Goal: Task Accomplishment & Management: Complete application form

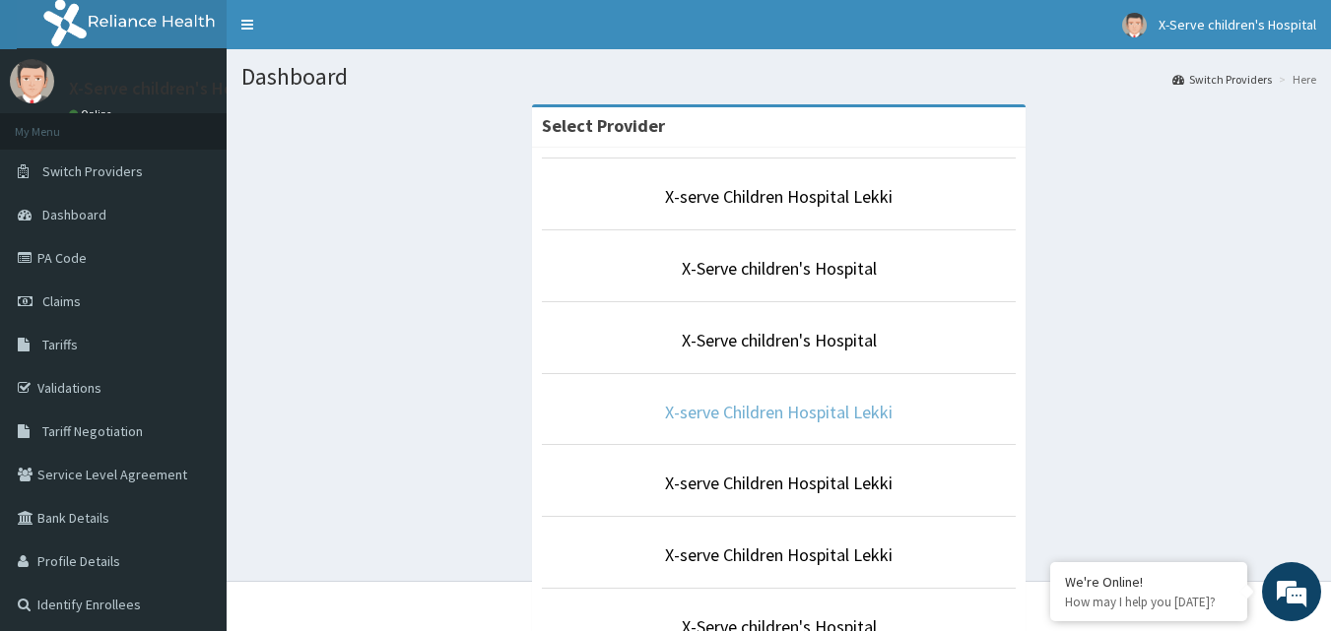
click at [855, 416] on link "X-serve Children Hospital Lekki" at bounding box center [779, 412] width 228 height 23
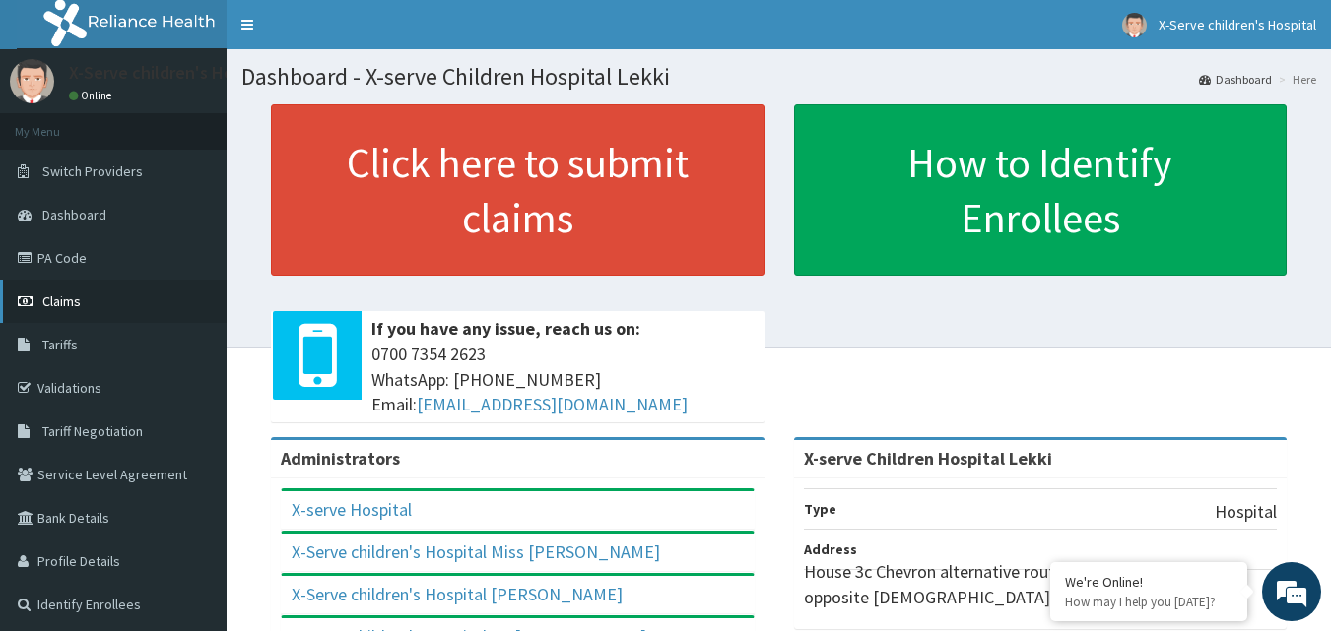
click at [73, 301] on span "Claims" at bounding box center [61, 302] width 38 height 18
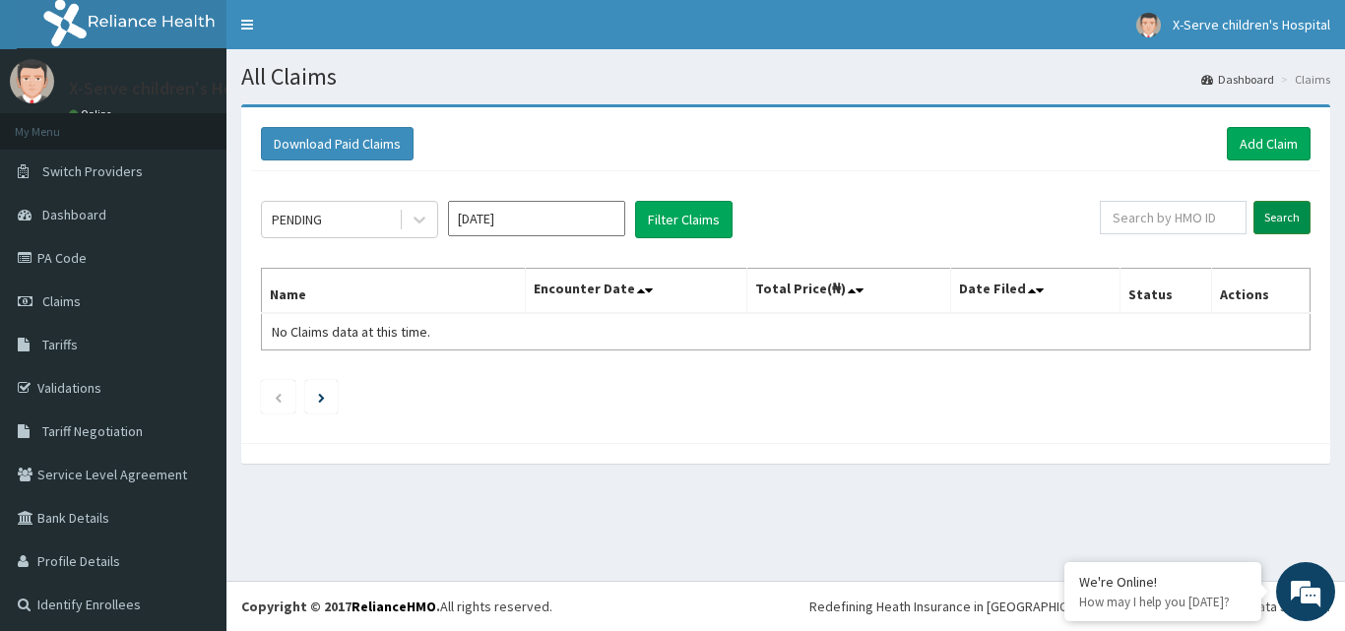
click at [1274, 210] on input "Search" at bounding box center [1282, 217] width 57 height 33
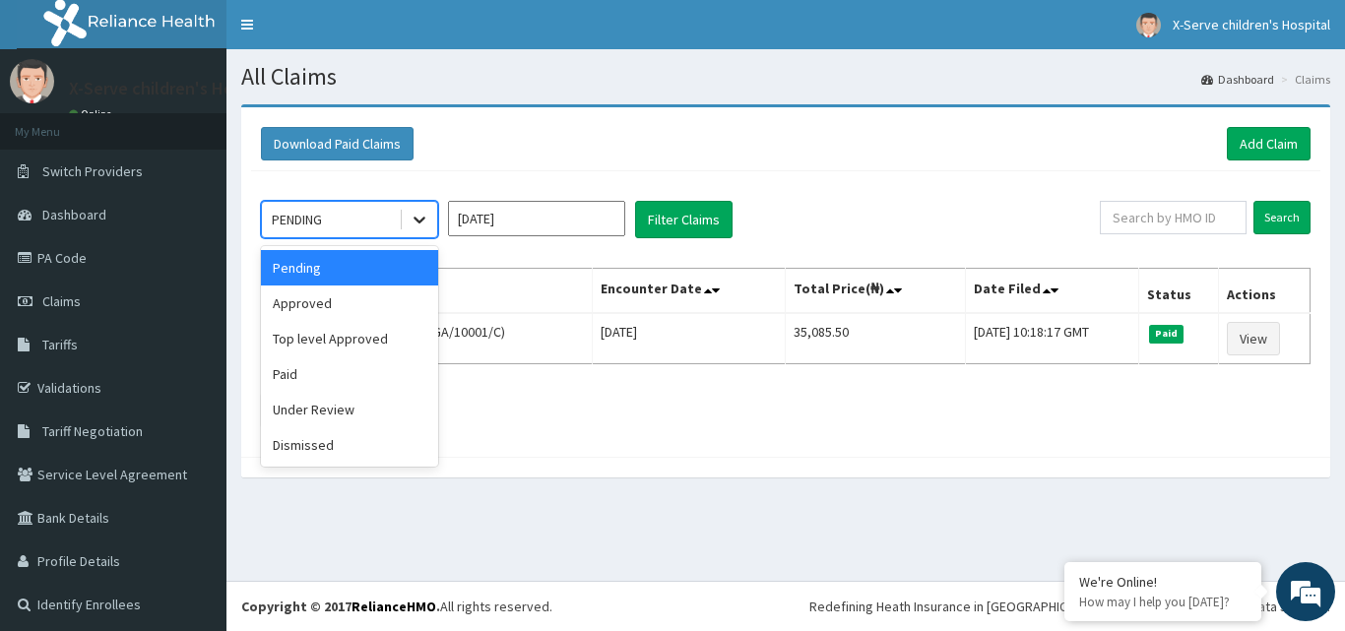
click at [423, 227] on icon at bounding box center [420, 220] width 20 height 20
click at [314, 308] on div "Approved" at bounding box center [349, 303] width 177 height 35
click at [314, 308] on th "Name" at bounding box center [427, 291] width 331 height 45
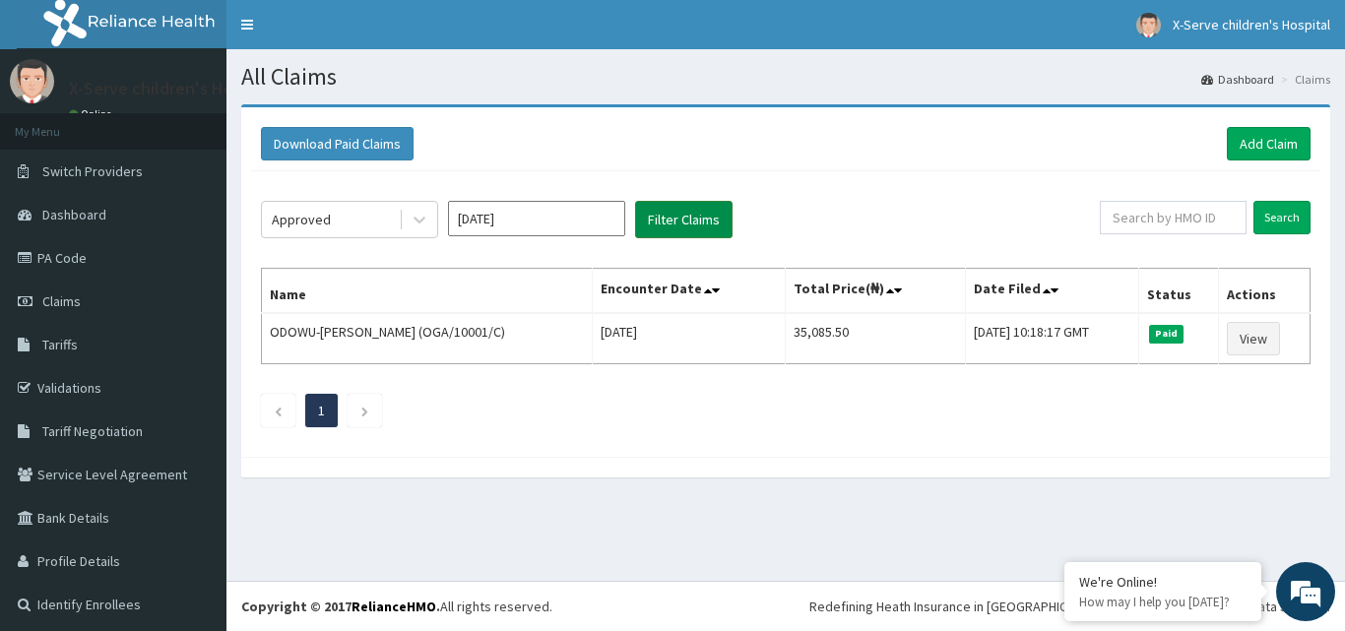
click at [711, 222] on button "Filter Claims" at bounding box center [684, 219] width 98 height 37
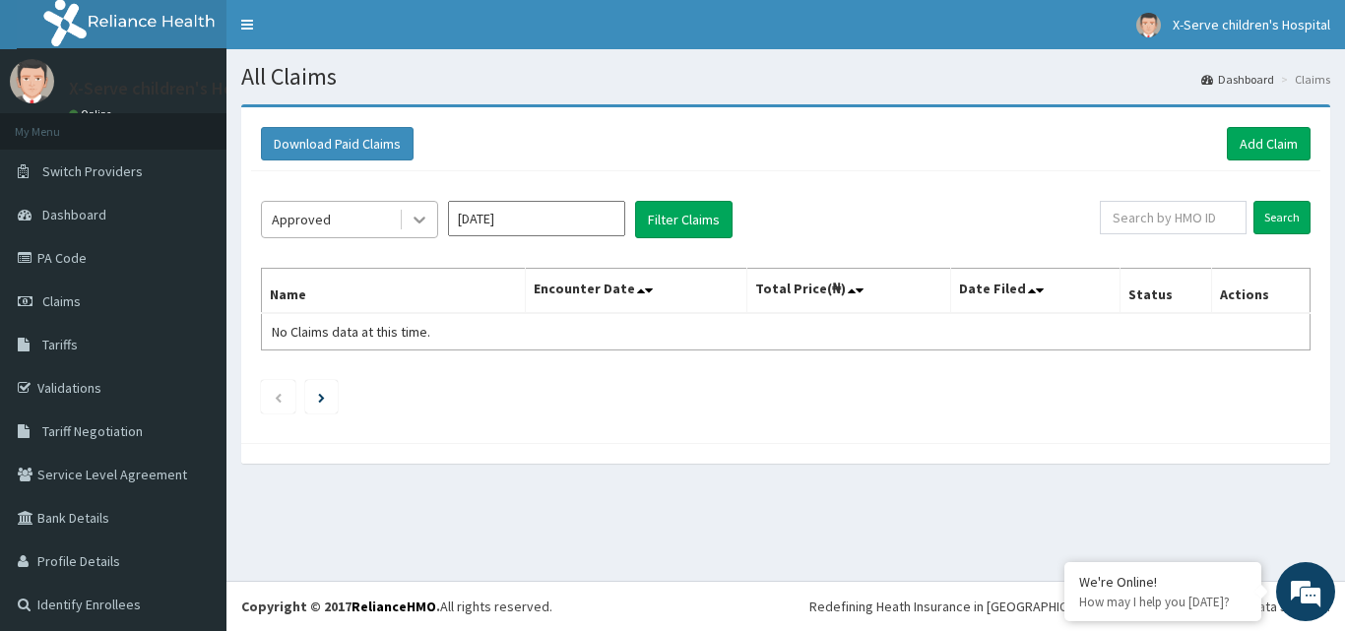
click at [417, 221] on icon at bounding box center [420, 221] width 12 height 7
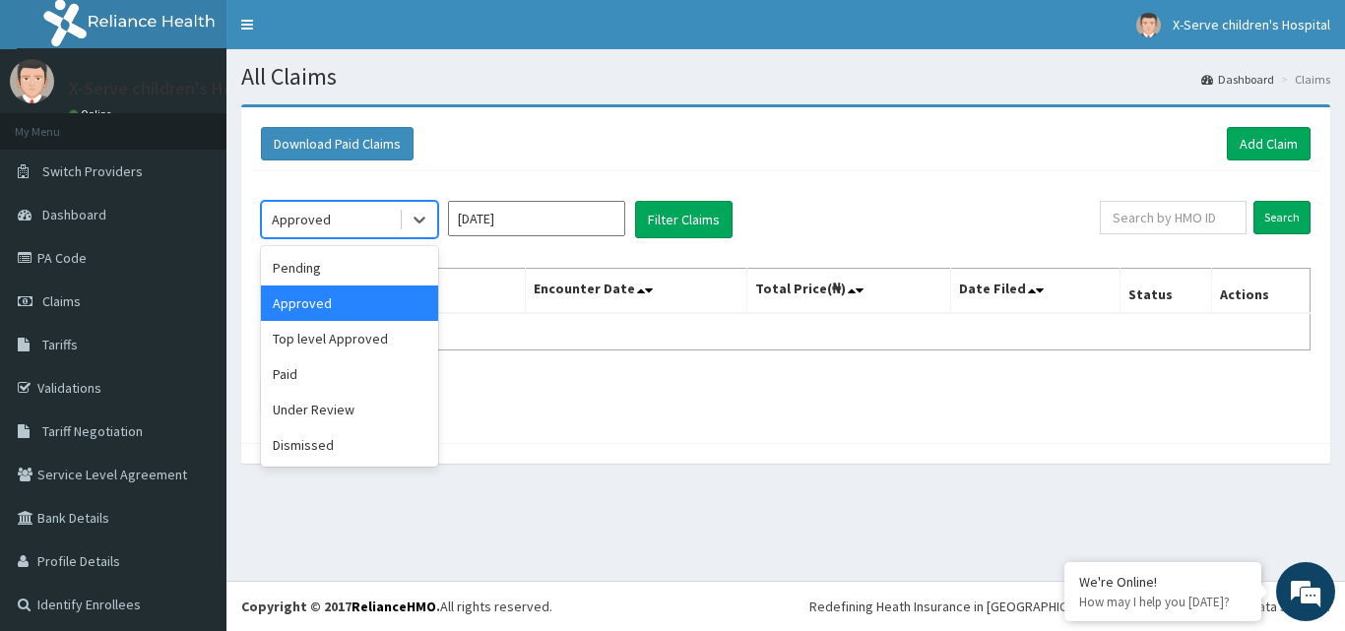
click at [326, 286] on div "Approved" at bounding box center [349, 303] width 177 height 35
click at [326, 286] on th "Name" at bounding box center [394, 291] width 264 height 45
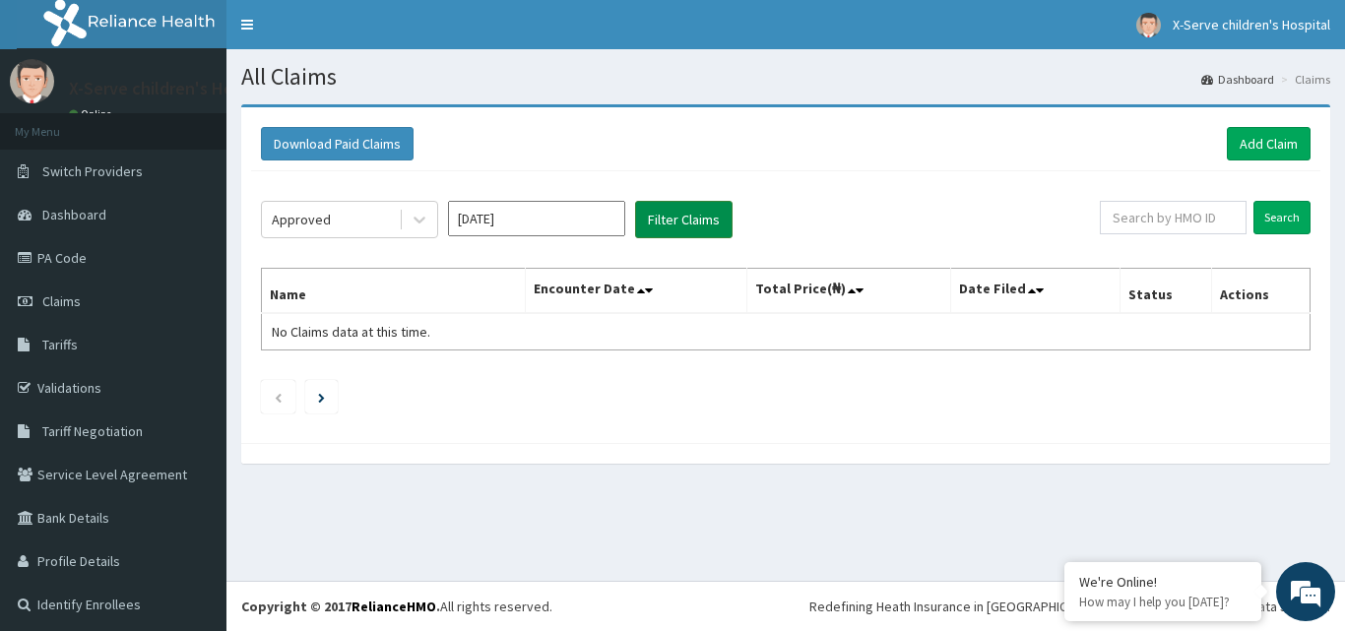
click at [653, 231] on button "Filter Claims" at bounding box center [684, 219] width 98 height 37
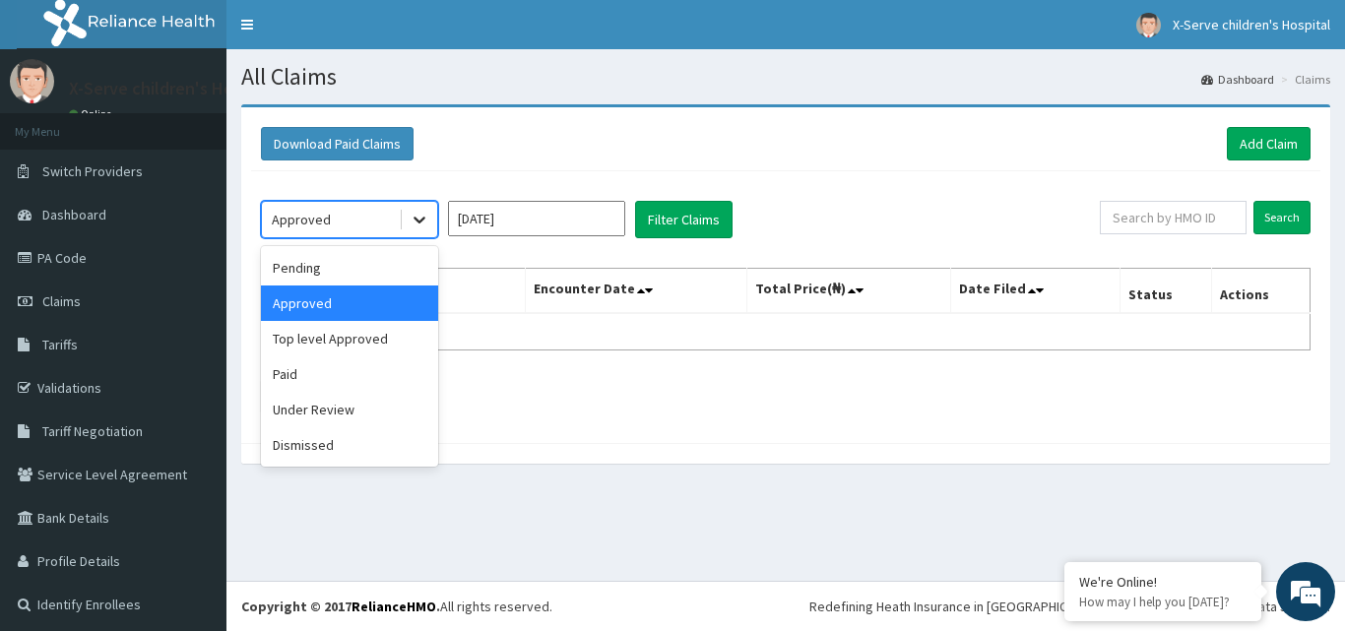
click at [426, 226] on icon at bounding box center [420, 220] width 20 height 20
click at [326, 265] on div "Pending" at bounding box center [349, 267] width 177 height 35
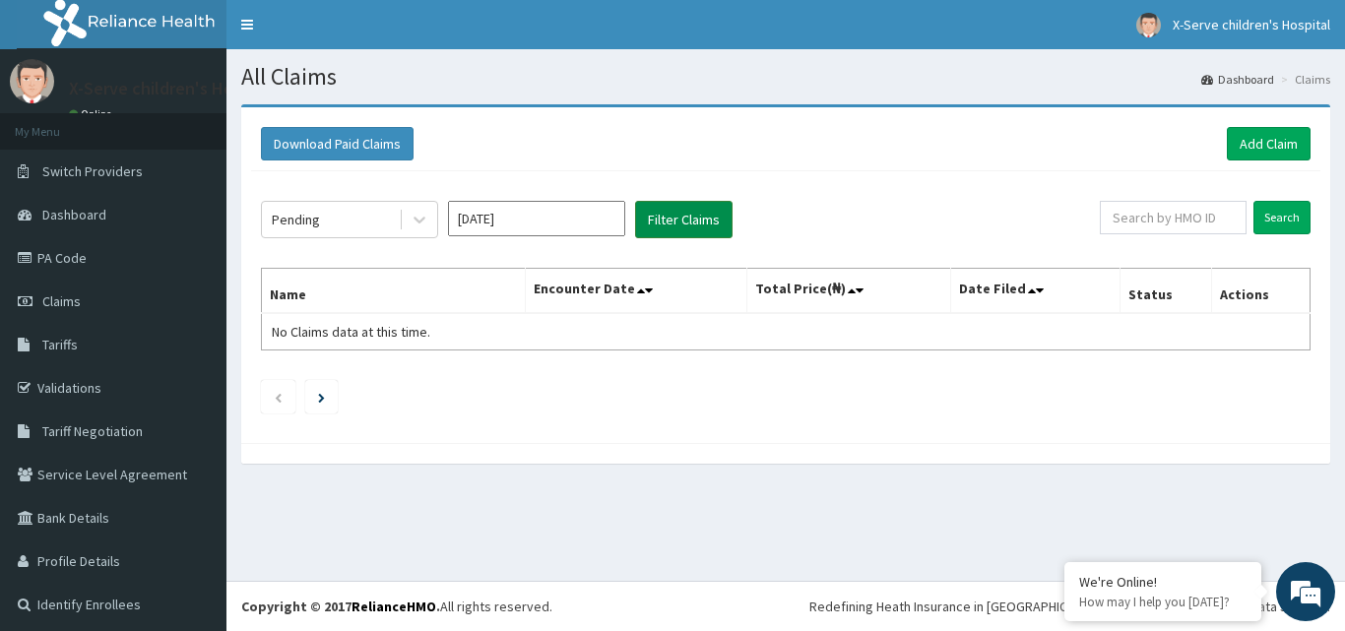
click at [719, 216] on button "Filter Claims" at bounding box center [684, 219] width 98 height 37
click at [408, 214] on div at bounding box center [419, 219] width 35 height 35
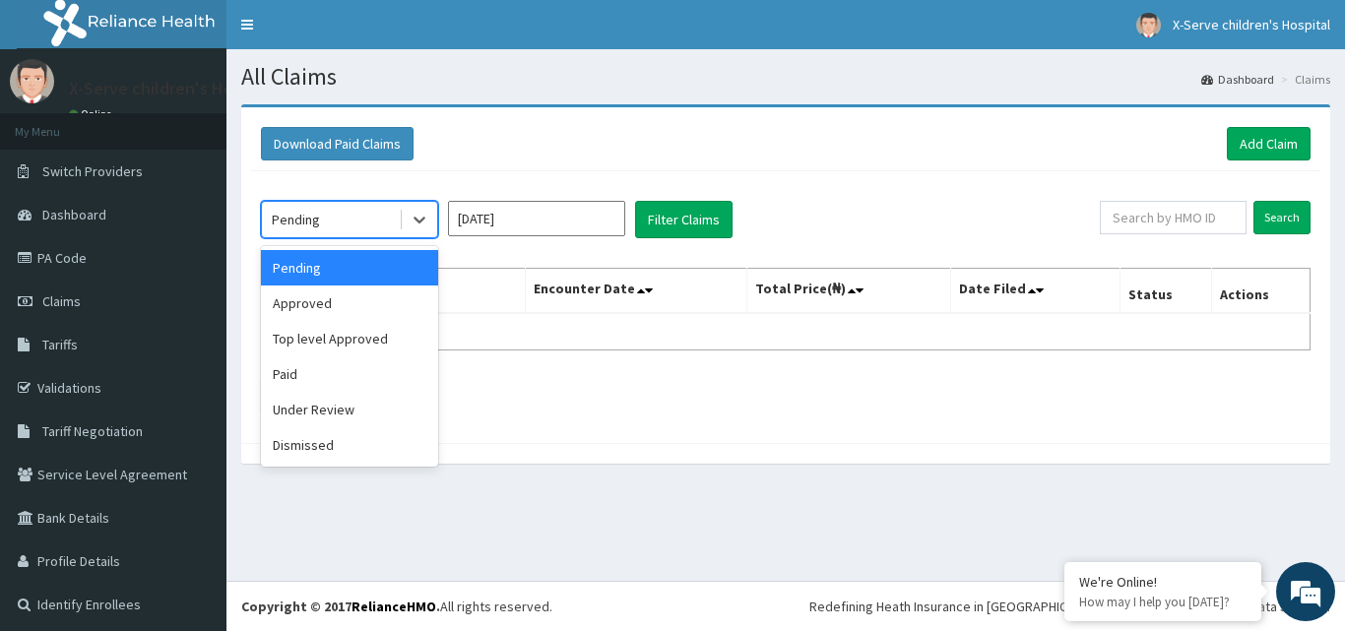
click at [271, 262] on div "Pending" at bounding box center [349, 267] width 177 height 35
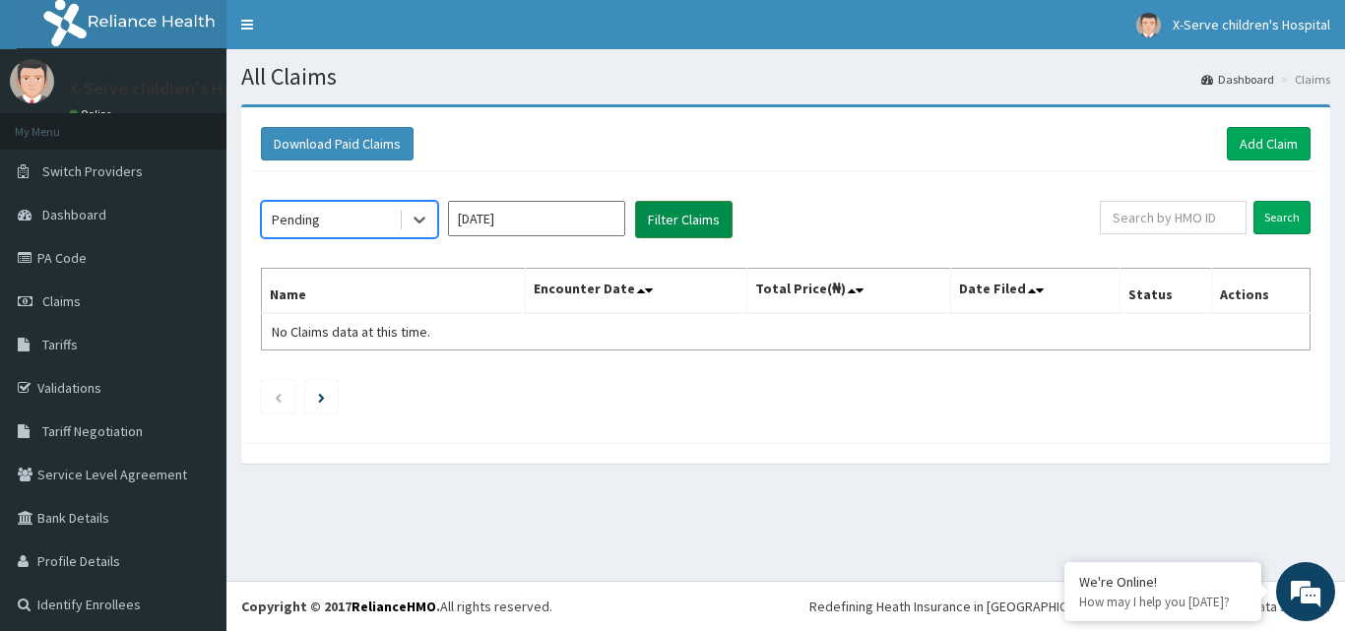
click at [652, 222] on button "Filter Claims" at bounding box center [684, 219] width 98 height 37
click at [415, 222] on icon at bounding box center [420, 220] width 20 height 20
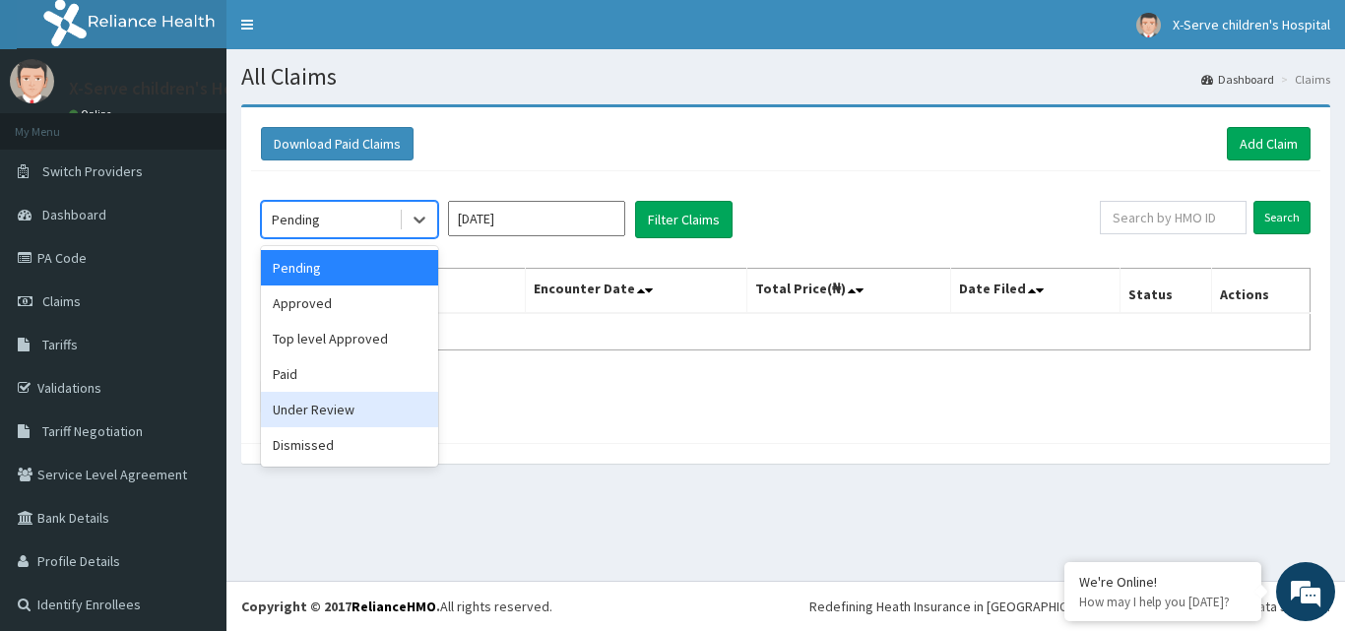
click at [330, 406] on div "Under Review" at bounding box center [349, 409] width 177 height 35
click at [330, 406] on li at bounding box center [321, 396] width 33 height 33
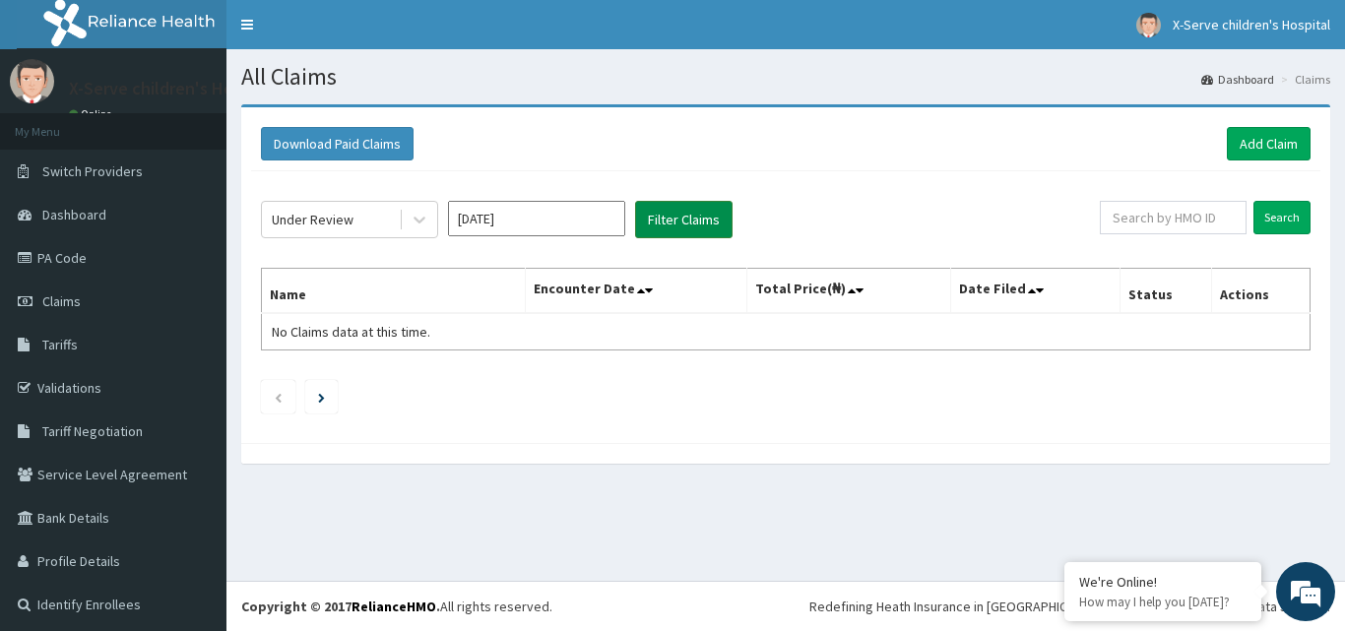
click at [705, 215] on button "Filter Claims" at bounding box center [684, 219] width 98 height 37
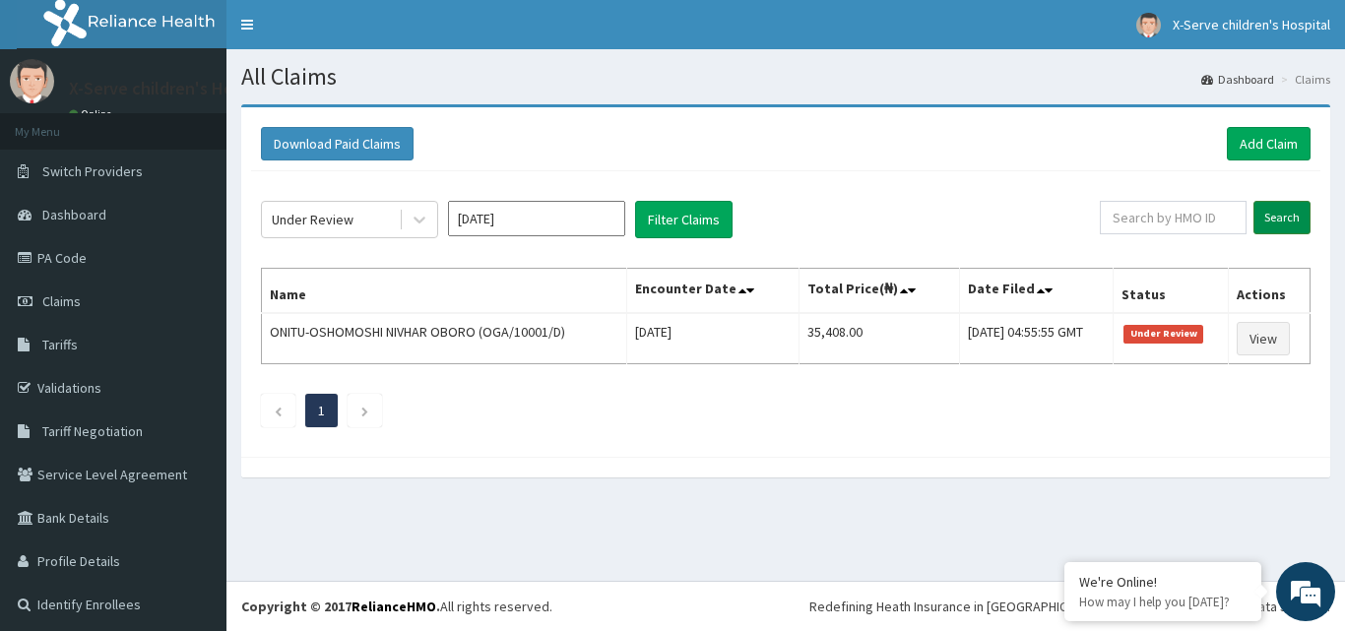
click at [1291, 226] on input "Search" at bounding box center [1282, 217] width 57 height 33
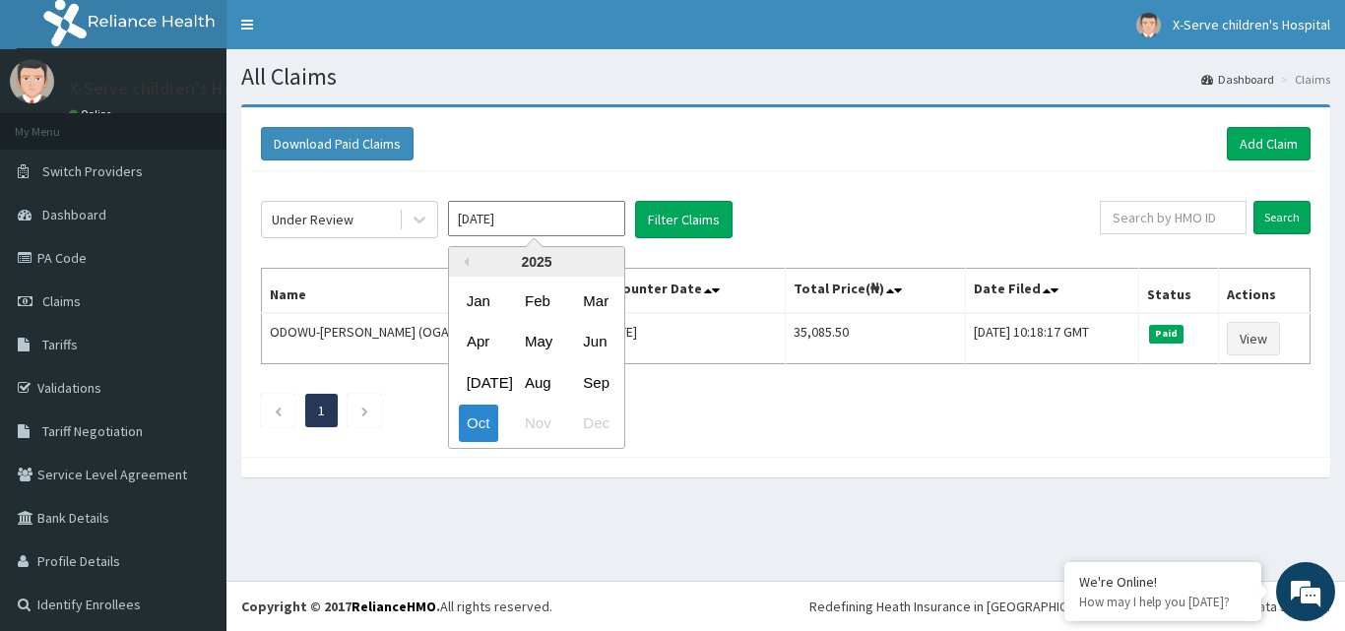
click at [543, 224] on input "Oct 2025" at bounding box center [536, 218] width 177 height 35
click at [493, 418] on div "Oct" at bounding box center [478, 424] width 39 height 36
click at [493, 418] on ul "1" at bounding box center [786, 410] width 1050 height 33
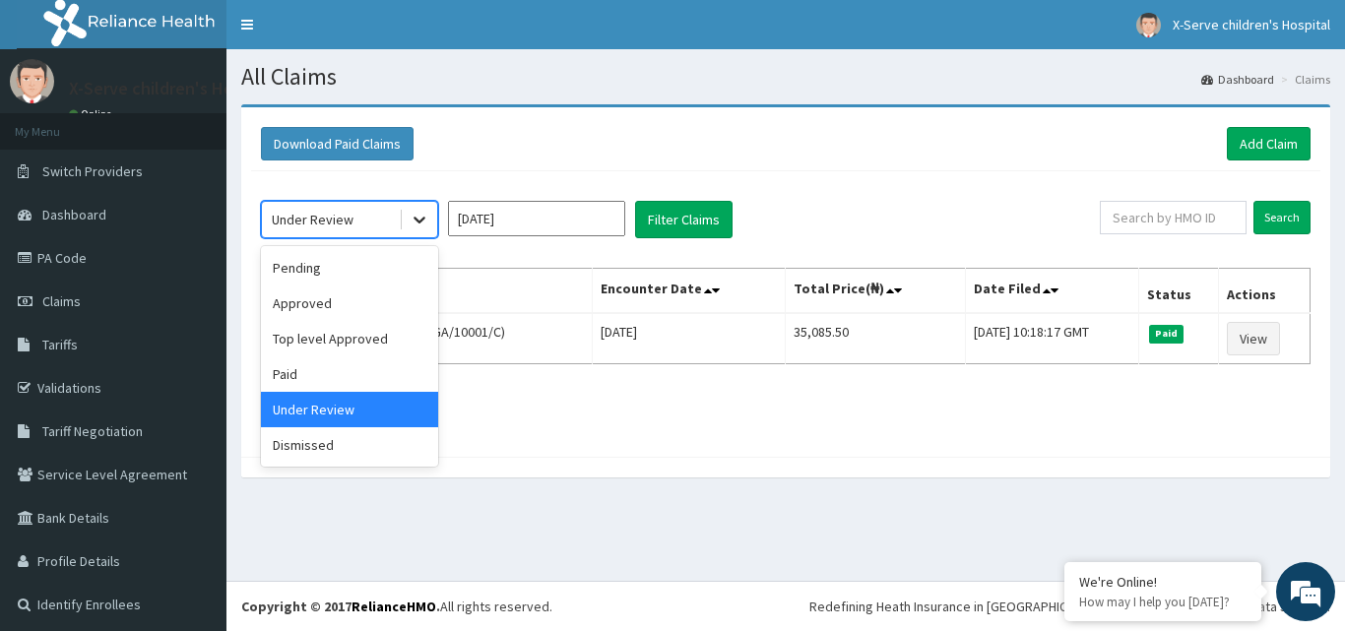
click at [421, 229] on icon at bounding box center [420, 220] width 20 height 20
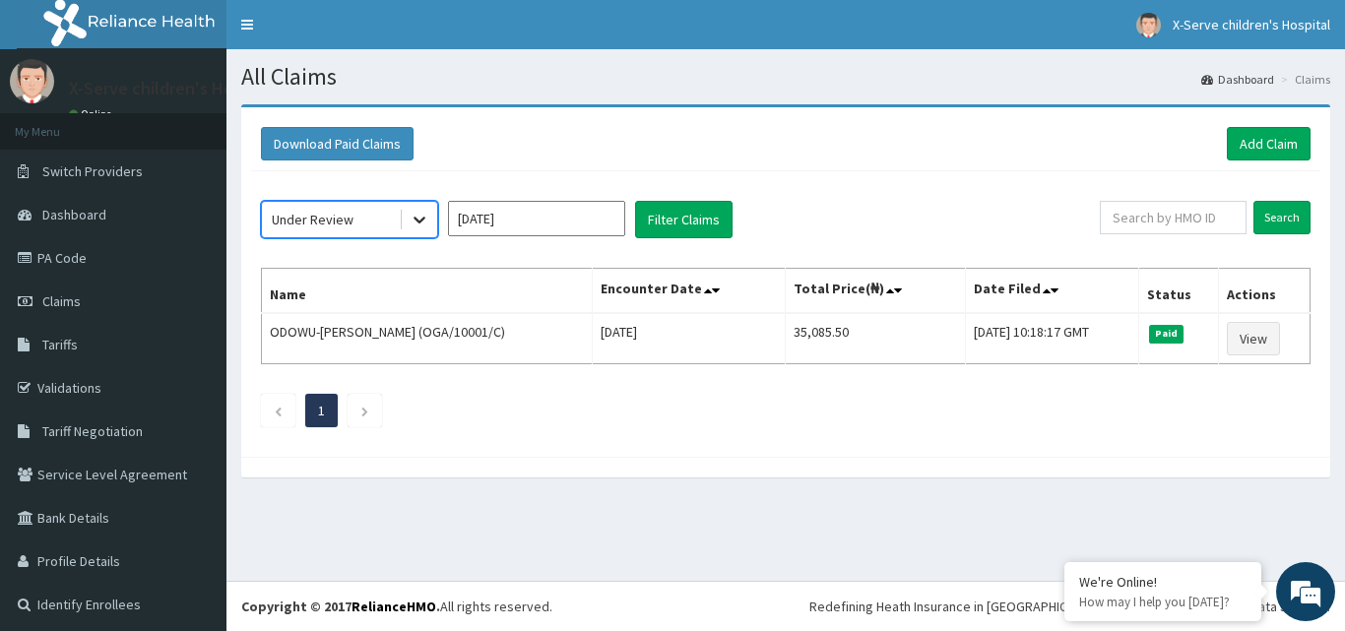
click at [421, 229] on icon at bounding box center [420, 220] width 20 height 20
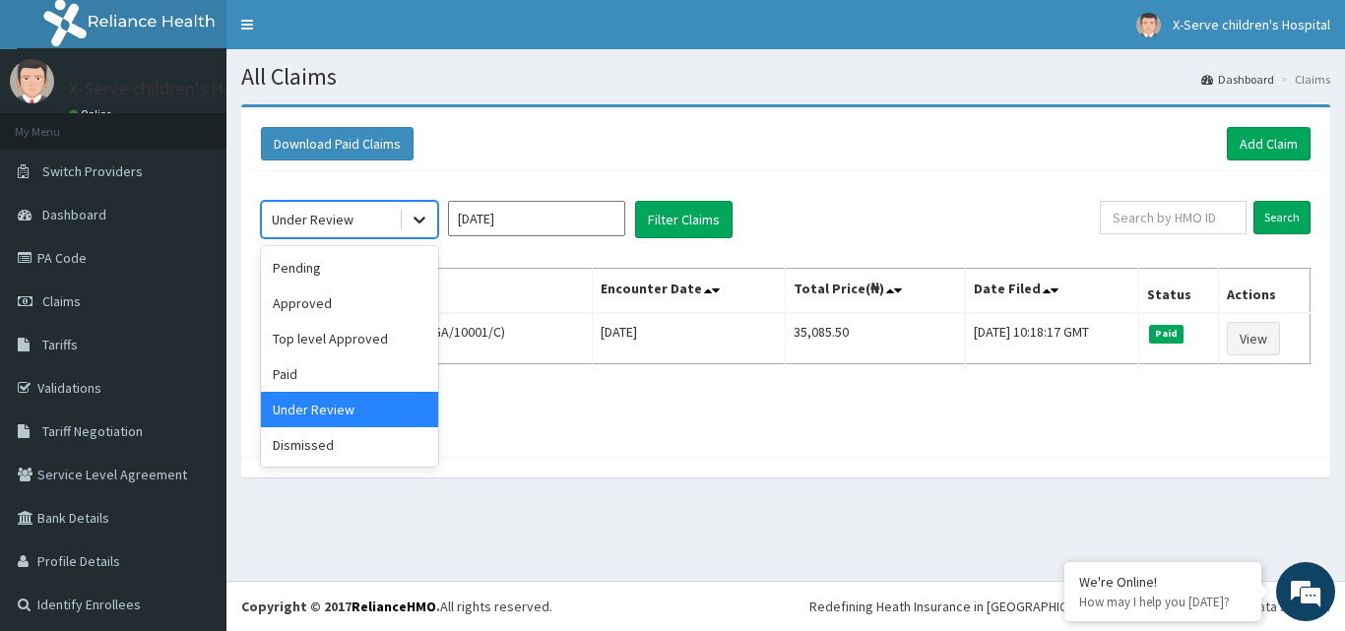
click at [421, 229] on icon at bounding box center [420, 220] width 20 height 20
click at [316, 385] on div "Paid" at bounding box center [349, 374] width 177 height 35
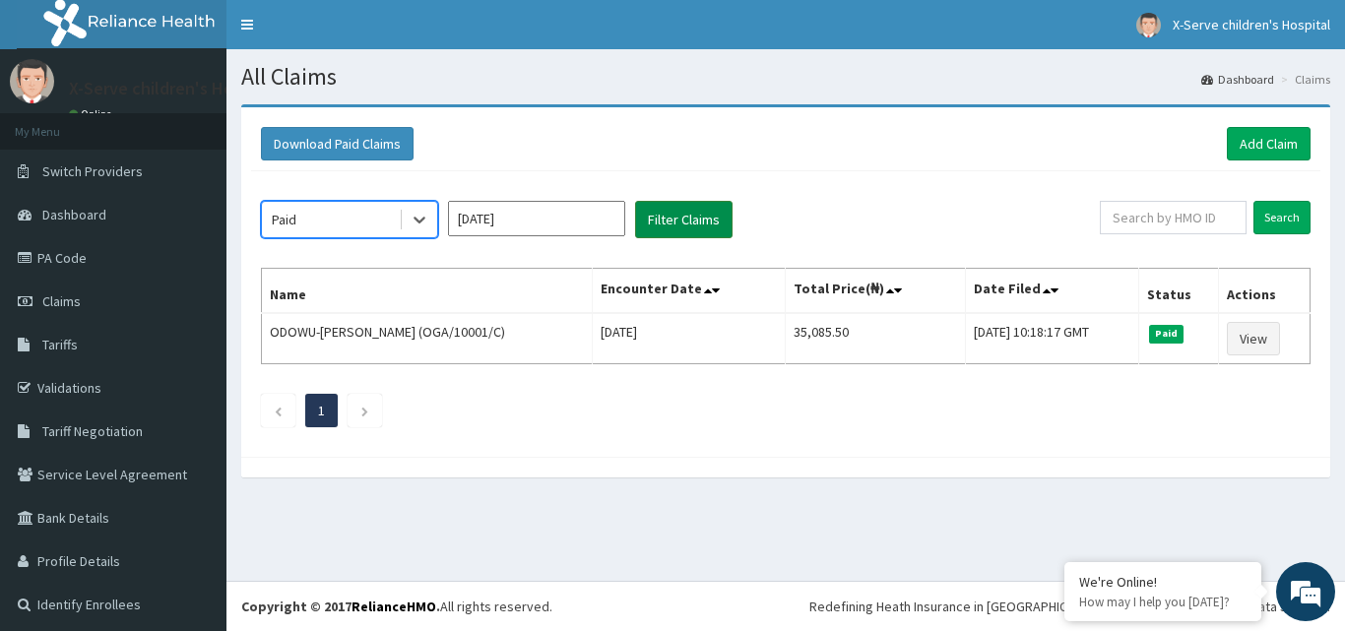
click at [695, 222] on button "Filter Claims" at bounding box center [684, 219] width 98 height 37
click at [419, 217] on icon at bounding box center [420, 220] width 20 height 20
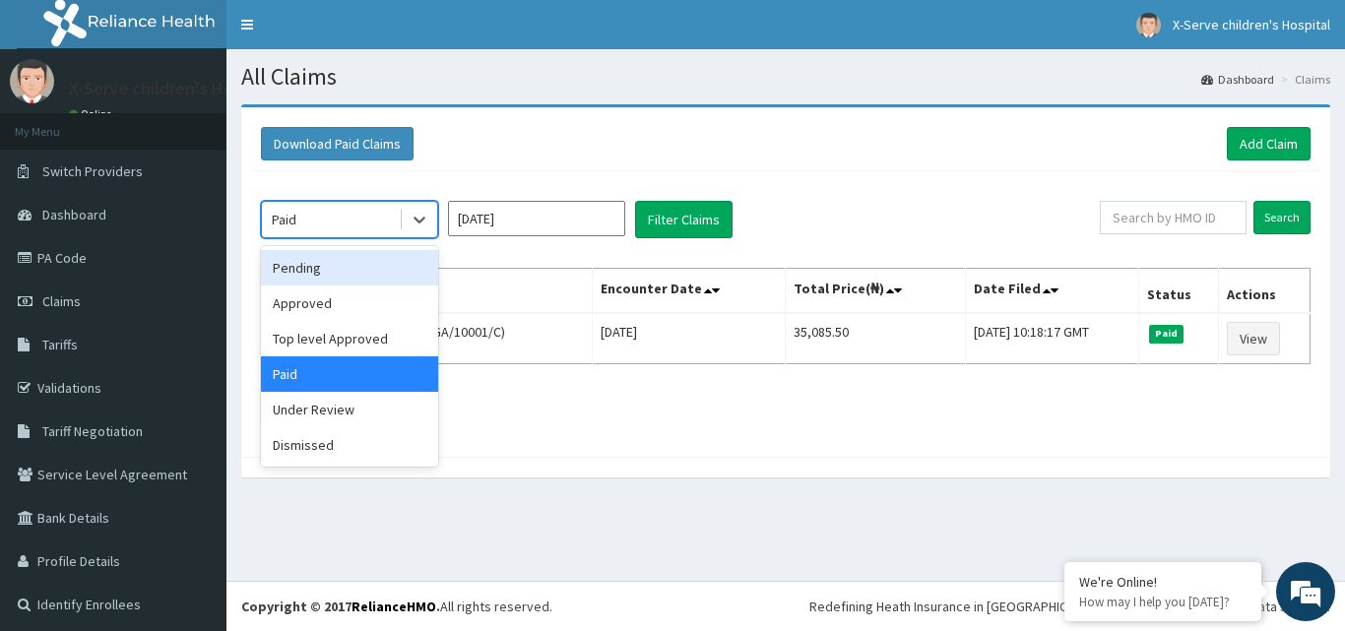
click at [338, 280] on div "Pending" at bounding box center [349, 267] width 177 height 35
click at [338, 280] on th "Name" at bounding box center [427, 291] width 331 height 45
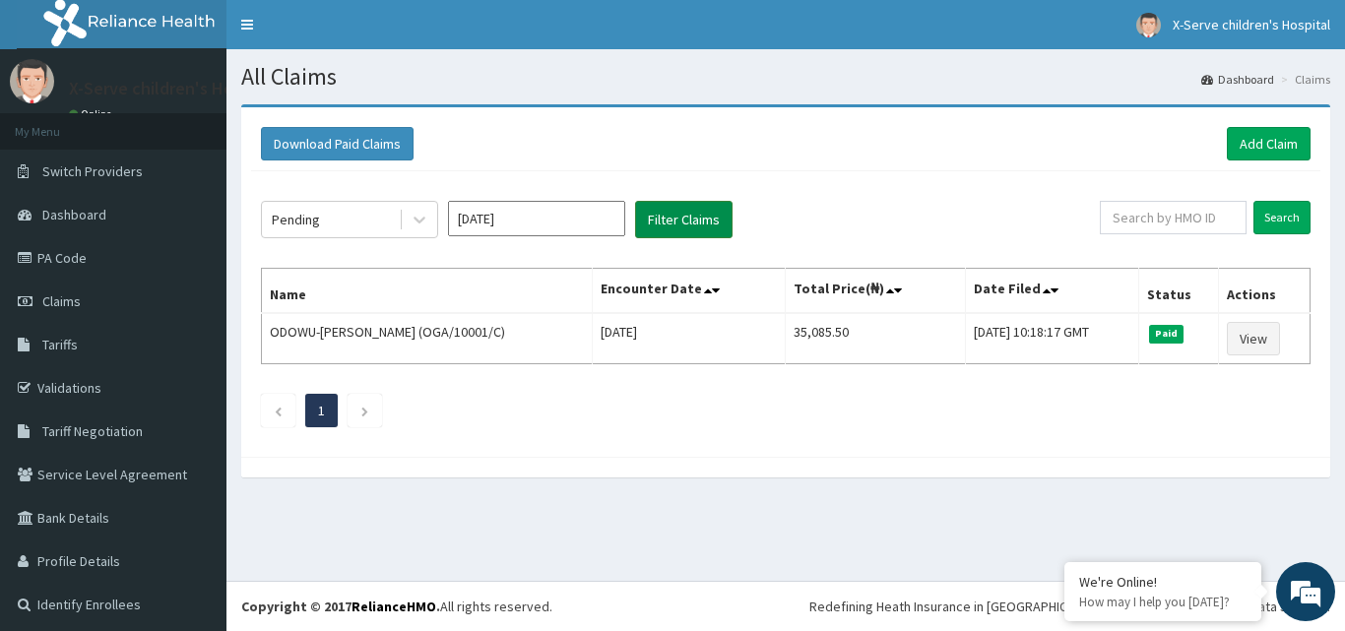
click at [685, 215] on button "Filter Claims" at bounding box center [684, 219] width 98 height 37
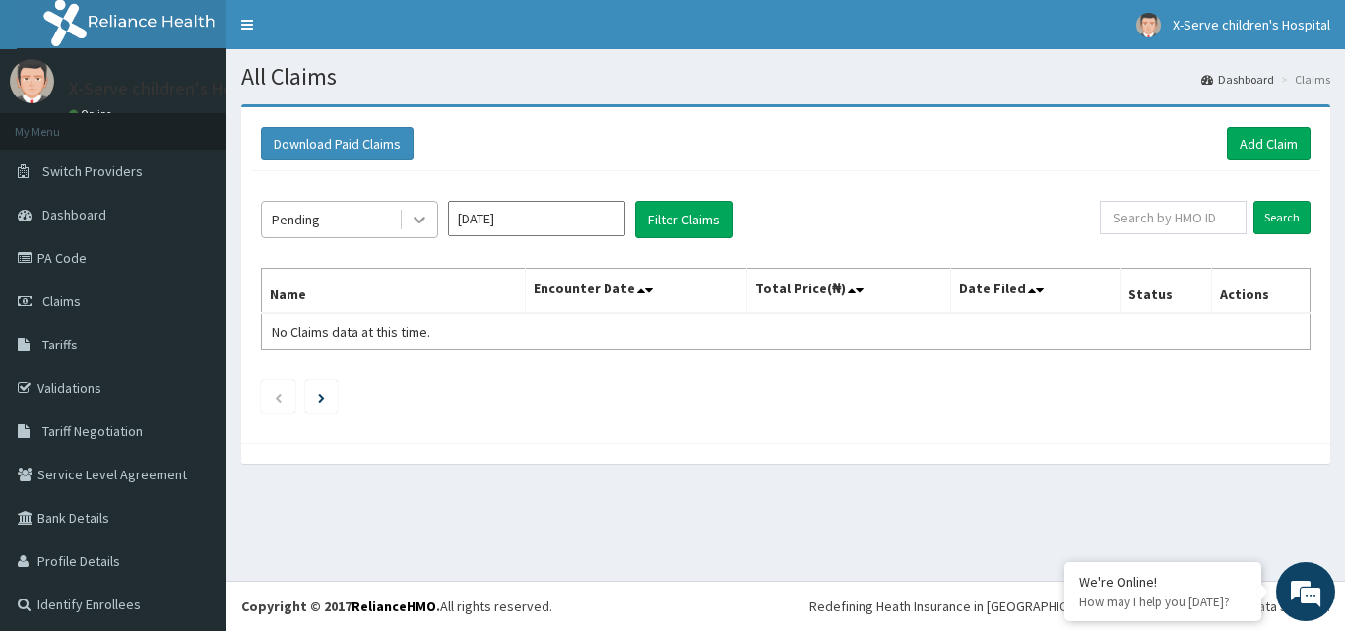
click at [424, 213] on icon at bounding box center [420, 220] width 20 height 20
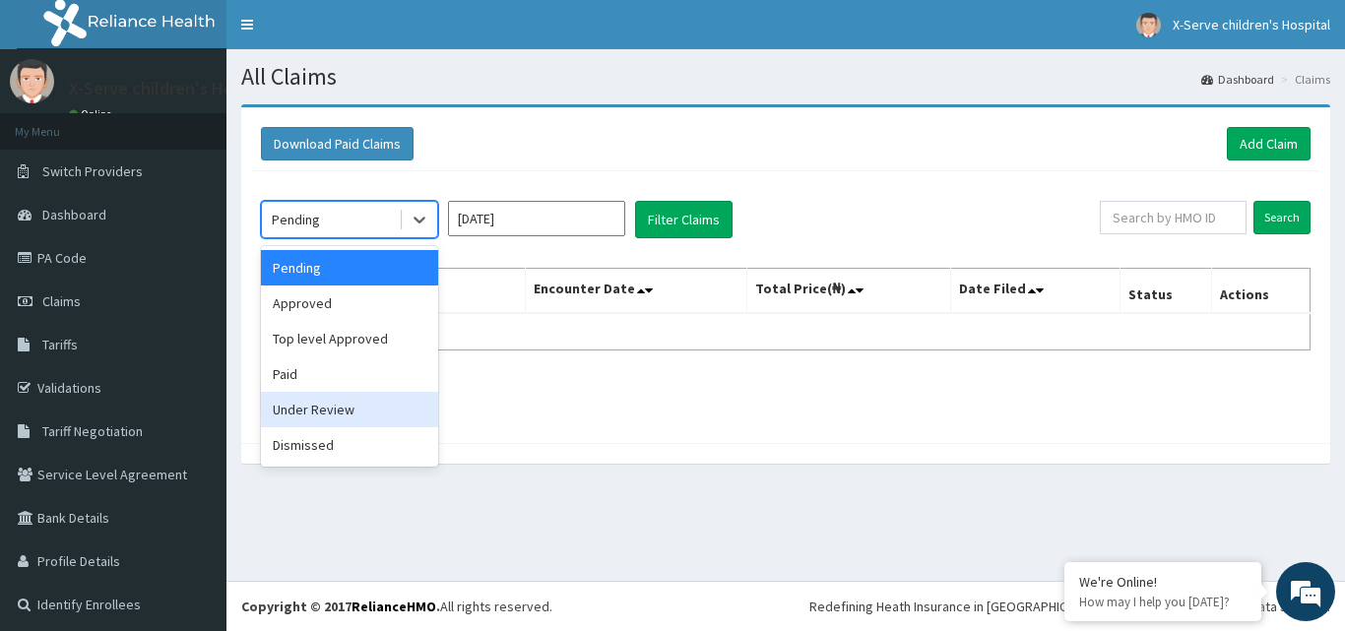
click at [334, 417] on div "Under Review" at bounding box center [349, 409] width 177 height 35
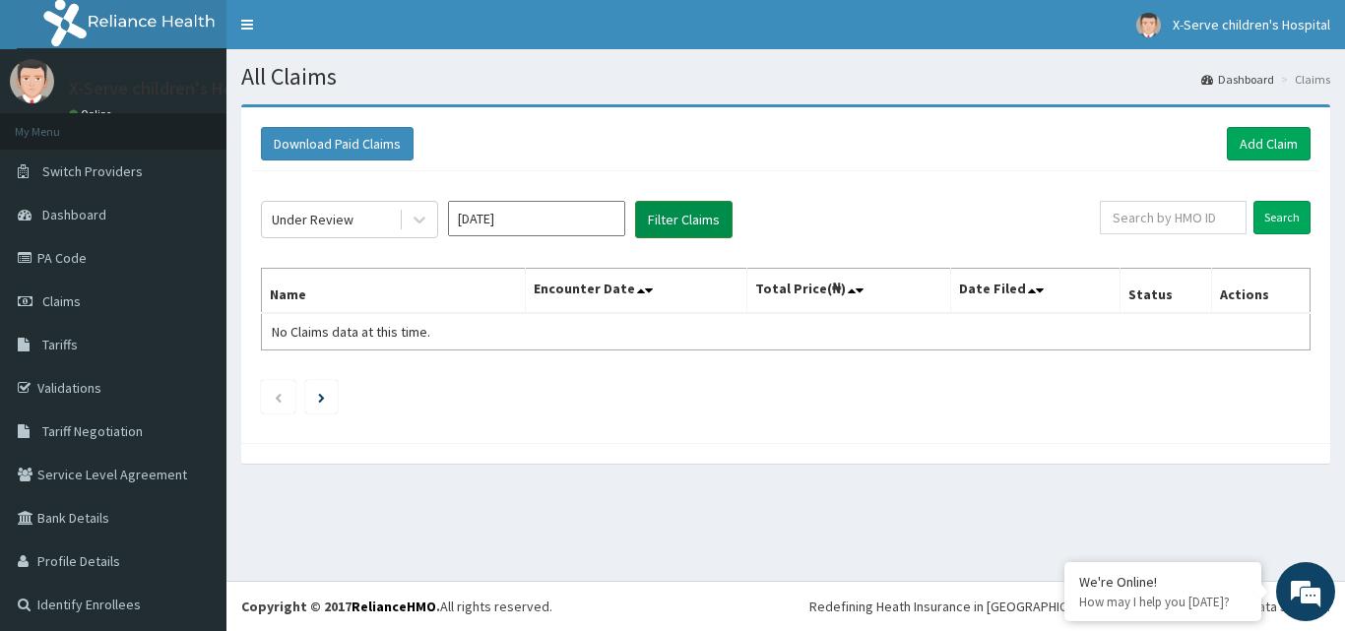
click at [690, 210] on button "Filter Claims" at bounding box center [684, 219] width 98 height 37
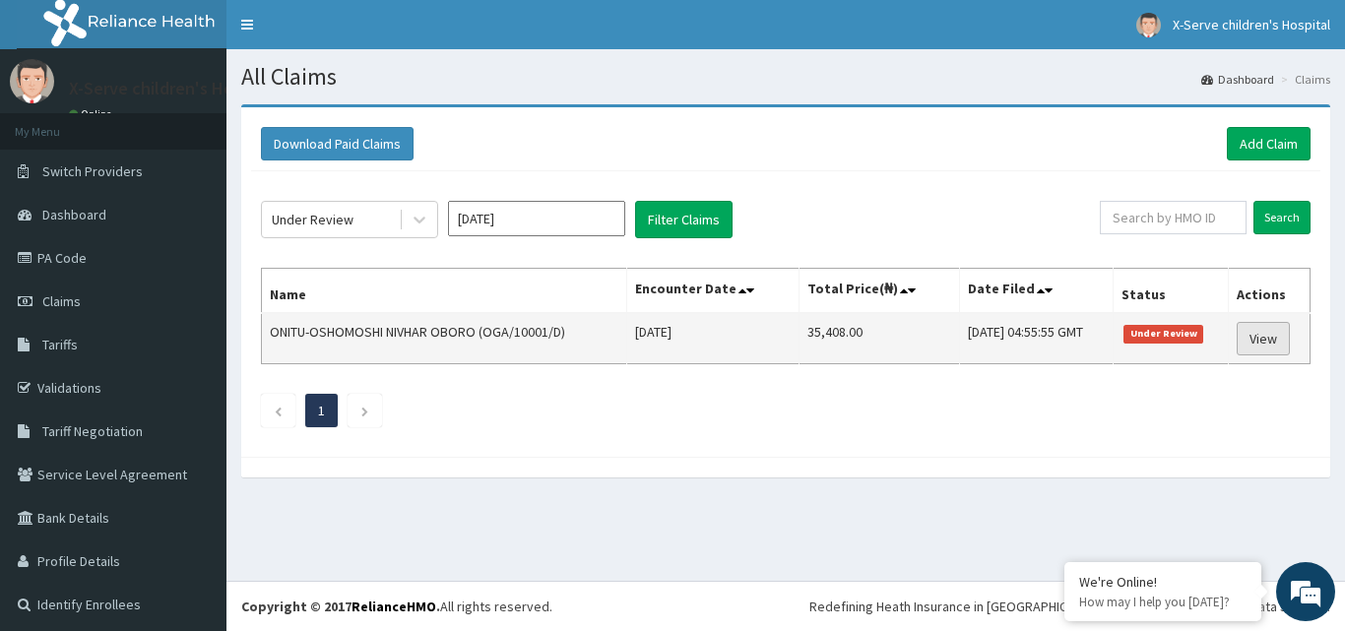
click at [1255, 339] on link "View" at bounding box center [1263, 338] width 53 height 33
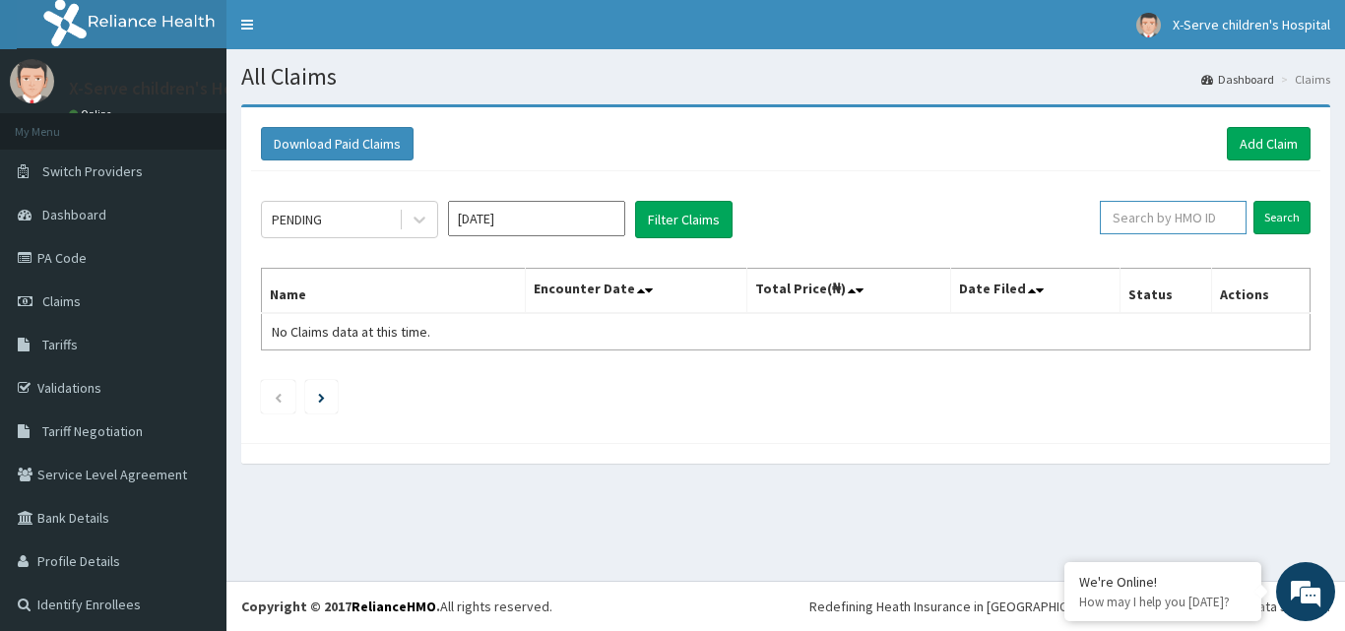
click at [1202, 216] on input "text" at bounding box center [1173, 217] width 147 height 33
type input "oga/10001/d"
click at [1277, 216] on input "Search" at bounding box center [1282, 217] width 57 height 33
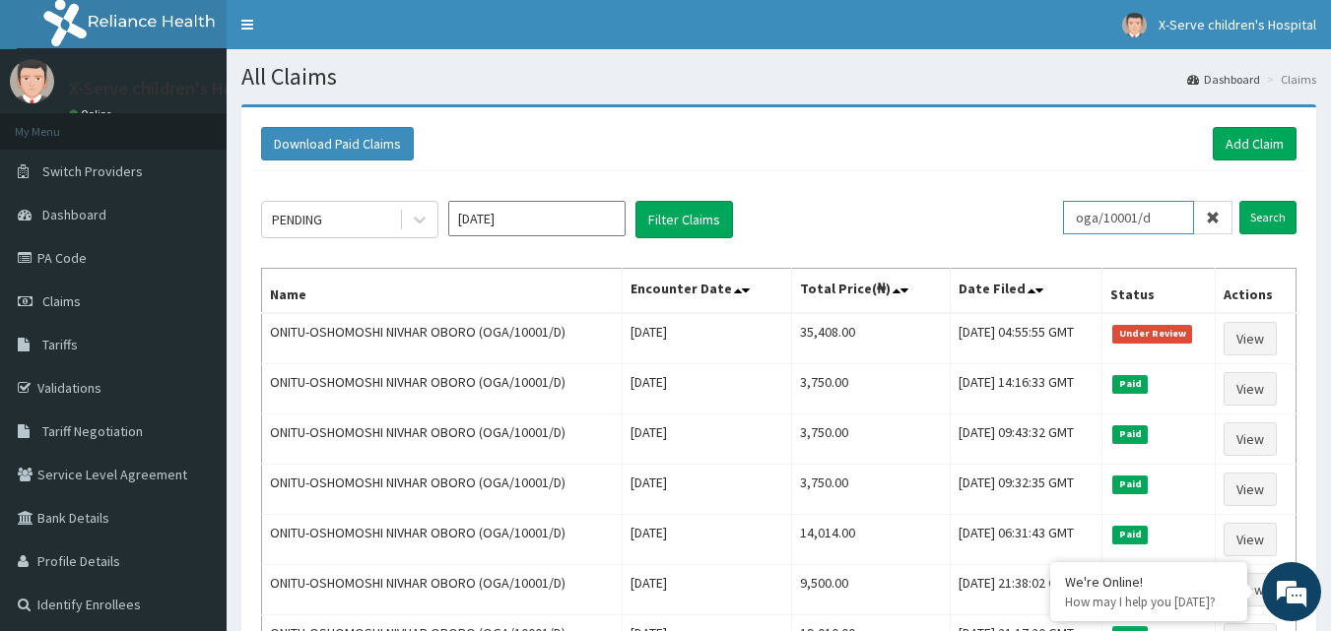
drag, startPoint x: 1090, startPoint y: 223, endPoint x: 1158, endPoint y: 215, distance: 68.4
click at [1158, 215] on input "oga/10001/d" at bounding box center [1128, 217] width 131 height 33
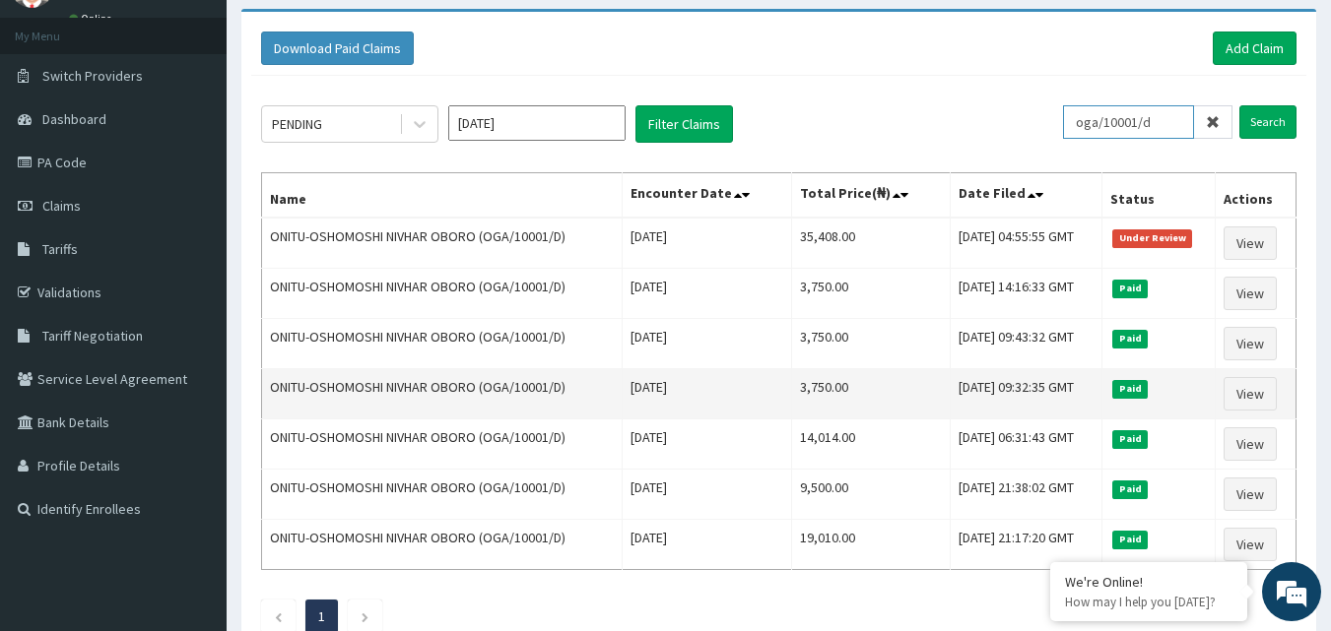
scroll to position [98, 0]
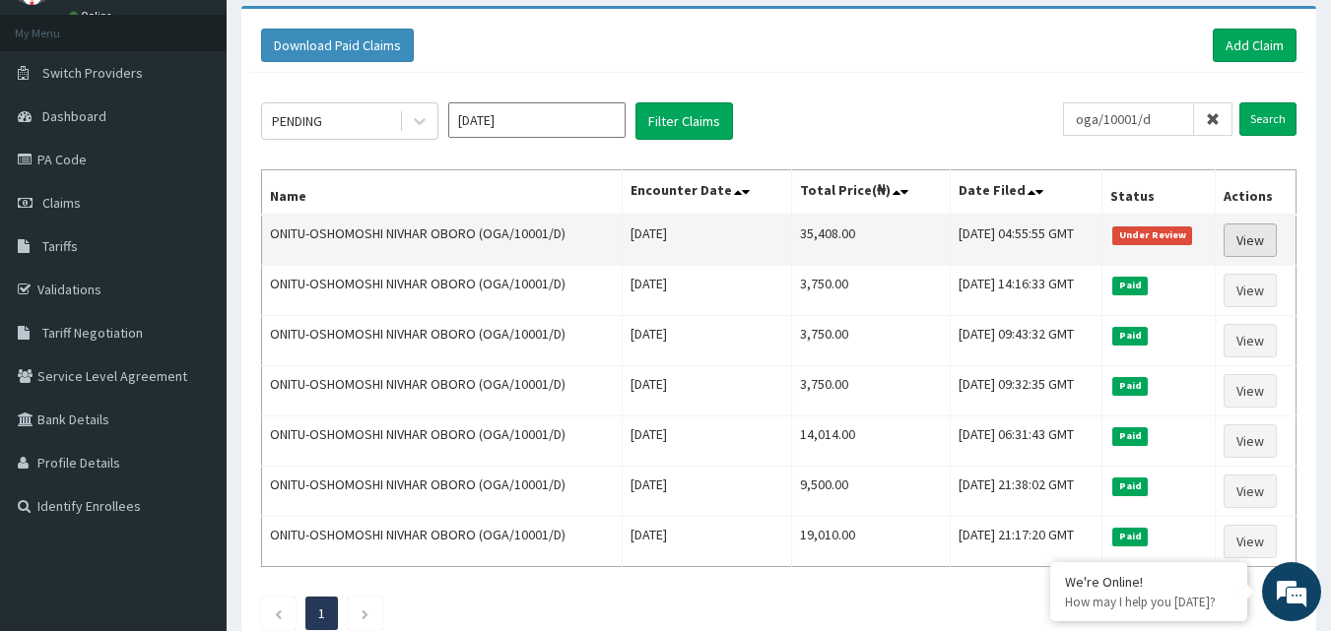
click at [1259, 241] on link "View" at bounding box center [1249, 240] width 53 height 33
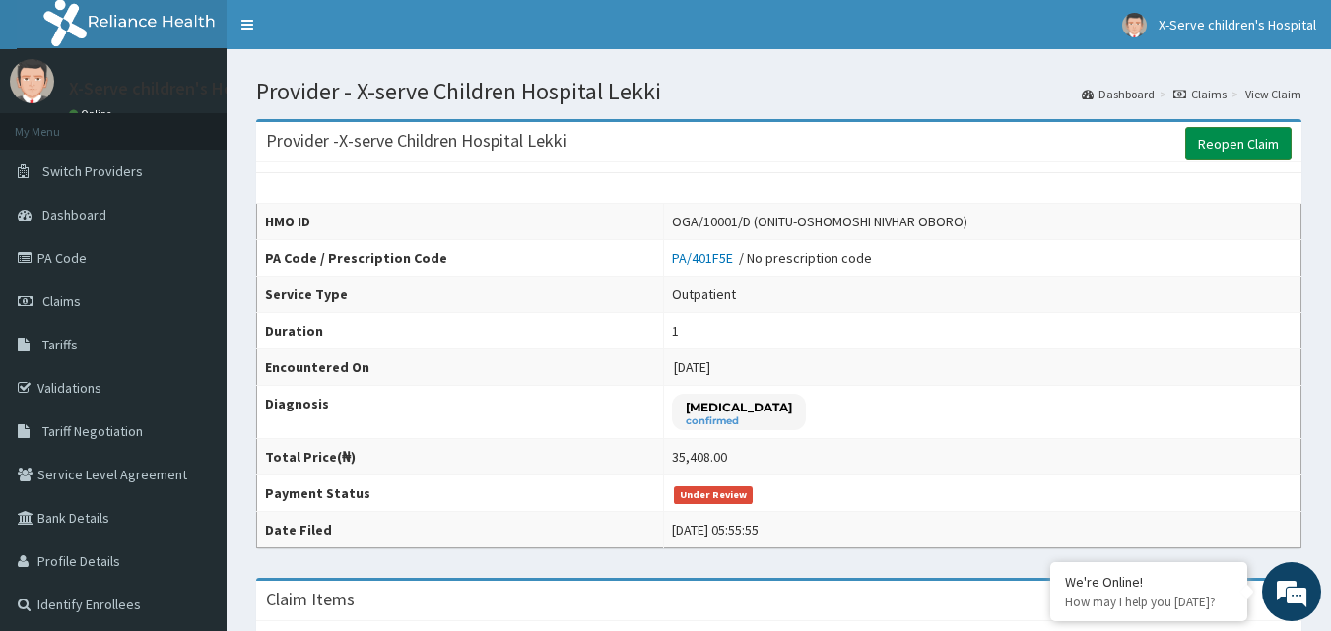
click at [1208, 149] on link "Reopen Claim" at bounding box center [1238, 143] width 106 height 33
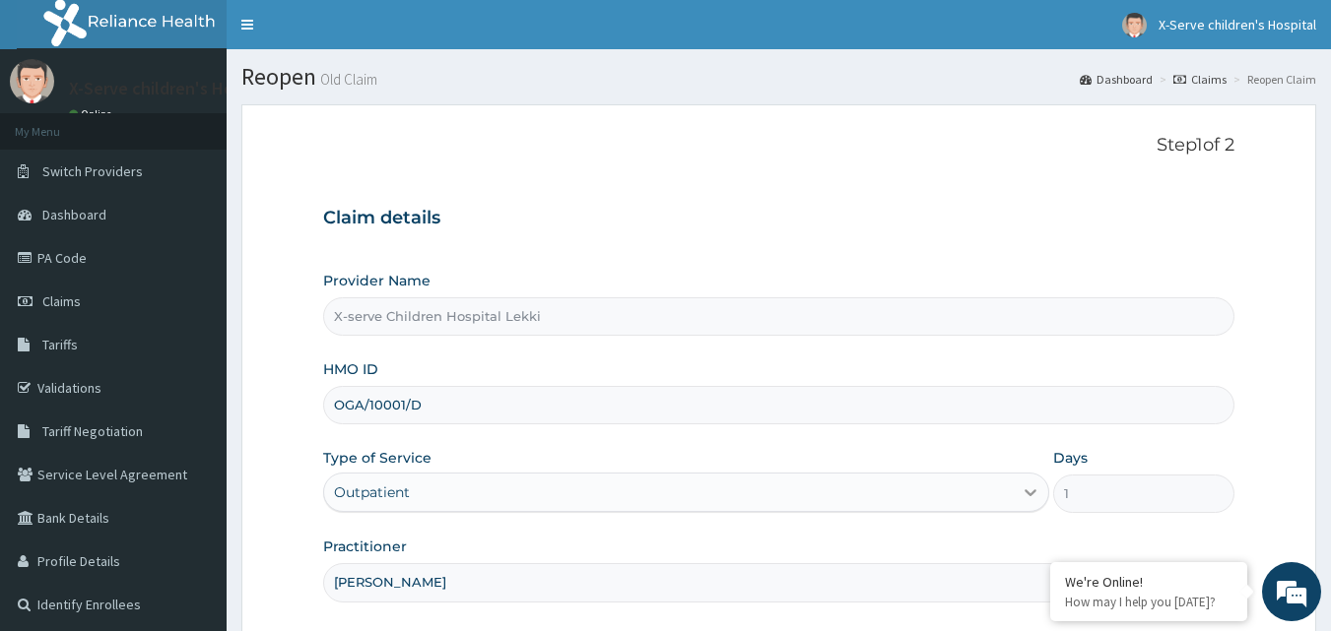
click at [1034, 493] on icon at bounding box center [1030, 493] width 20 height 20
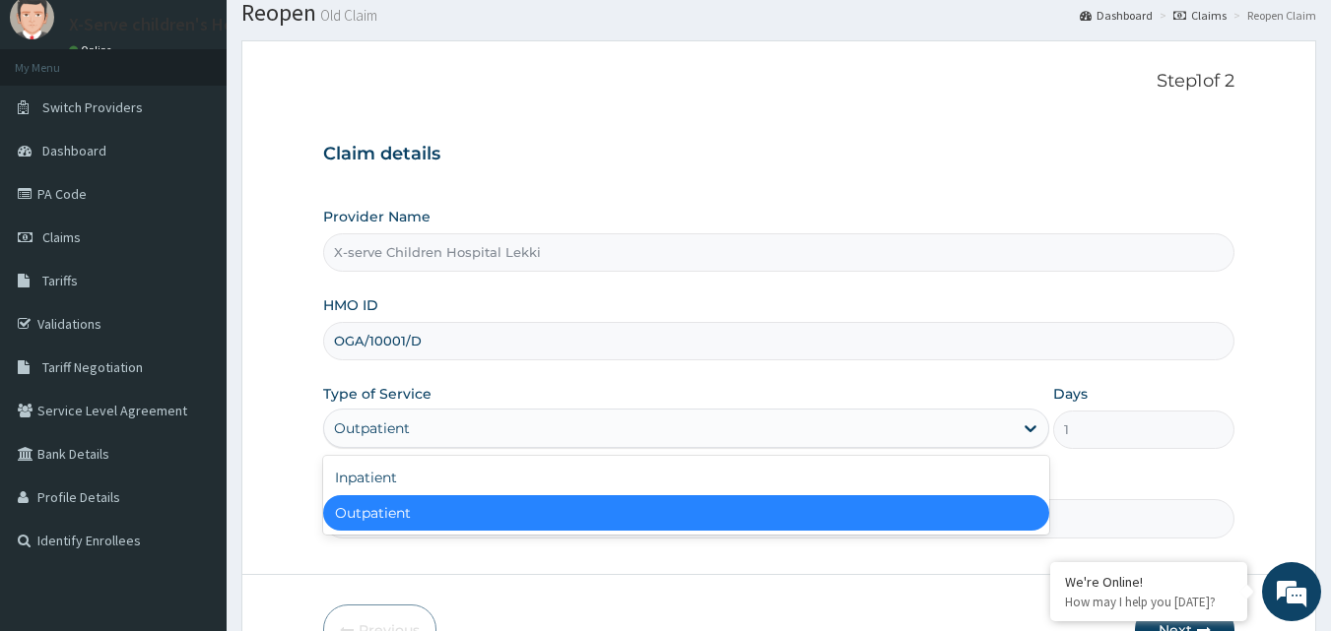
scroll to position [98, 0]
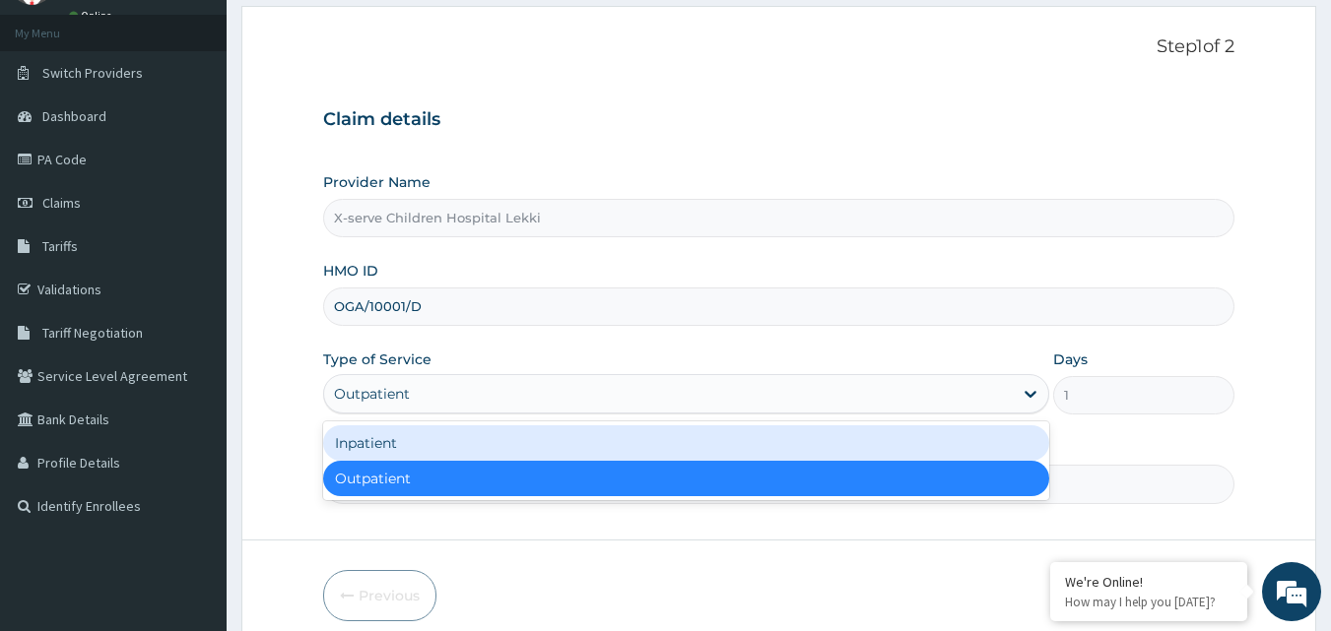
click at [401, 439] on div "Inpatient" at bounding box center [686, 443] width 726 height 35
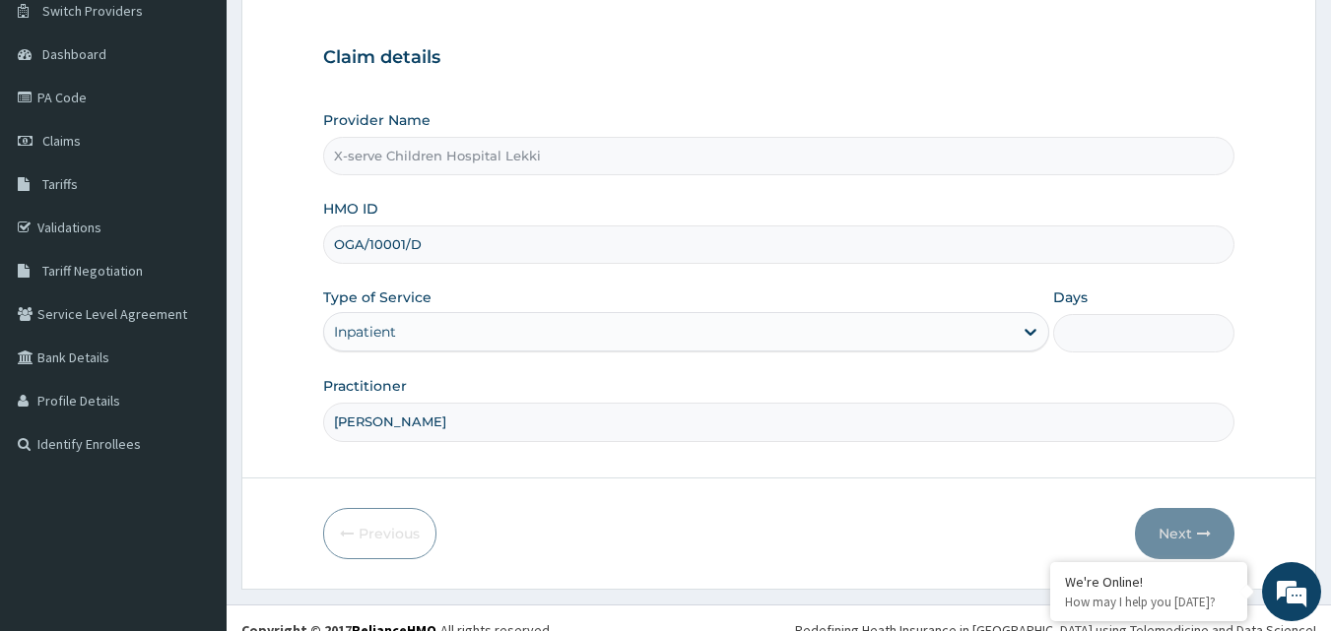
scroll to position [184, 0]
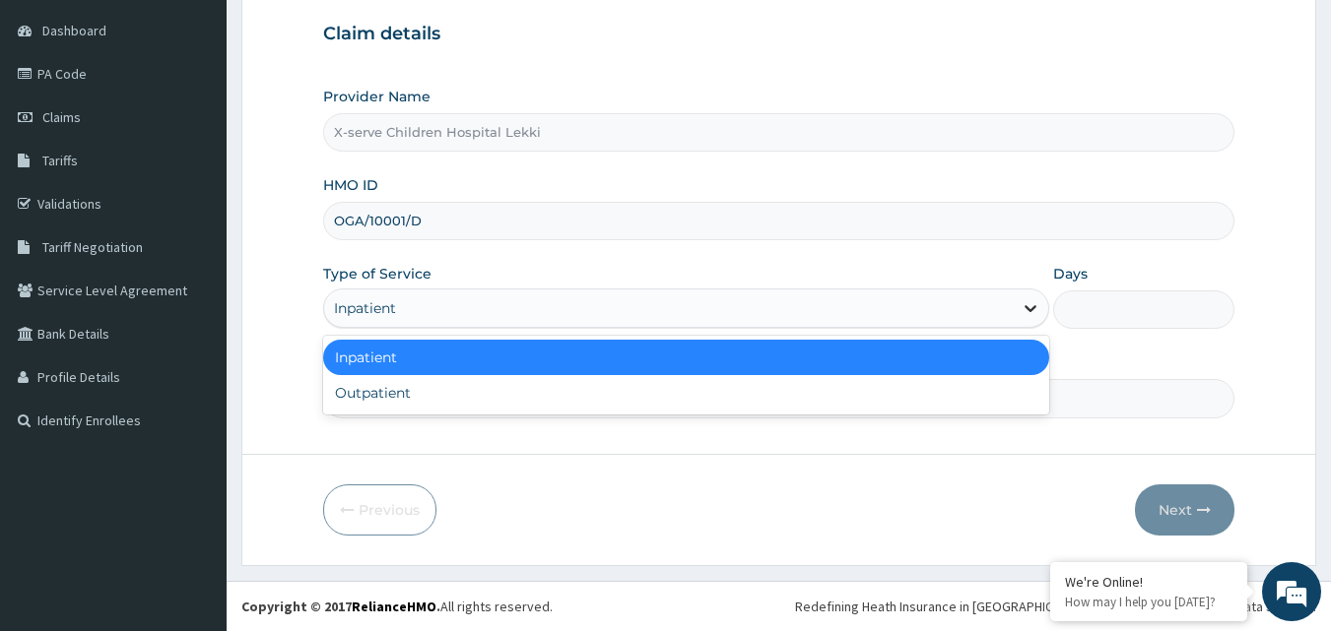
click at [1024, 302] on icon at bounding box center [1030, 308] width 20 height 20
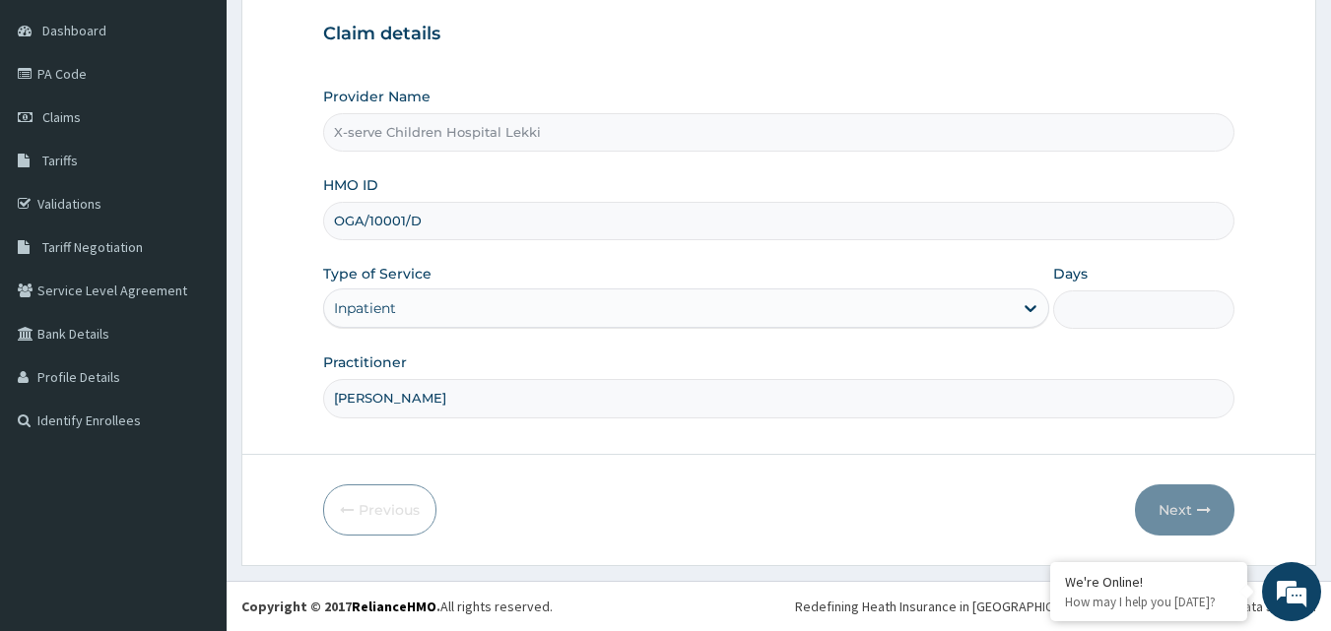
click at [1128, 304] on input "Days" at bounding box center [1143, 310] width 181 height 38
type input "2"
click at [1094, 309] on input "2" at bounding box center [1143, 310] width 181 height 38
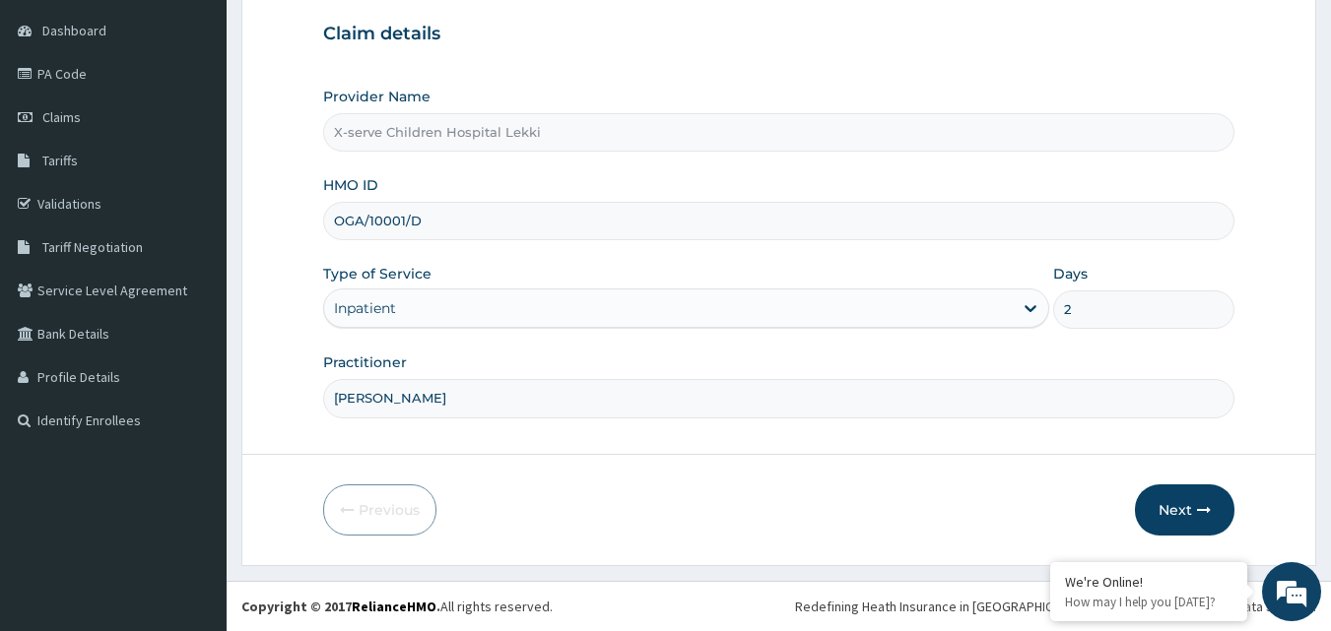
click at [1094, 309] on input "2" at bounding box center [1143, 310] width 181 height 38
click at [1119, 306] on input "2" at bounding box center [1143, 310] width 181 height 38
click at [1070, 308] on input "2" at bounding box center [1143, 310] width 181 height 38
type input "4"
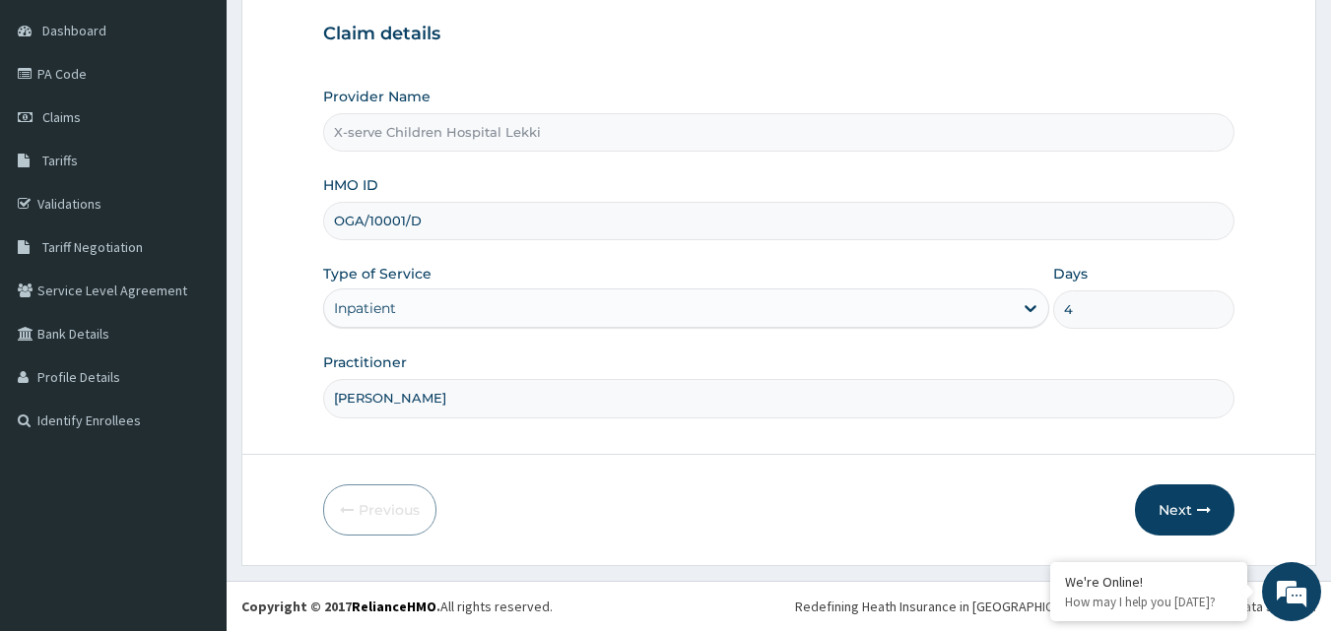
click at [1093, 336] on div "Provider Name X-serve Children Hospital Lekki HMO ID OGA/10001/D Type of Servic…" at bounding box center [779, 252] width 912 height 331
click at [1172, 500] on button "Next" at bounding box center [1184, 510] width 99 height 51
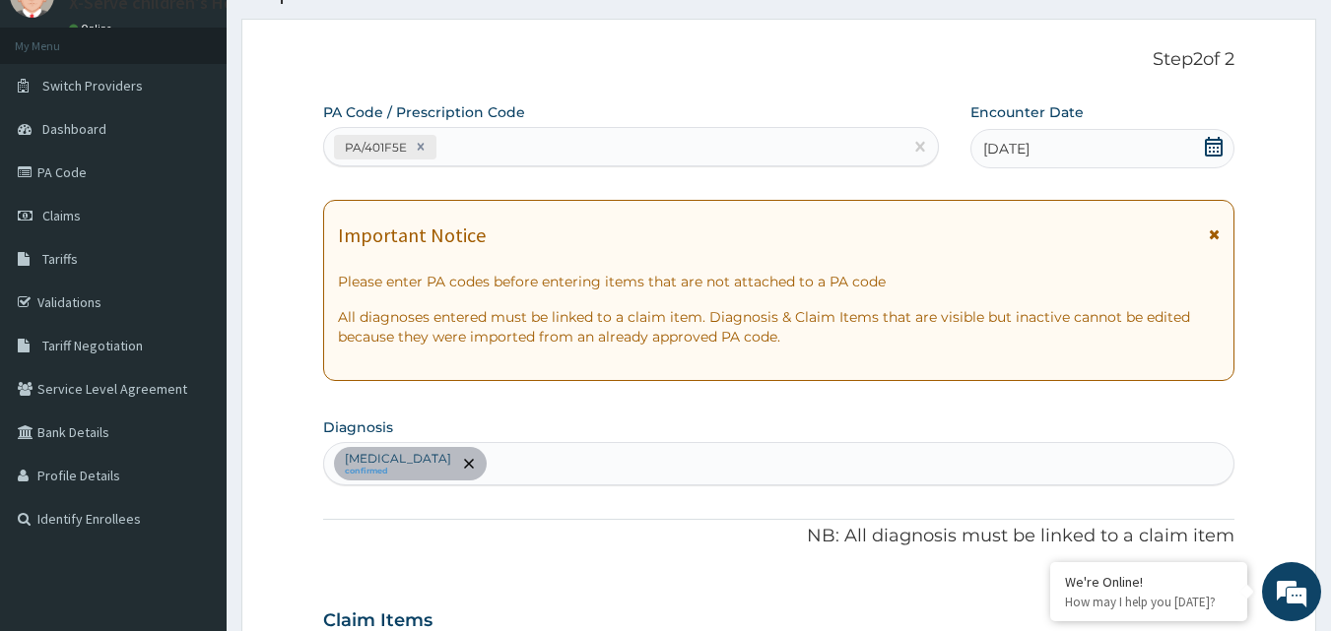
scroll to position [0, 0]
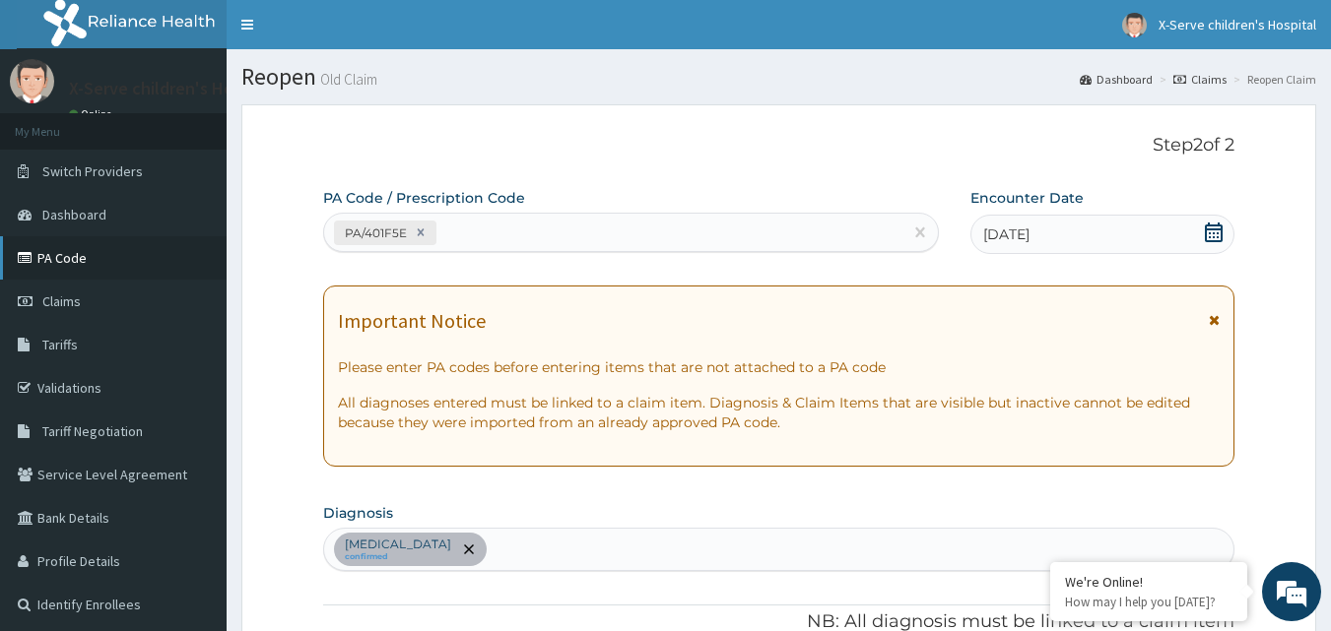
click at [74, 265] on link "PA Code" at bounding box center [113, 257] width 227 height 43
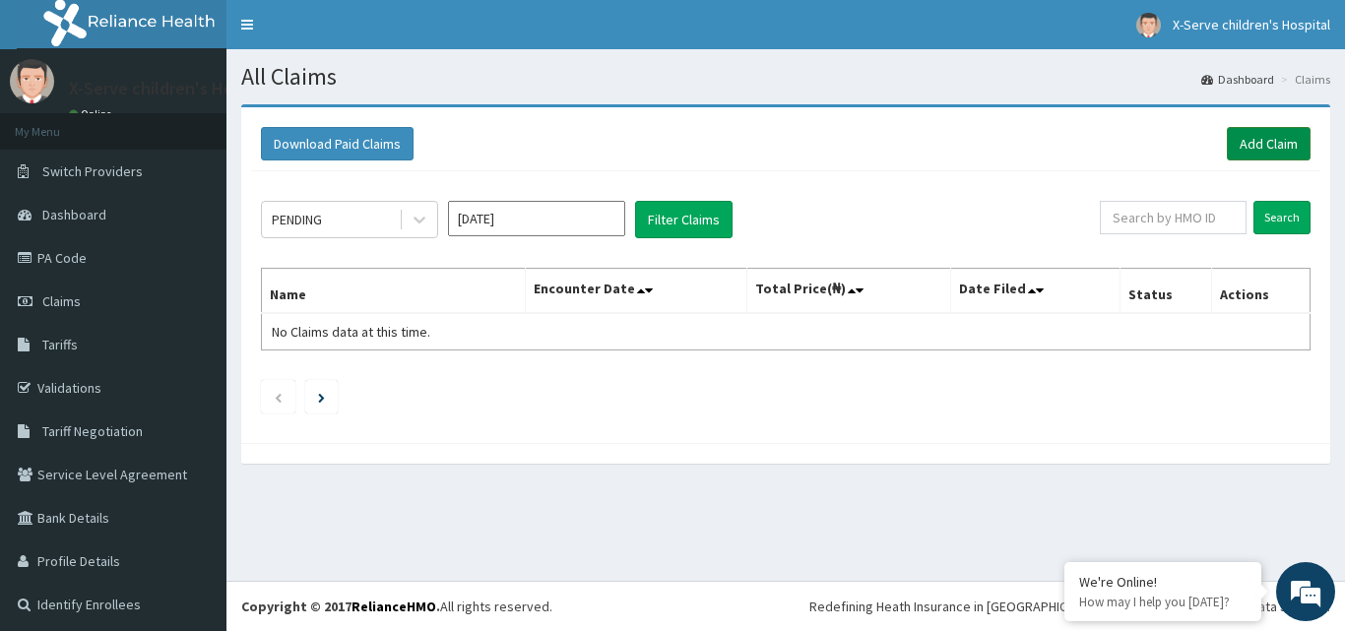
click at [1227, 142] on link "Add Claim" at bounding box center [1269, 143] width 84 height 33
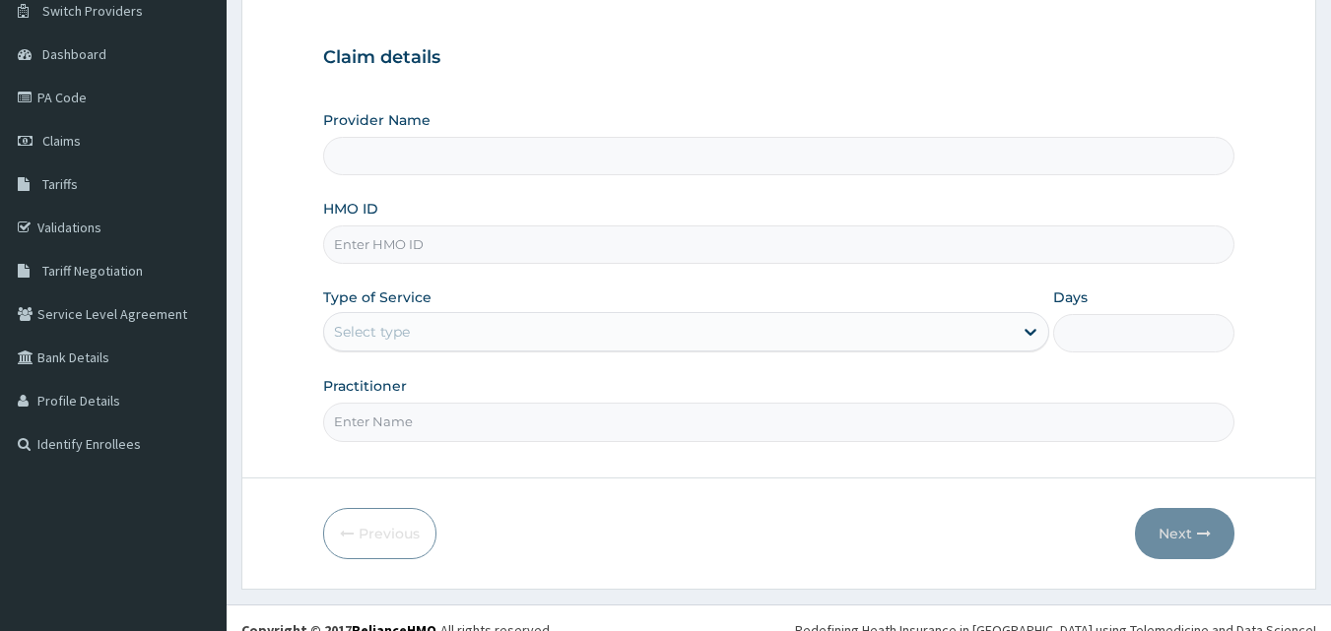
scroll to position [184, 0]
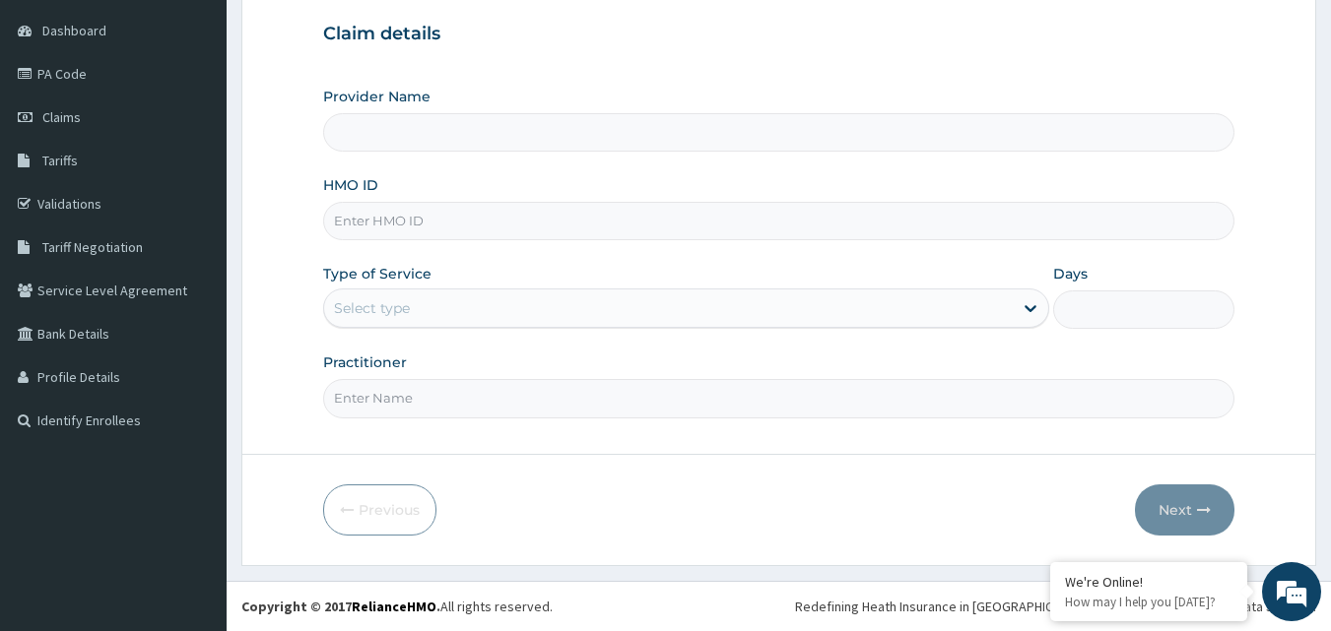
type input "X-serve Children Hospital Lekki"
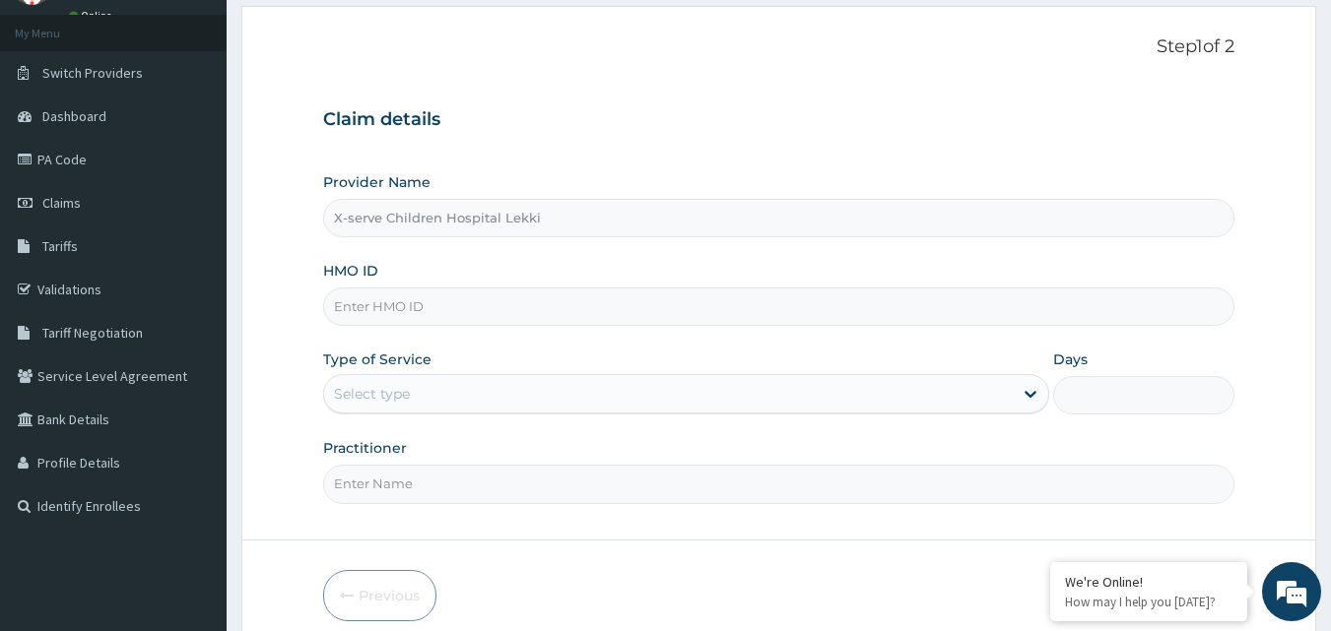
scroll to position [0, 0]
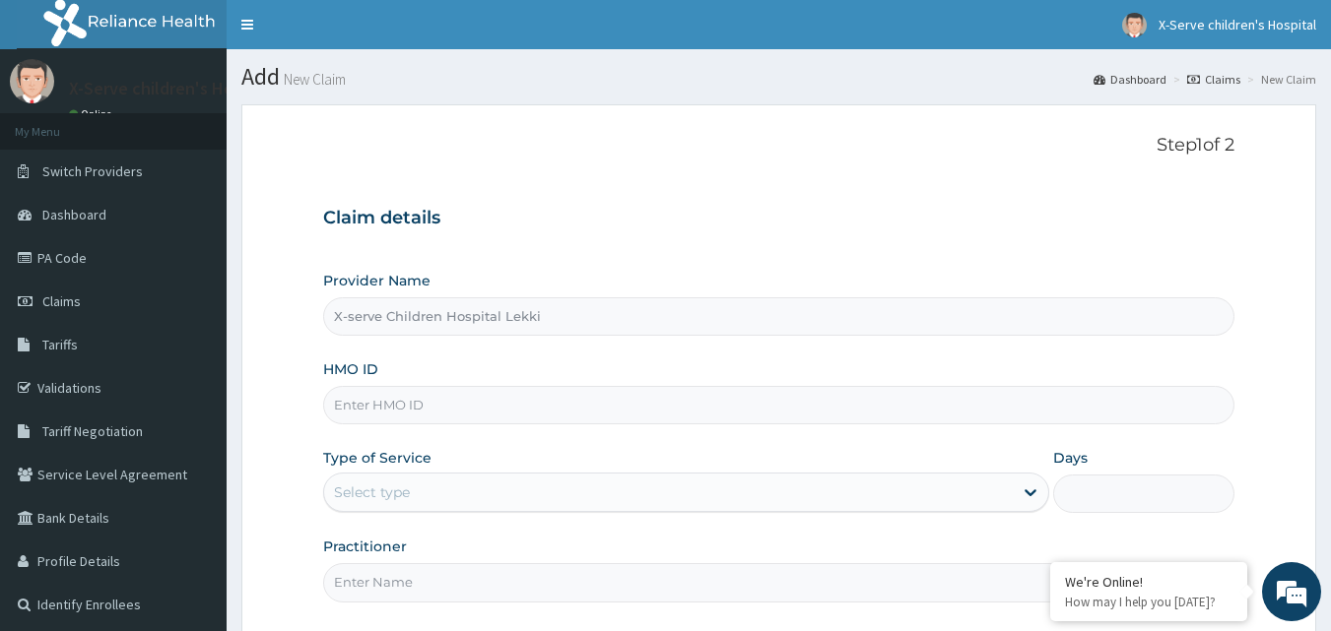
click at [510, 415] on input "HMO ID" at bounding box center [779, 405] width 912 height 38
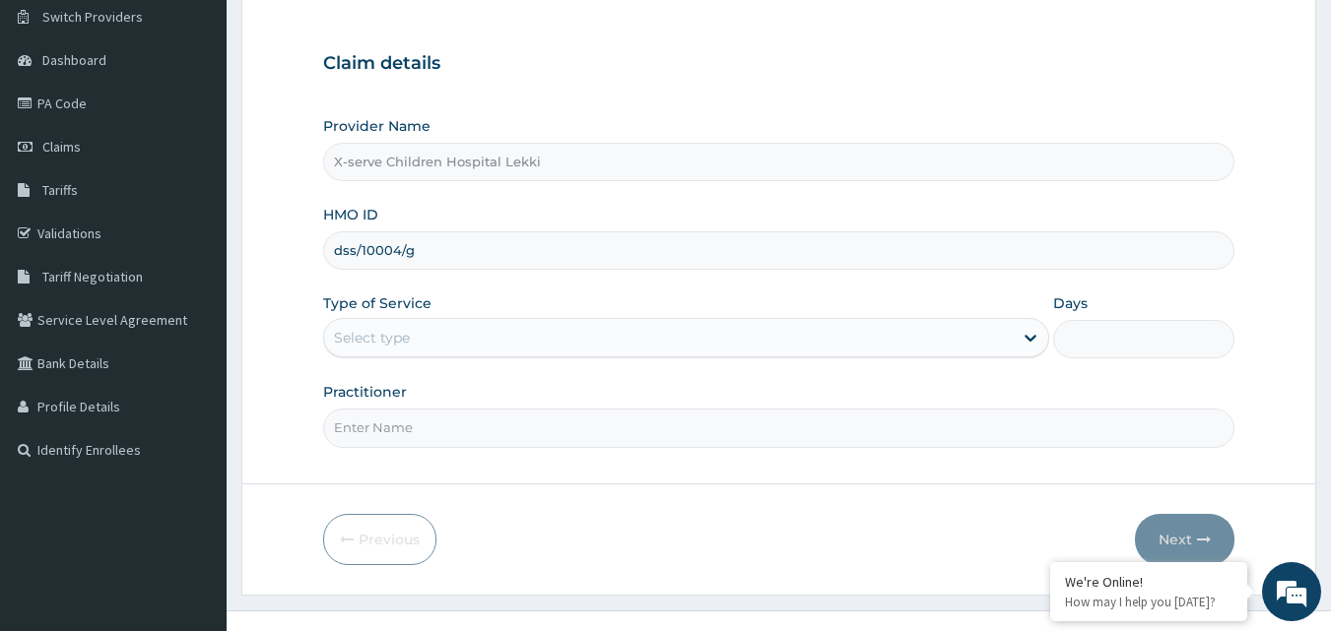
scroll to position [184, 0]
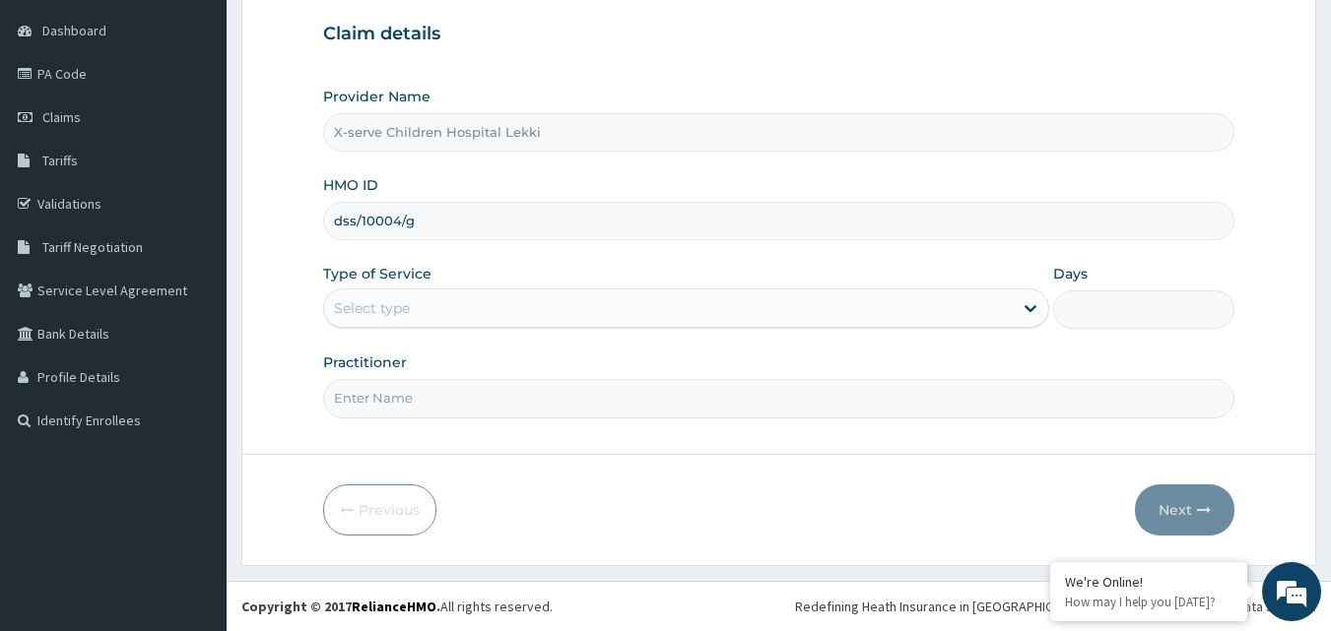
type input "dss/10004/g"
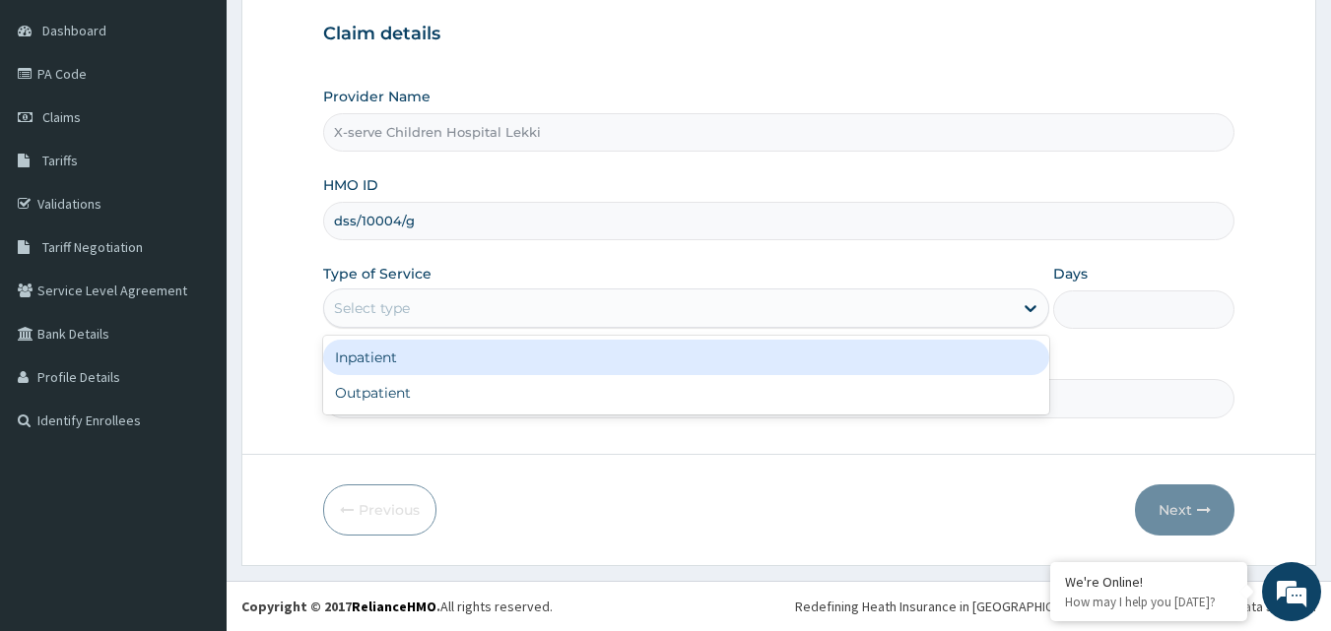
click at [431, 309] on div "Select type" at bounding box center [668, 309] width 688 height 32
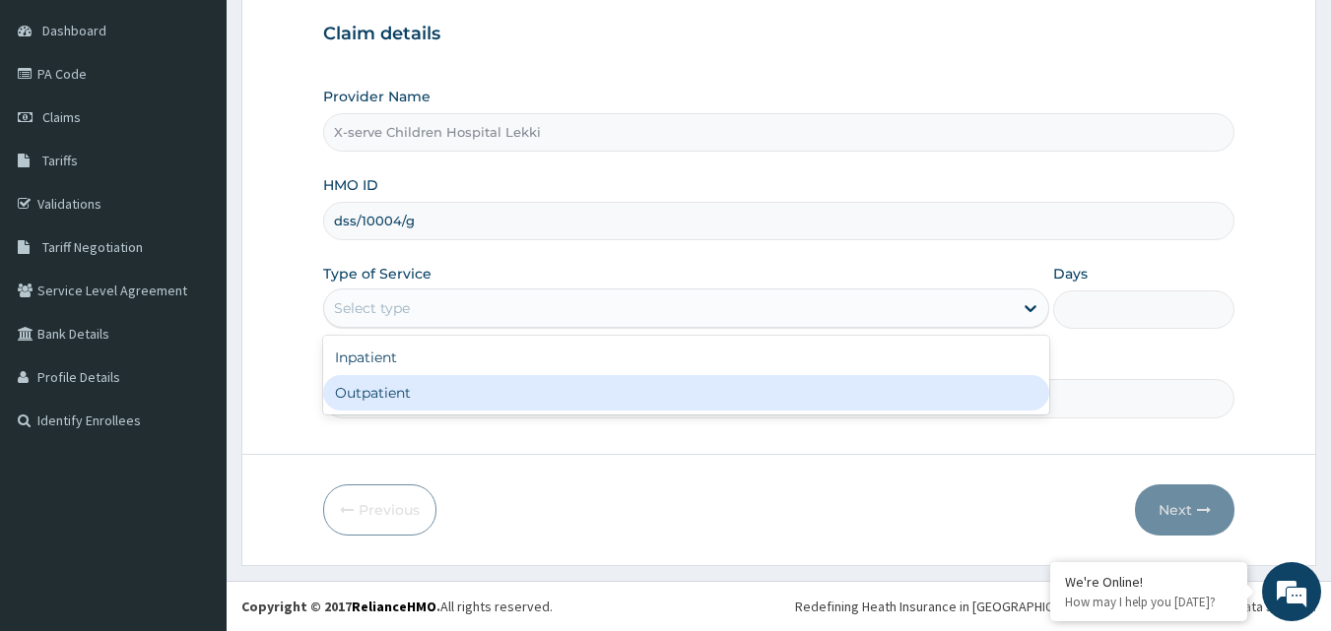
click at [400, 401] on div "Outpatient" at bounding box center [686, 392] width 726 height 35
type input "1"
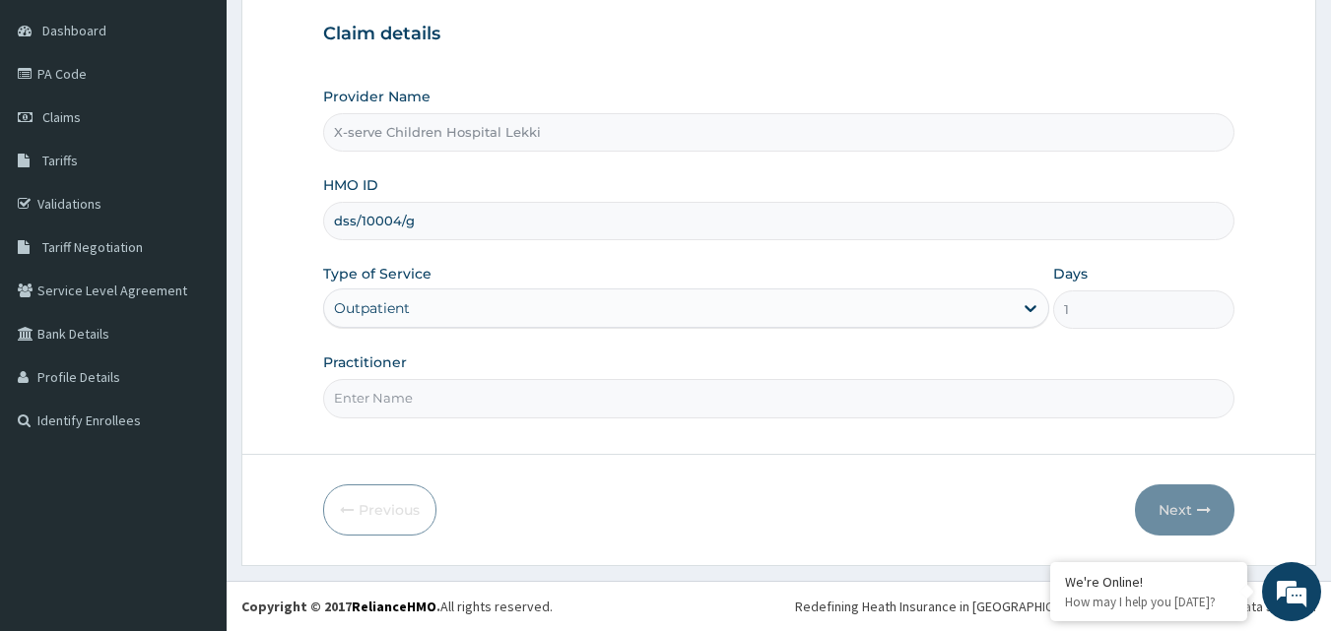
click at [549, 407] on input "Practitioner" at bounding box center [779, 398] width 912 height 38
type input "dr williams"
click at [1169, 506] on button "Next" at bounding box center [1184, 510] width 99 height 51
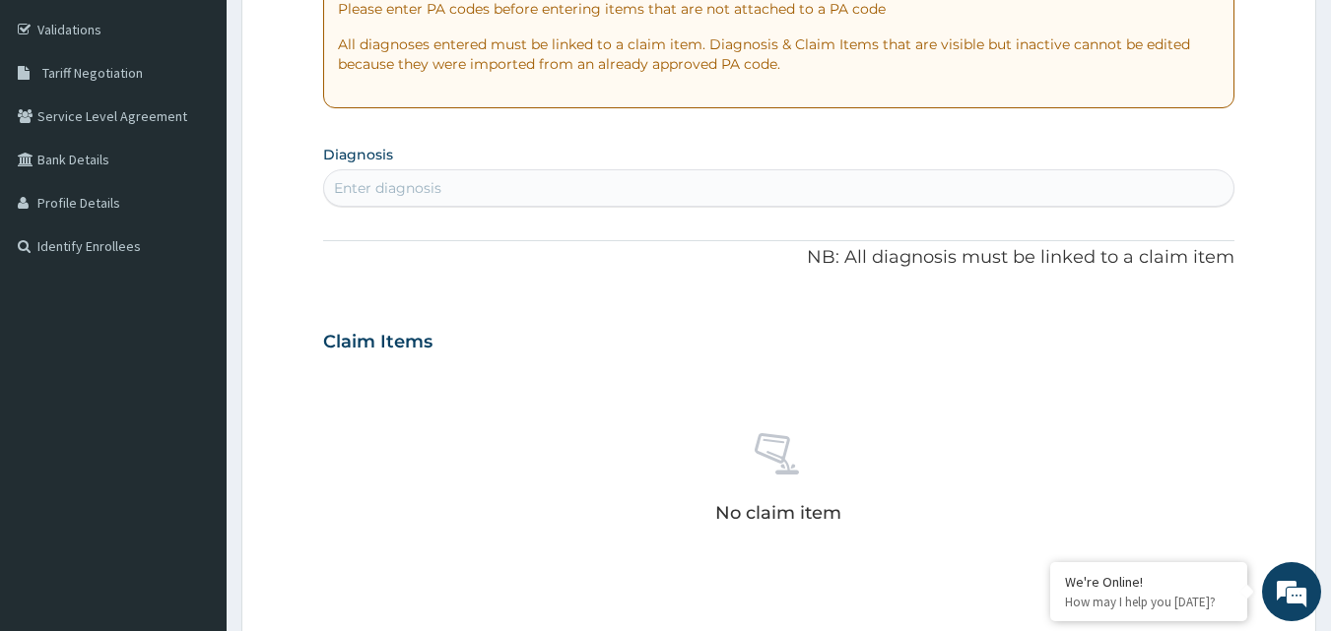
scroll to position [381, 0]
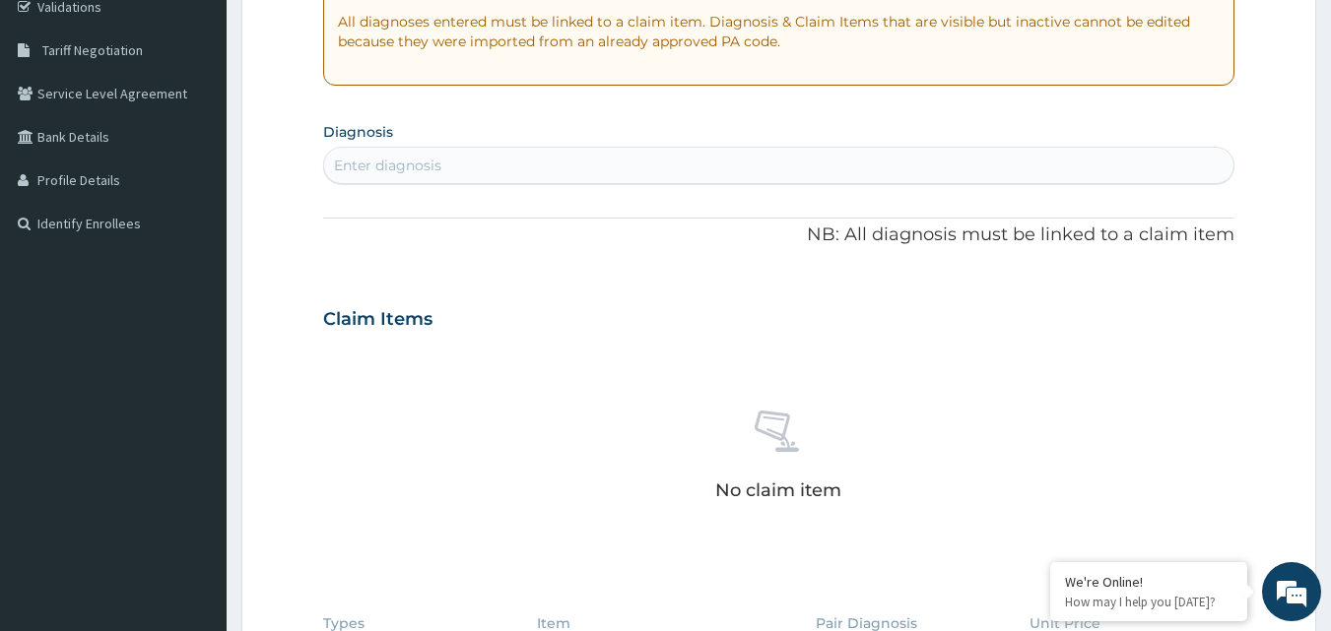
click at [478, 176] on div "Enter diagnosis" at bounding box center [779, 166] width 910 height 32
type input "urti"
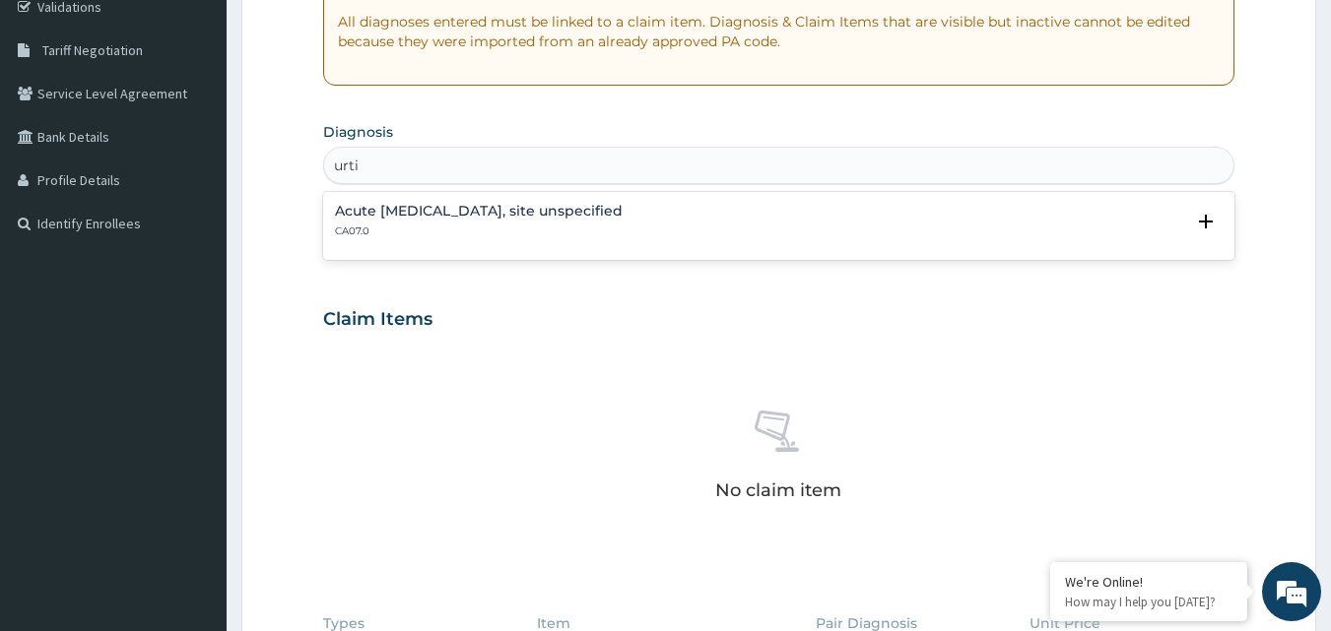
click at [433, 226] on p "CA07.0" at bounding box center [479, 232] width 288 height 14
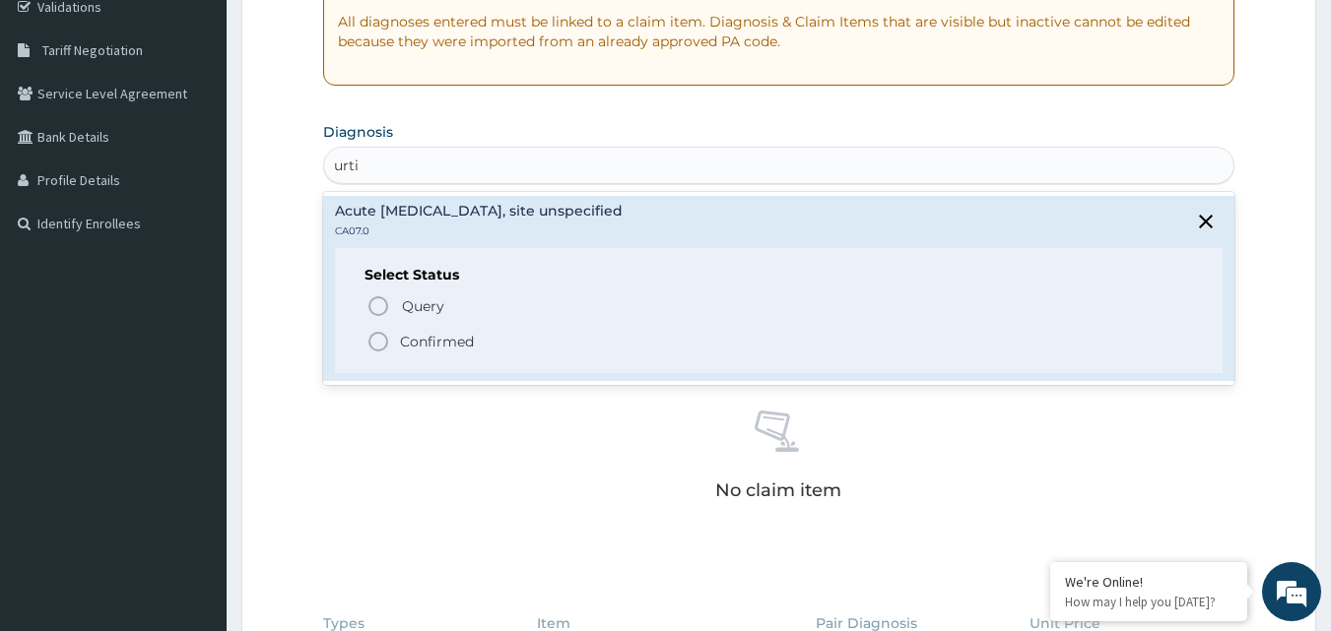
click at [378, 342] on icon "status option filled" at bounding box center [378, 342] width 24 height 24
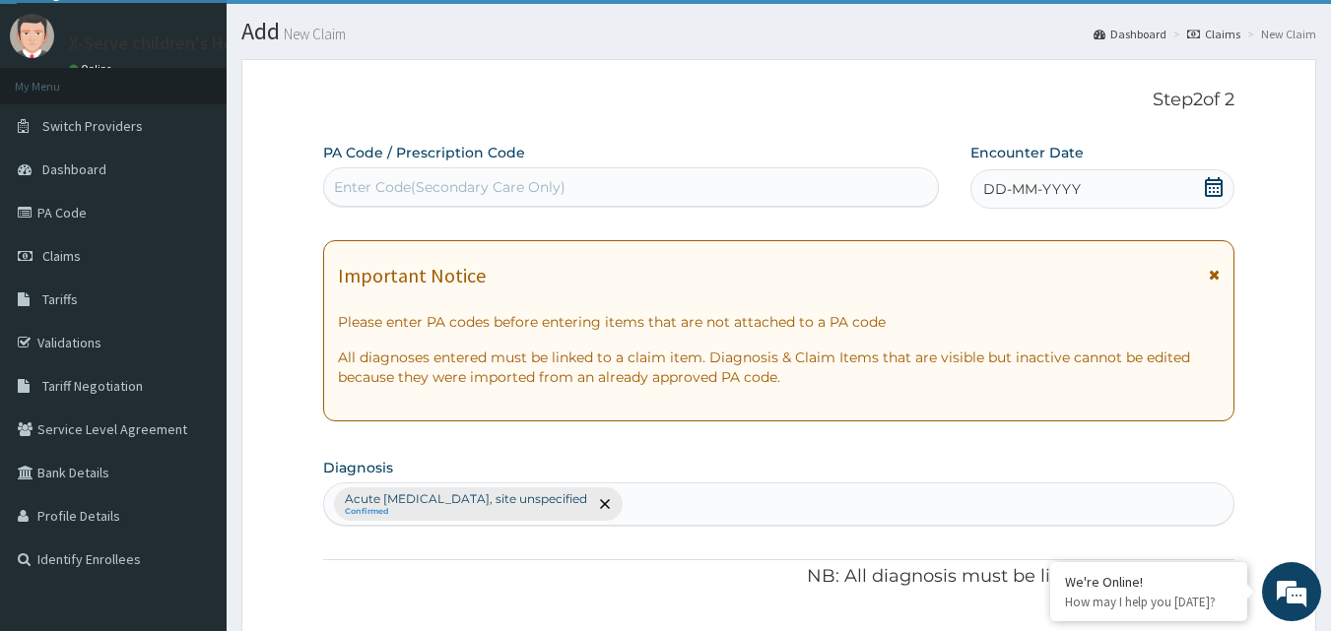
scroll to position [0, 0]
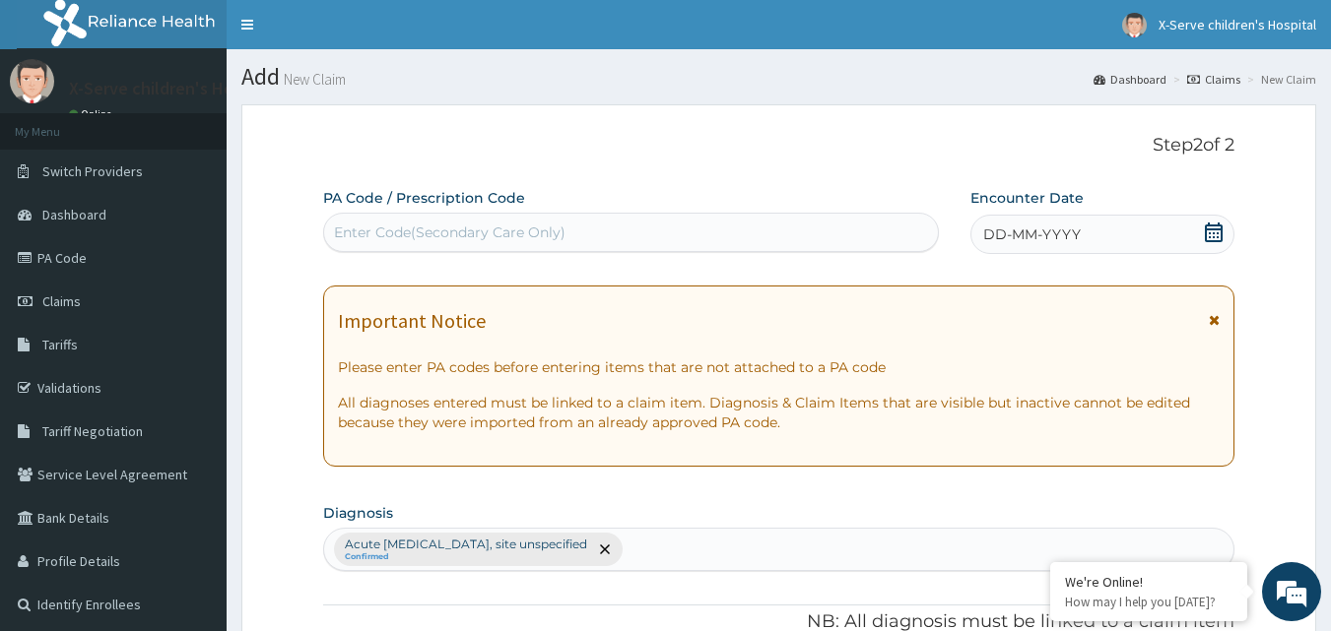
click at [1062, 239] on span "DD-MM-YYYY" at bounding box center [1032, 235] width 98 height 20
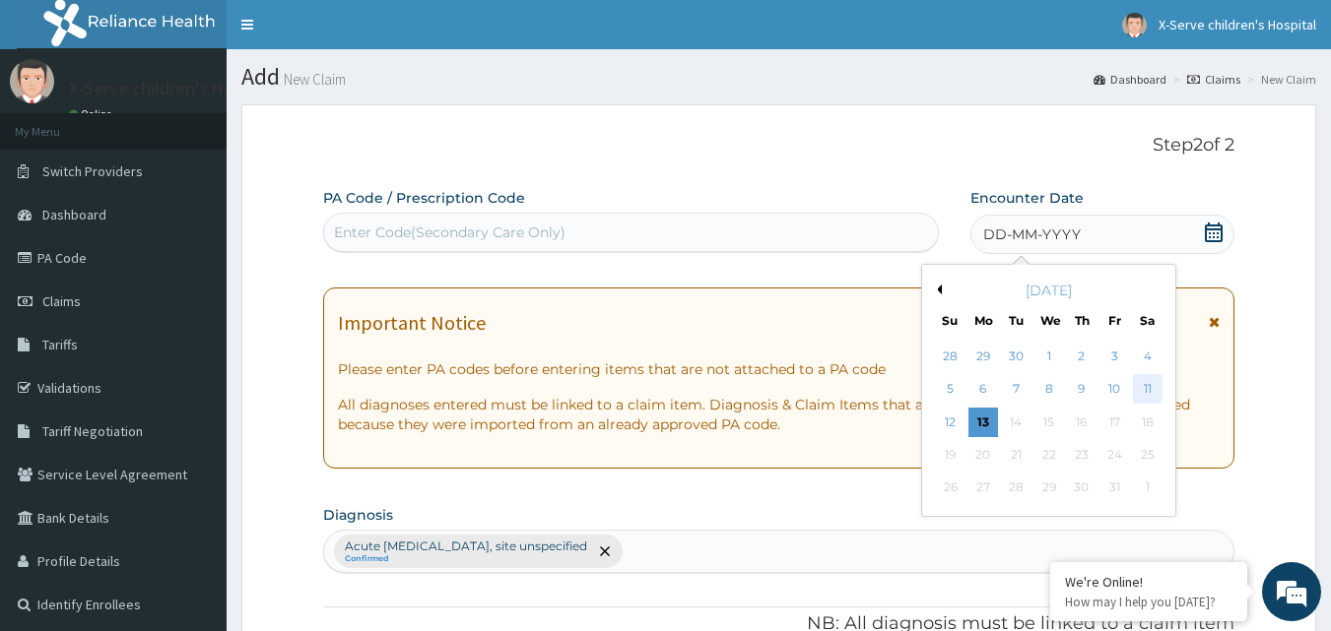
click at [1133, 393] on div "11" at bounding box center [1148, 390] width 30 height 30
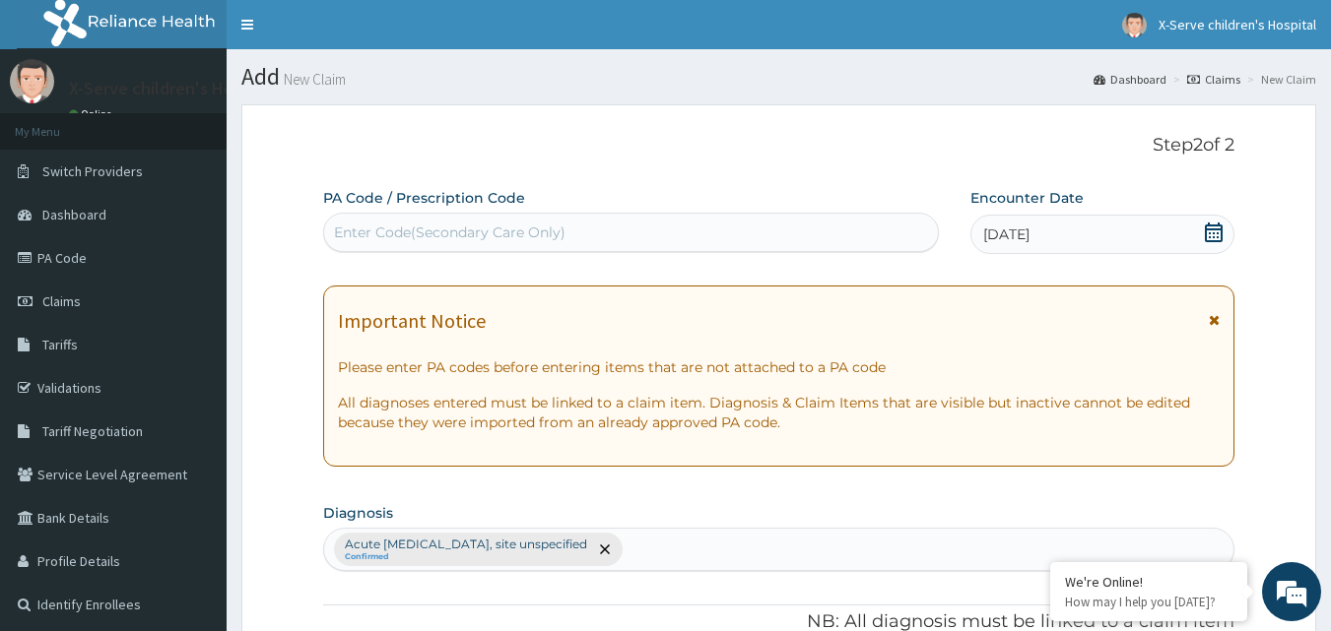
click at [547, 229] on div "Enter Code(Secondary Care Only)" at bounding box center [449, 233] width 231 height 20
paste input "PA/E73DF9"
type input "PA/E73DF9"
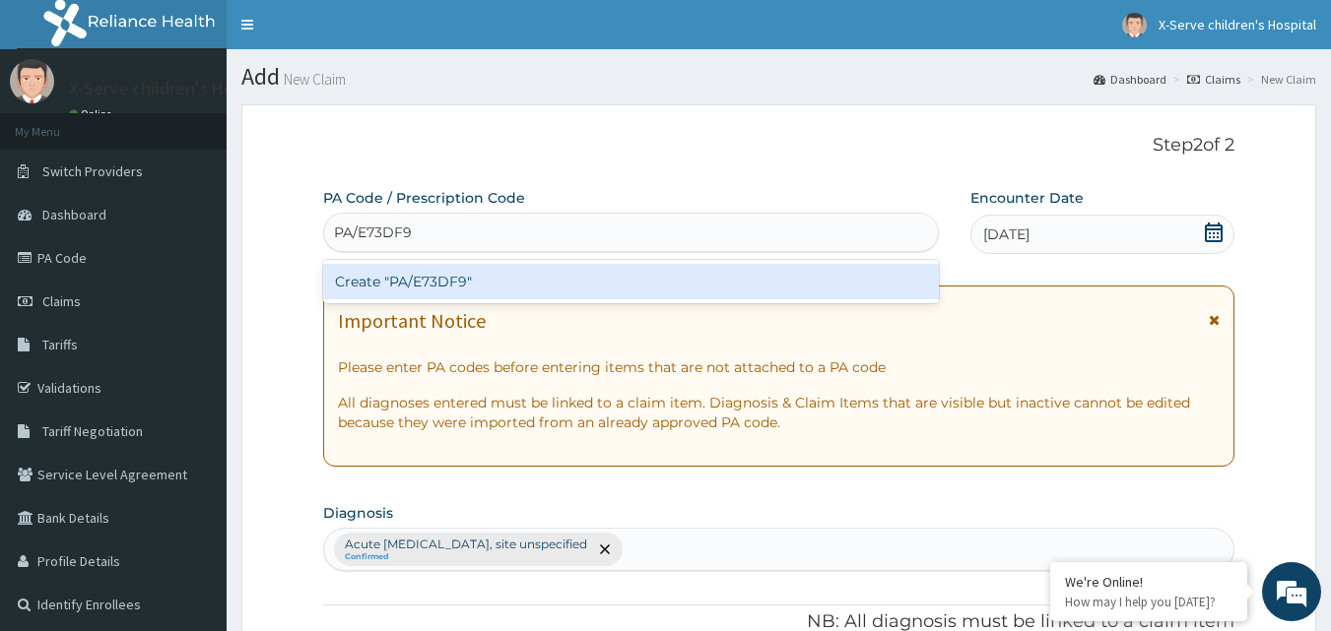
click at [485, 285] on div "Create "PA/E73DF9"" at bounding box center [631, 281] width 617 height 35
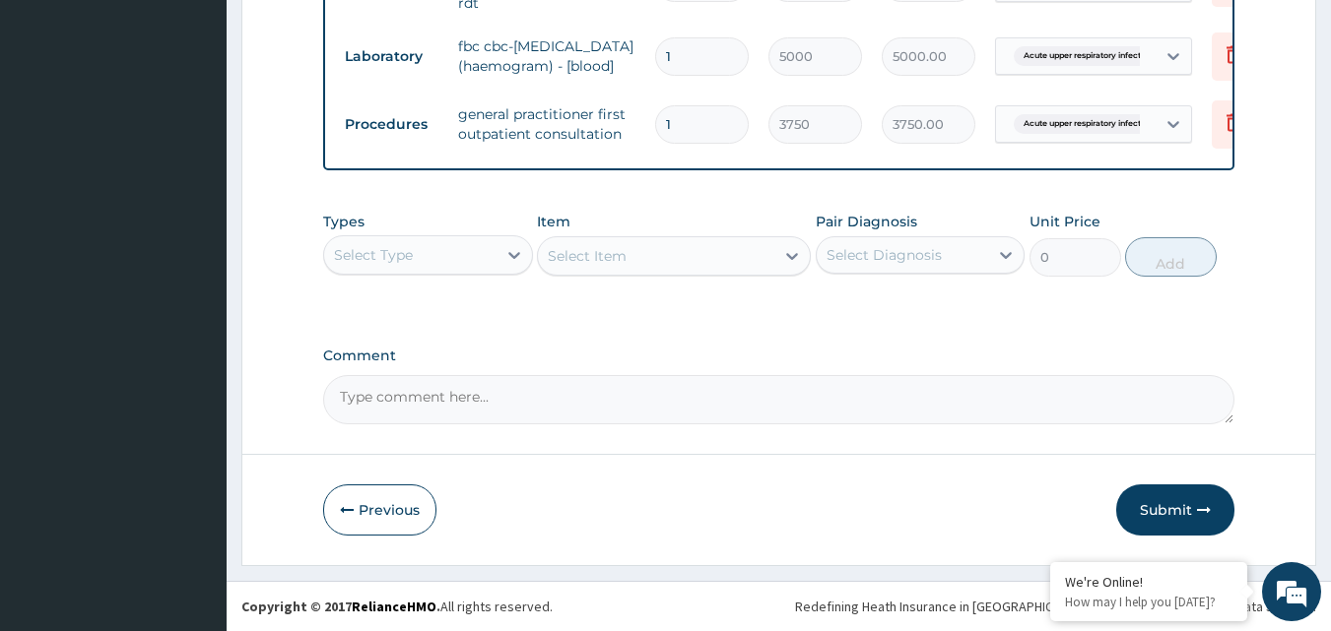
scroll to position [1140, 0]
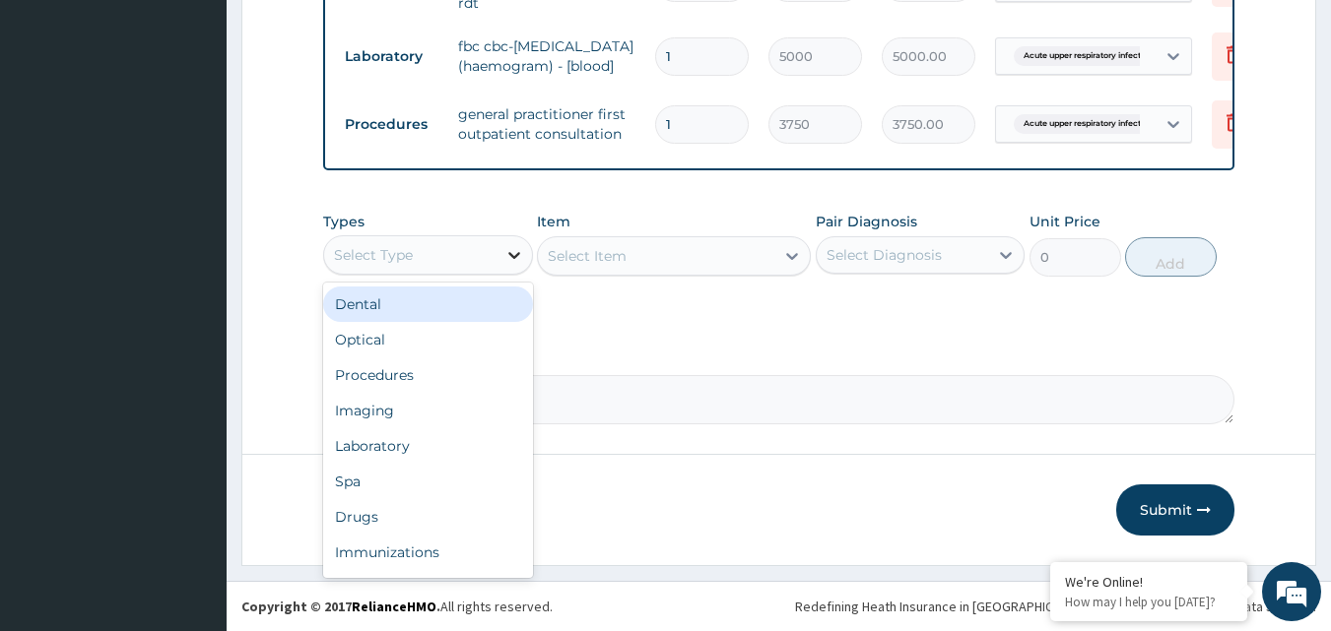
click at [509, 260] on icon at bounding box center [514, 255] width 20 height 20
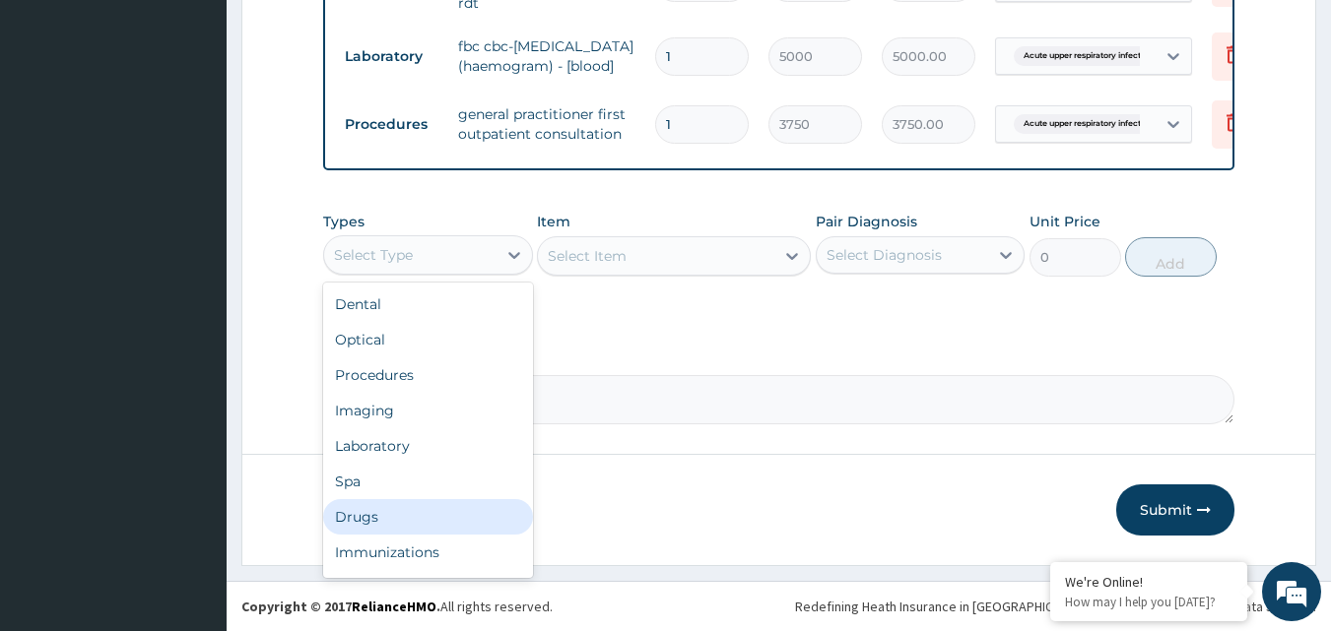
scroll to position [67, 0]
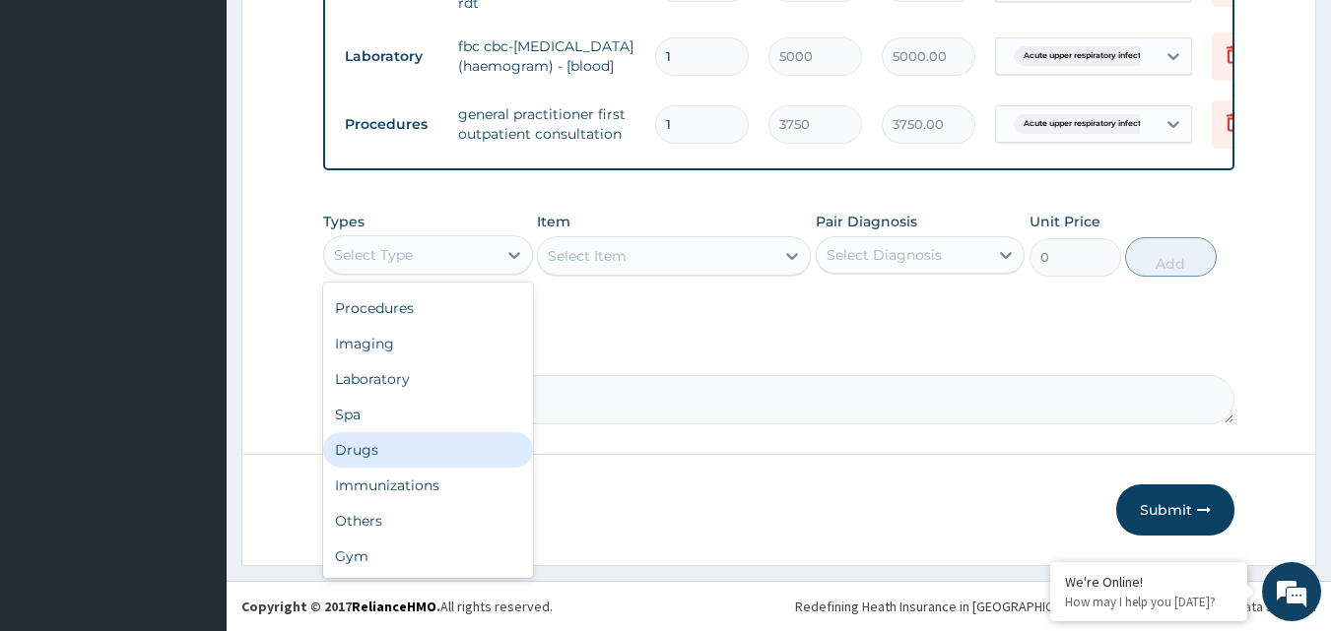
click at [371, 454] on div "Drugs" at bounding box center [428, 449] width 210 height 35
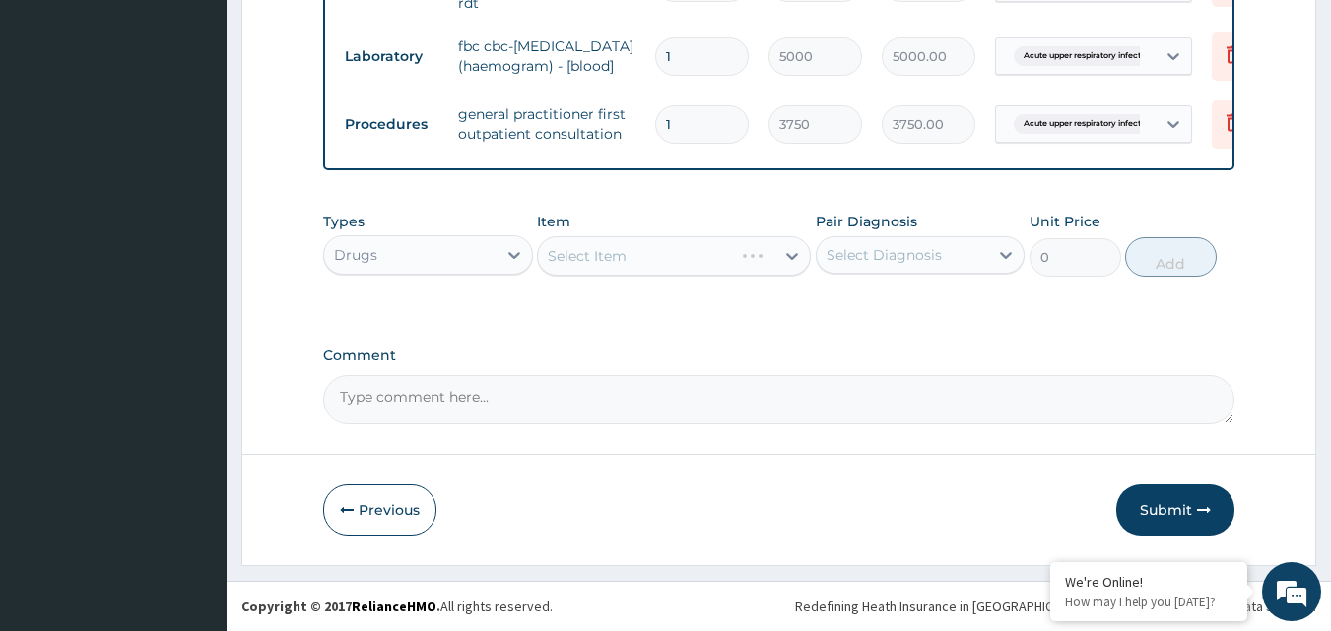
click at [789, 254] on div "Select Item" at bounding box center [674, 255] width 274 height 39
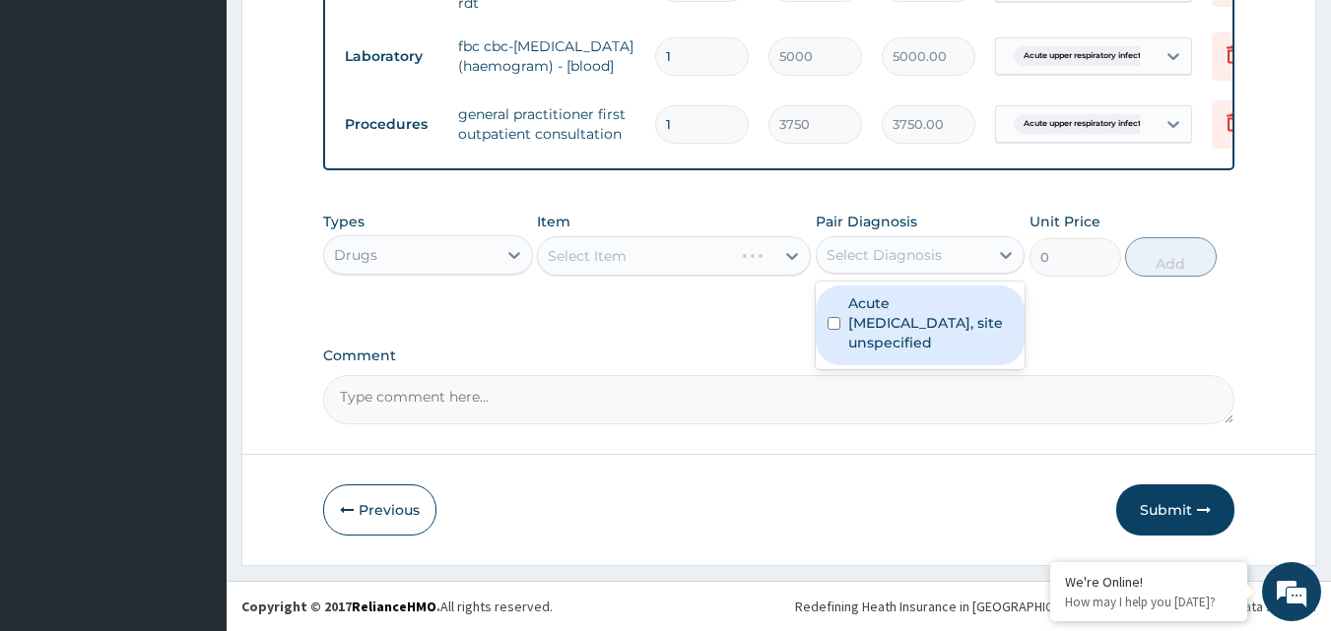
click at [913, 255] on div "Select Diagnosis" at bounding box center [883, 255] width 115 height 20
click at [885, 325] on label "Acute upper respiratory infection, site unspecified" at bounding box center [930, 323] width 165 height 59
click at [835, 322] on input "checkbox" at bounding box center [833, 323] width 13 height 13
checkbox input "true"
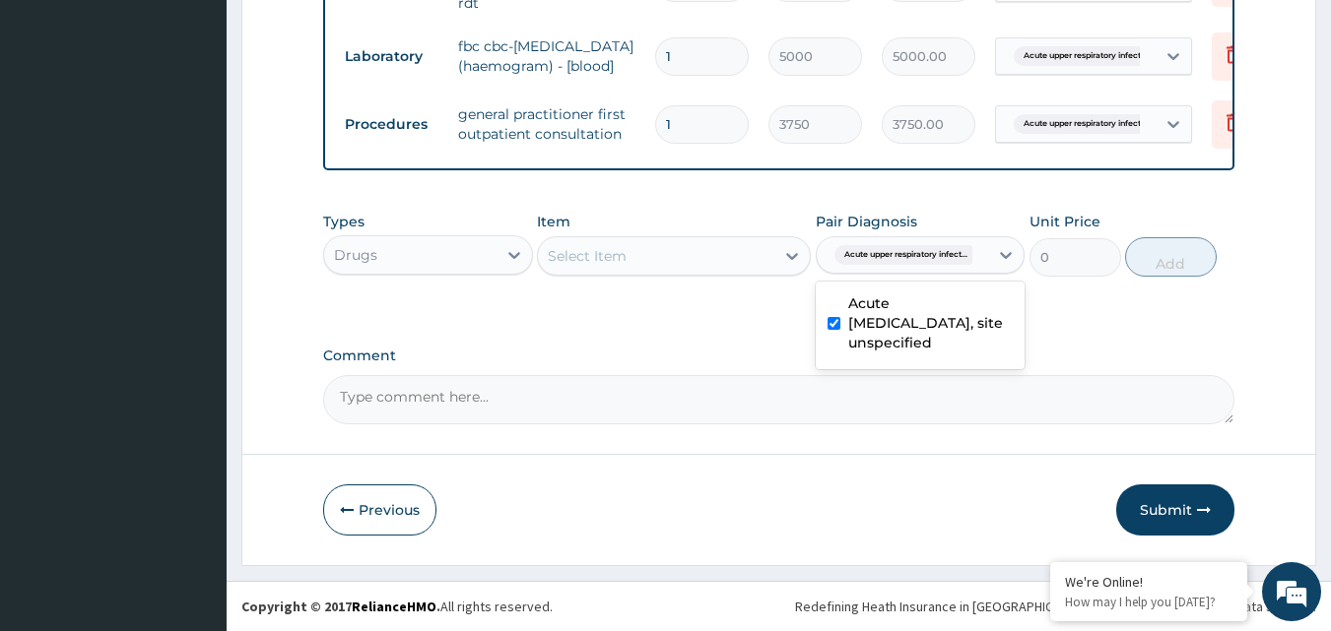
click at [722, 268] on div "Select Item" at bounding box center [656, 256] width 236 height 32
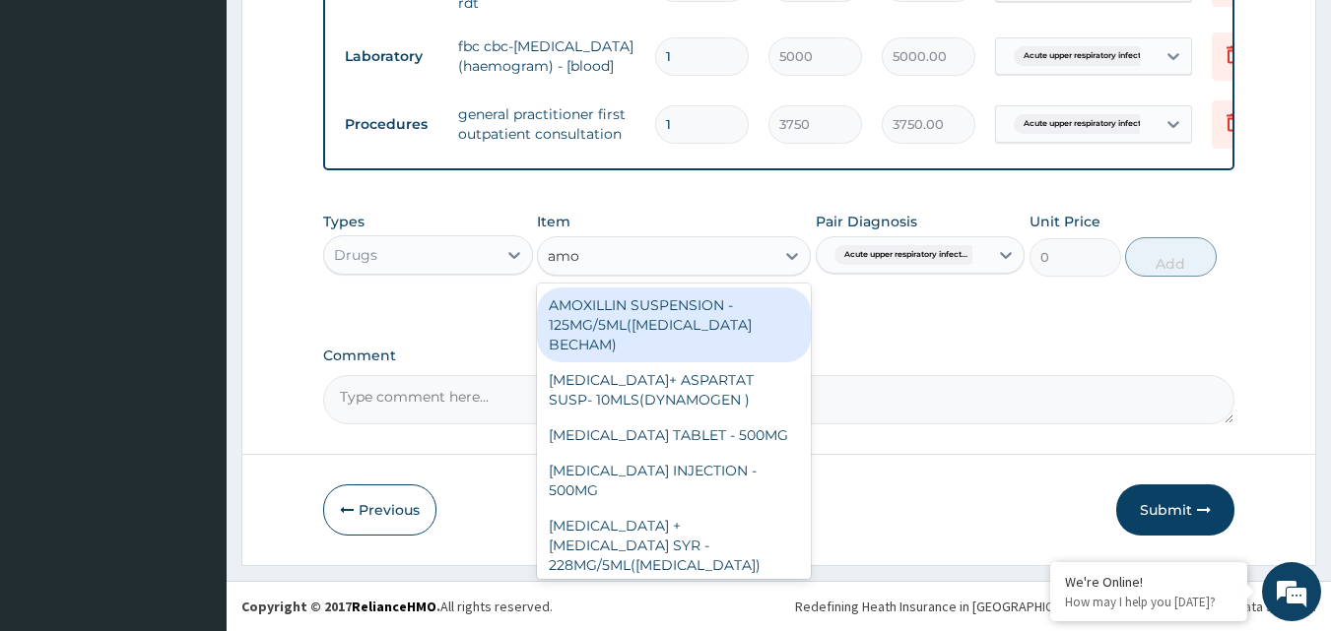
type input "amox"
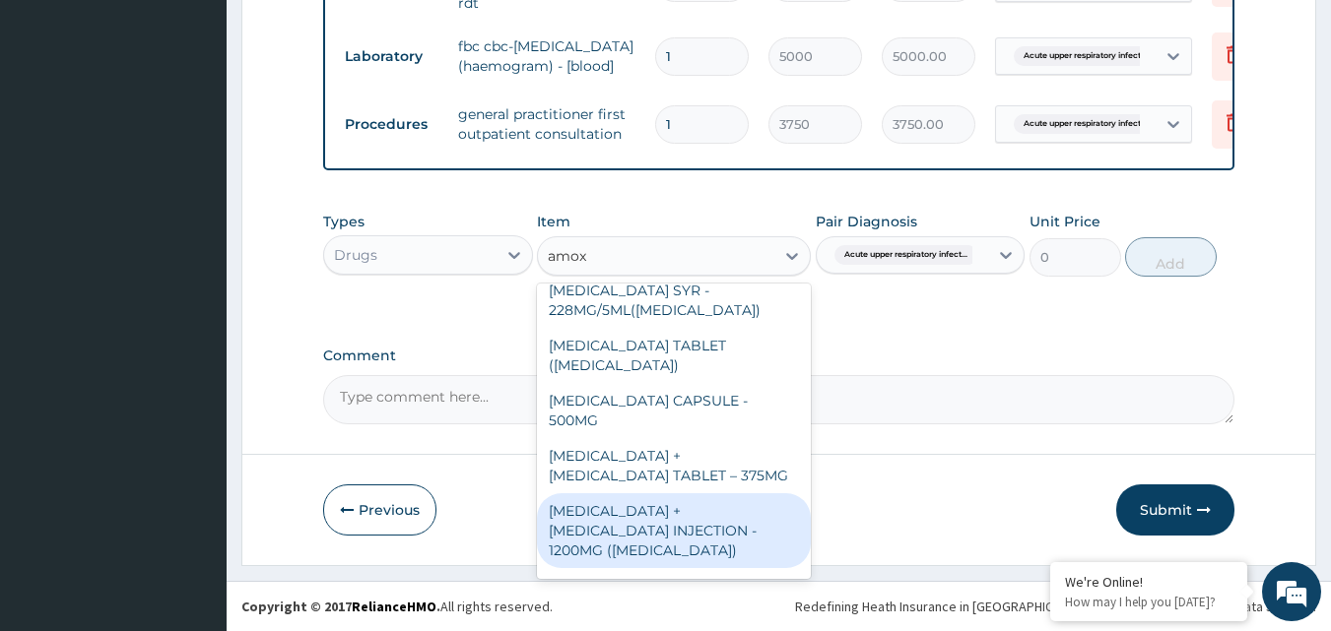
scroll to position [197, 0]
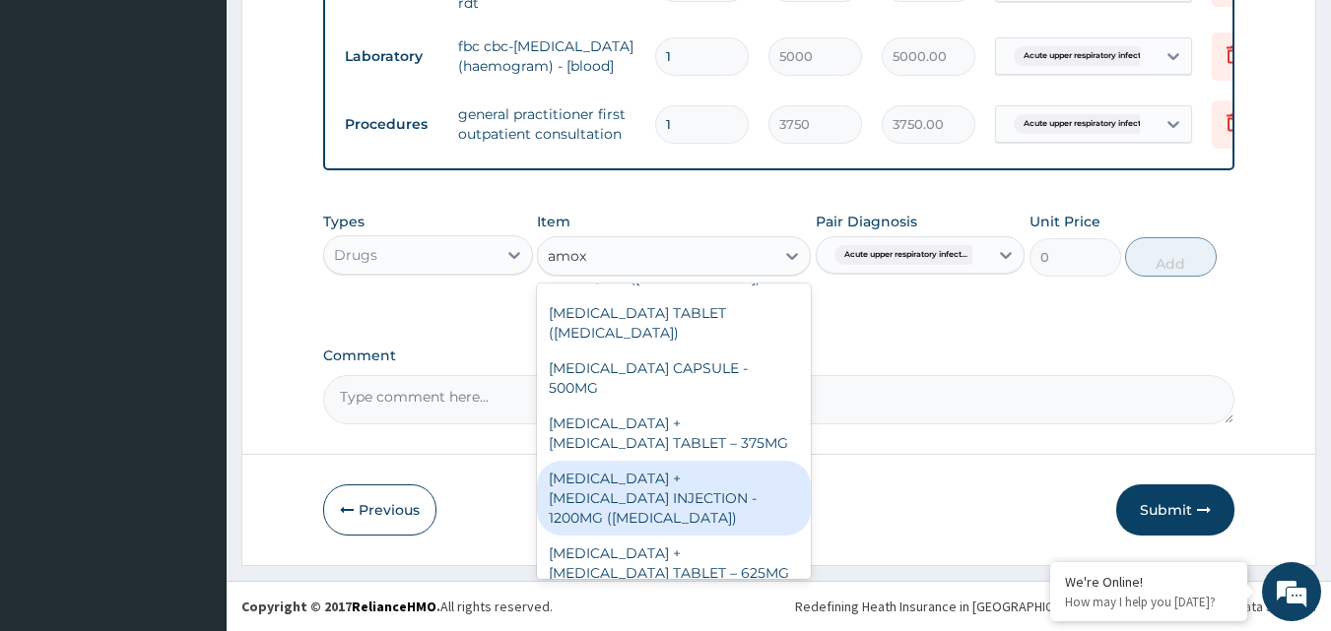
click at [675, 461] on div "AMOXICILLIN + CLAVULANIC ACID INJECTION - 1200MG (AUGMENTIN)" at bounding box center [674, 498] width 274 height 75
type input "5600"
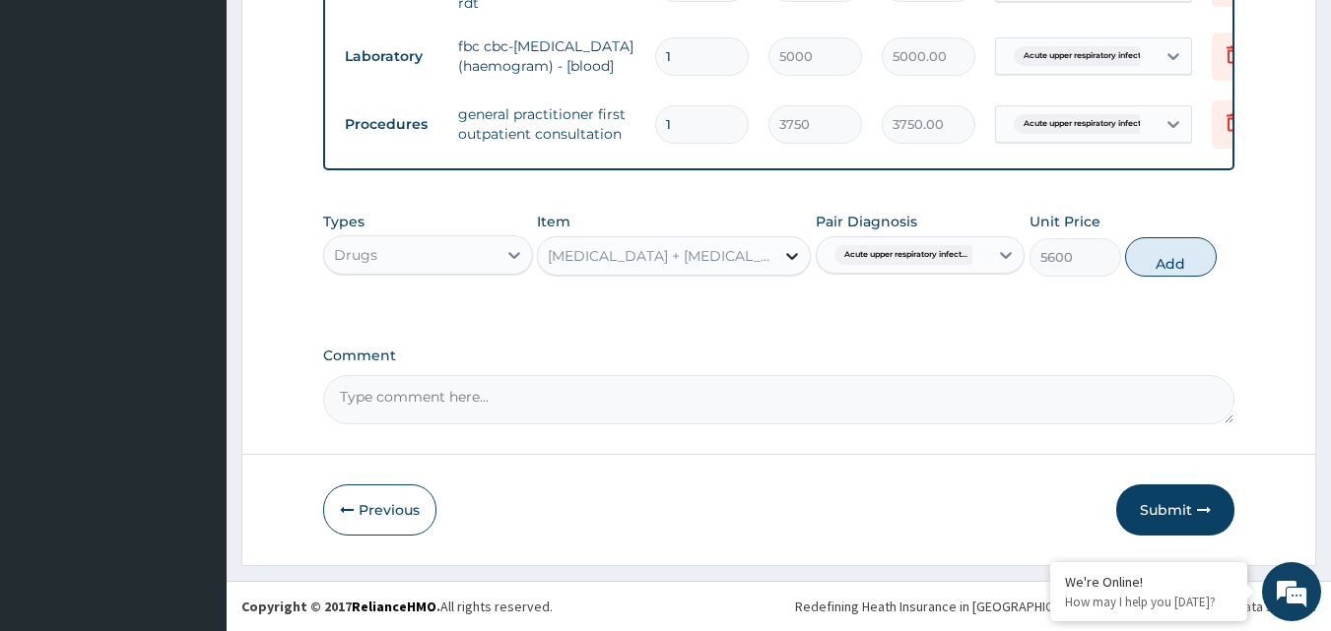
click at [796, 259] on icon at bounding box center [792, 256] width 20 height 20
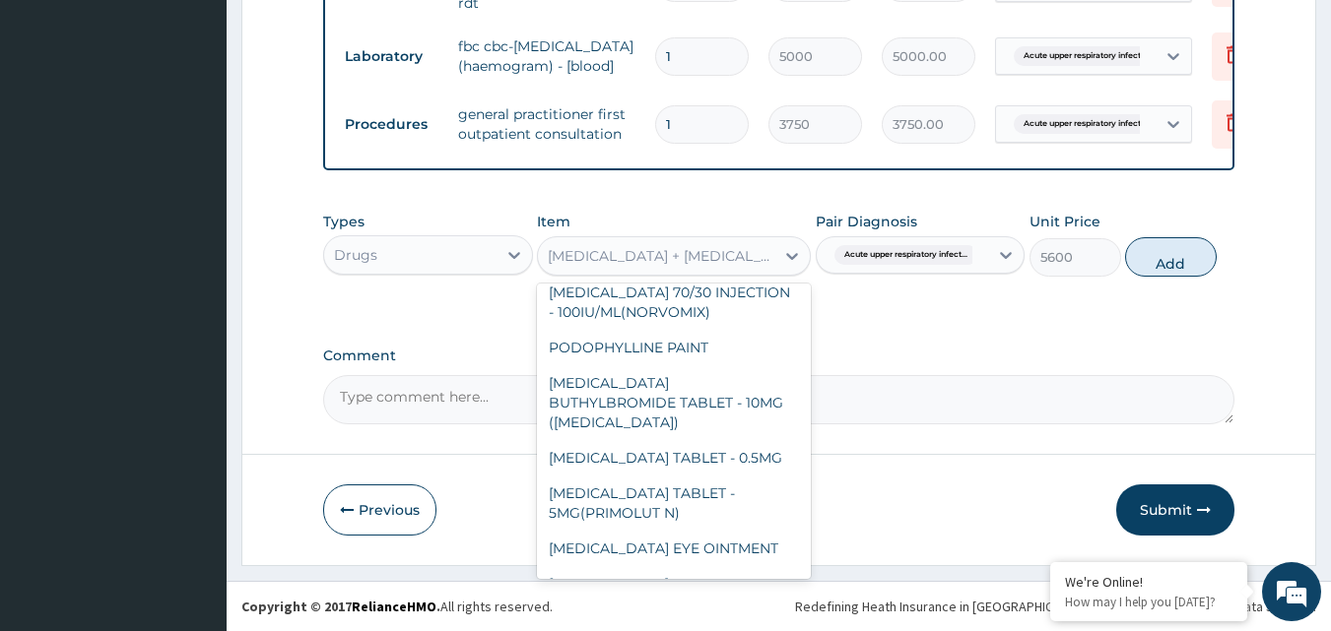
scroll to position [12431, 0]
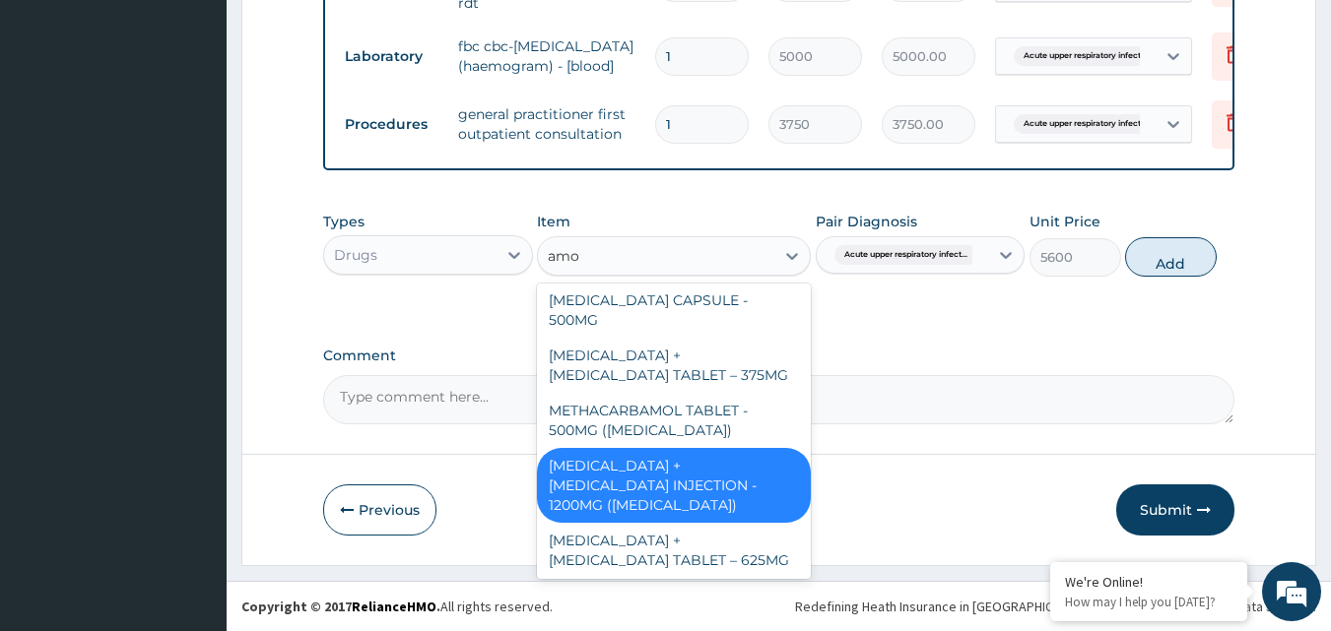
type input "amox"
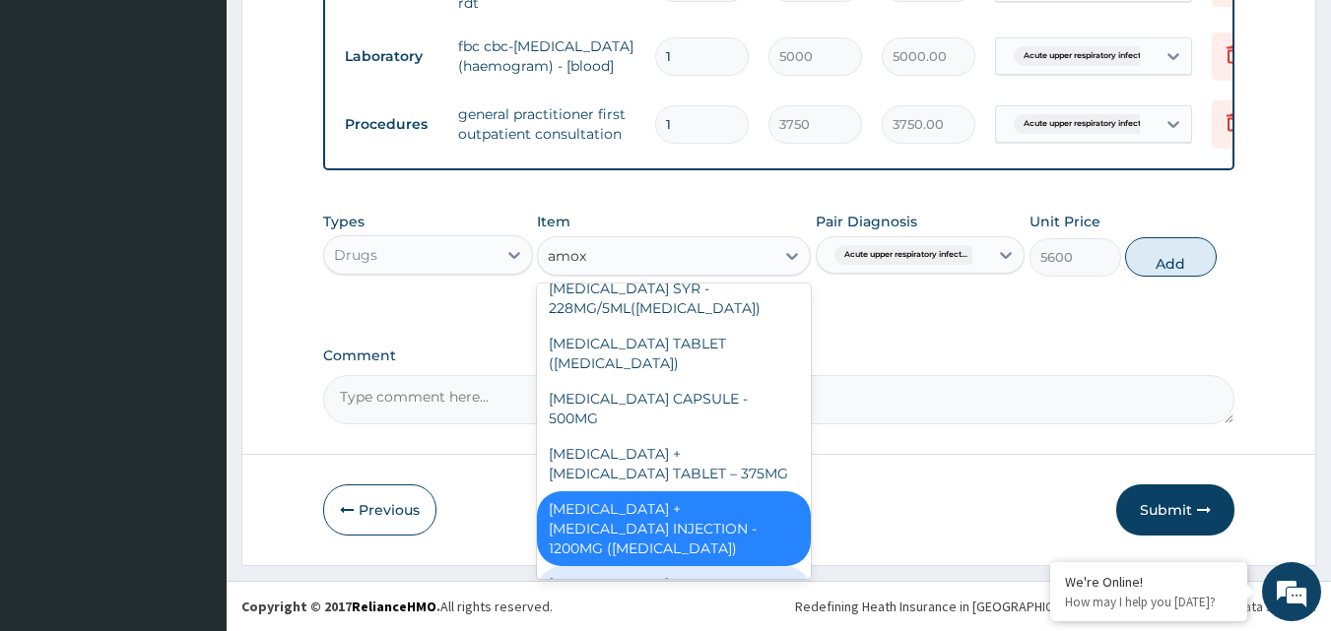
scroll to position [0, 0]
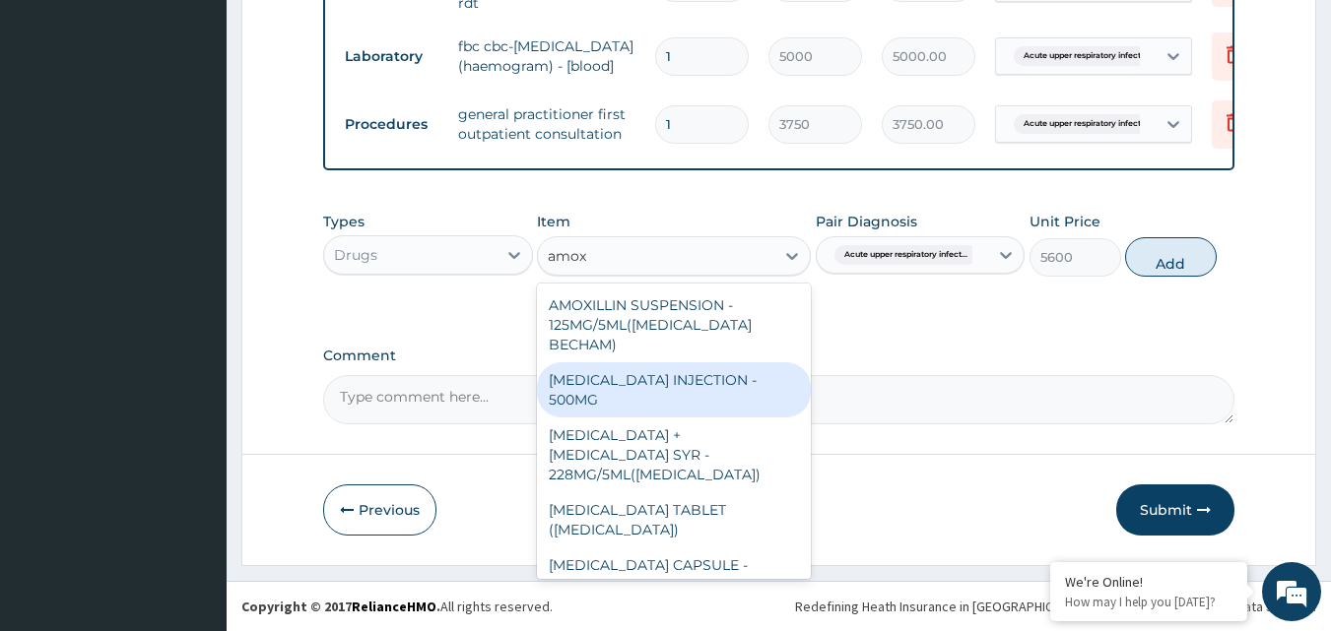
click at [683, 364] on div "AMOXICILLIN INJECTION - 500MG" at bounding box center [674, 389] width 274 height 55
type input "0"
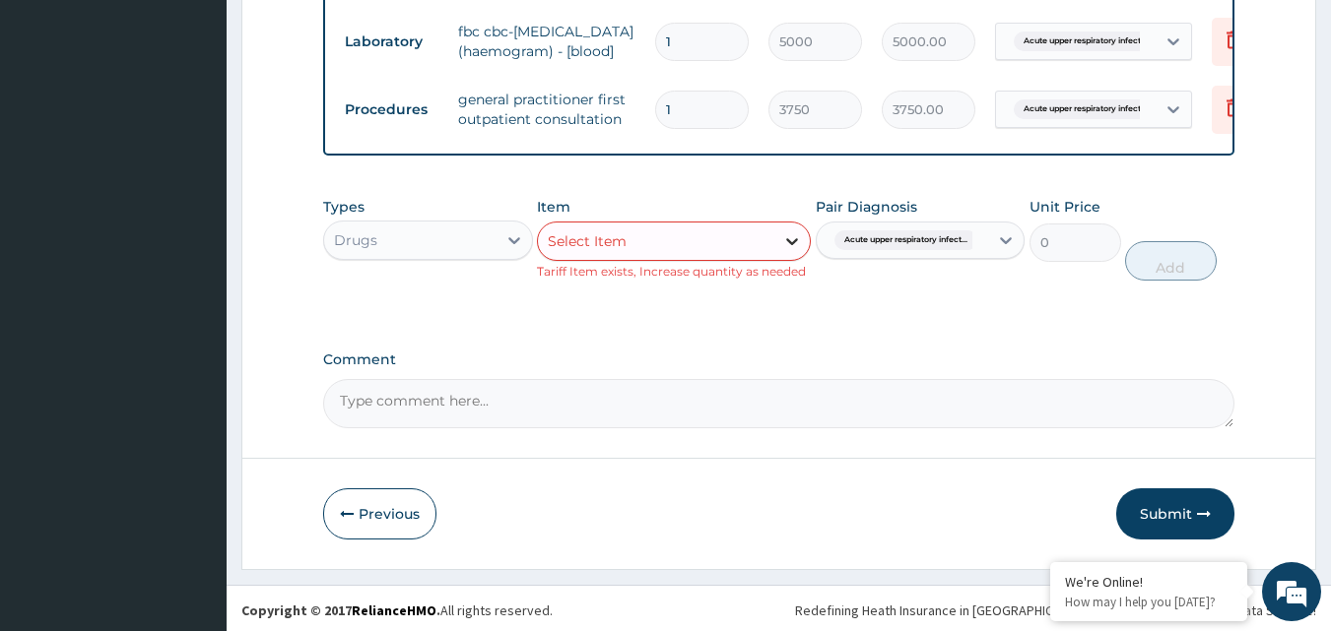
click at [779, 255] on div at bounding box center [791, 241] width 35 height 35
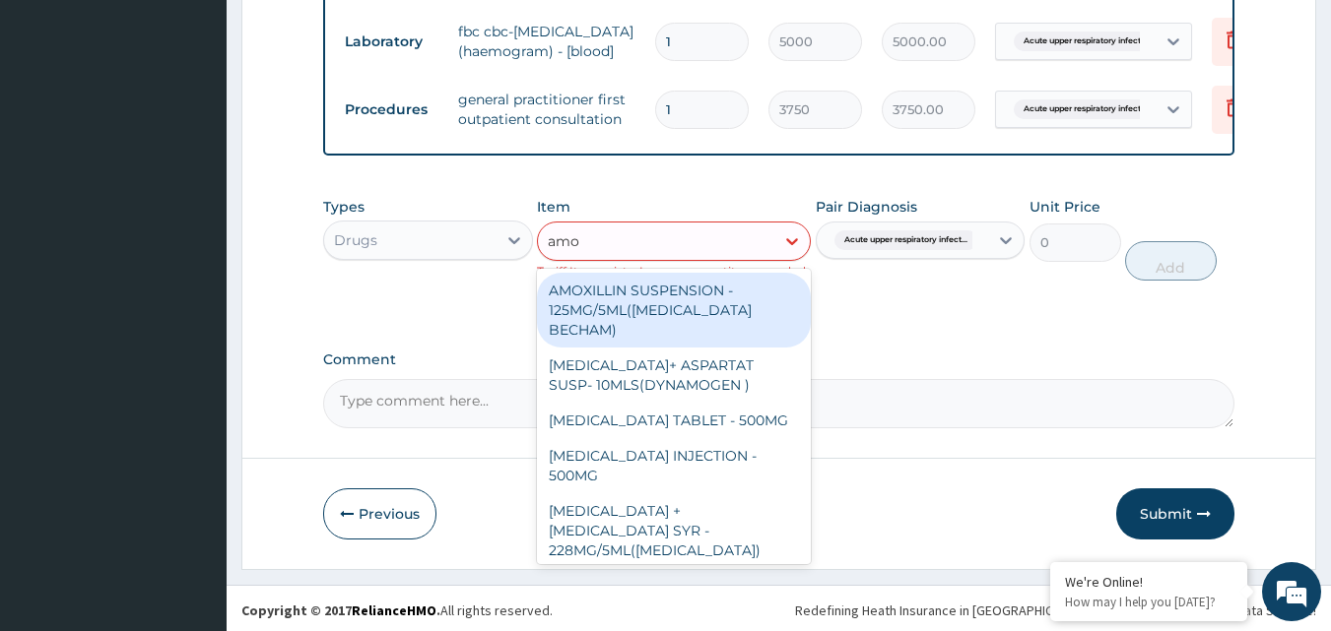
type input "amox"
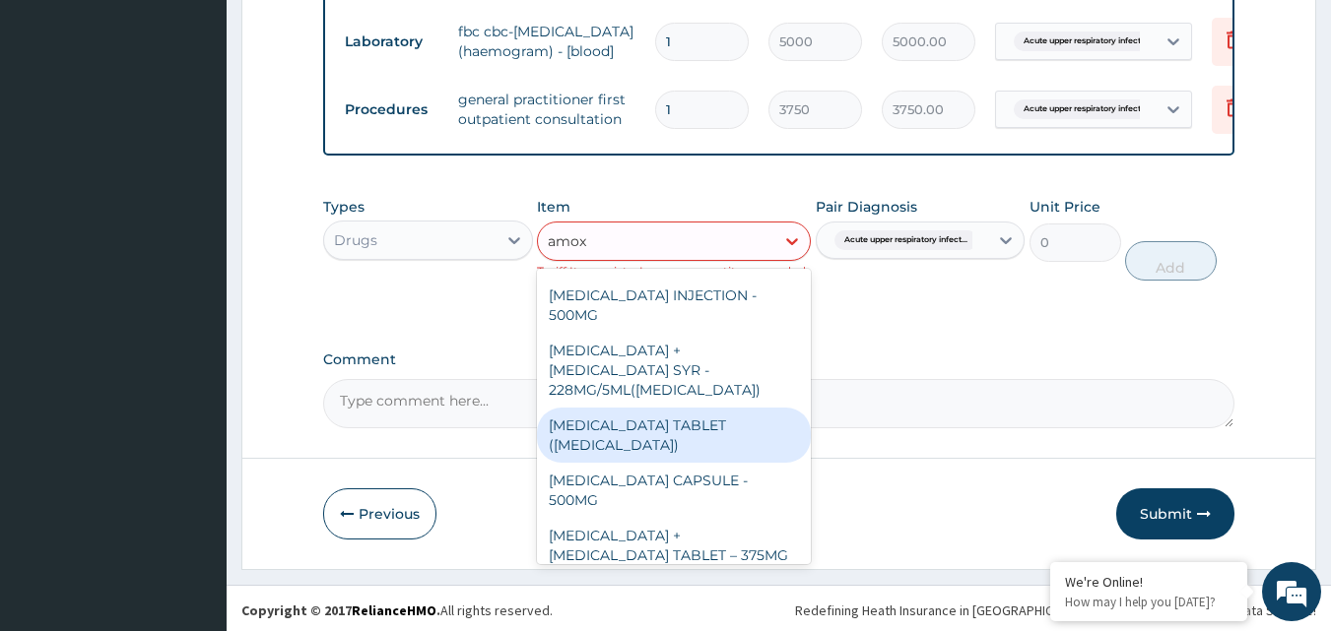
scroll to position [98, 0]
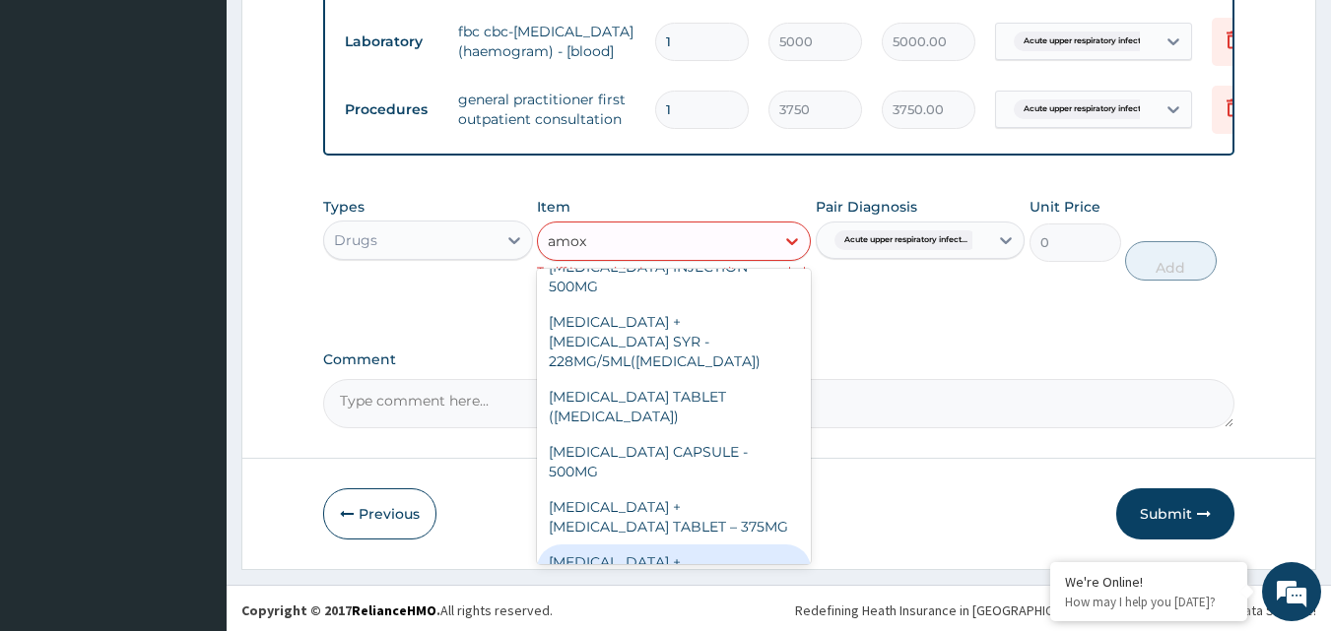
click at [634, 545] on div "AMOXICILLIN + CLAVULANIC ACID INJECTION - 1200MG (AUGMENTIN)" at bounding box center [674, 582] width 274 height 75
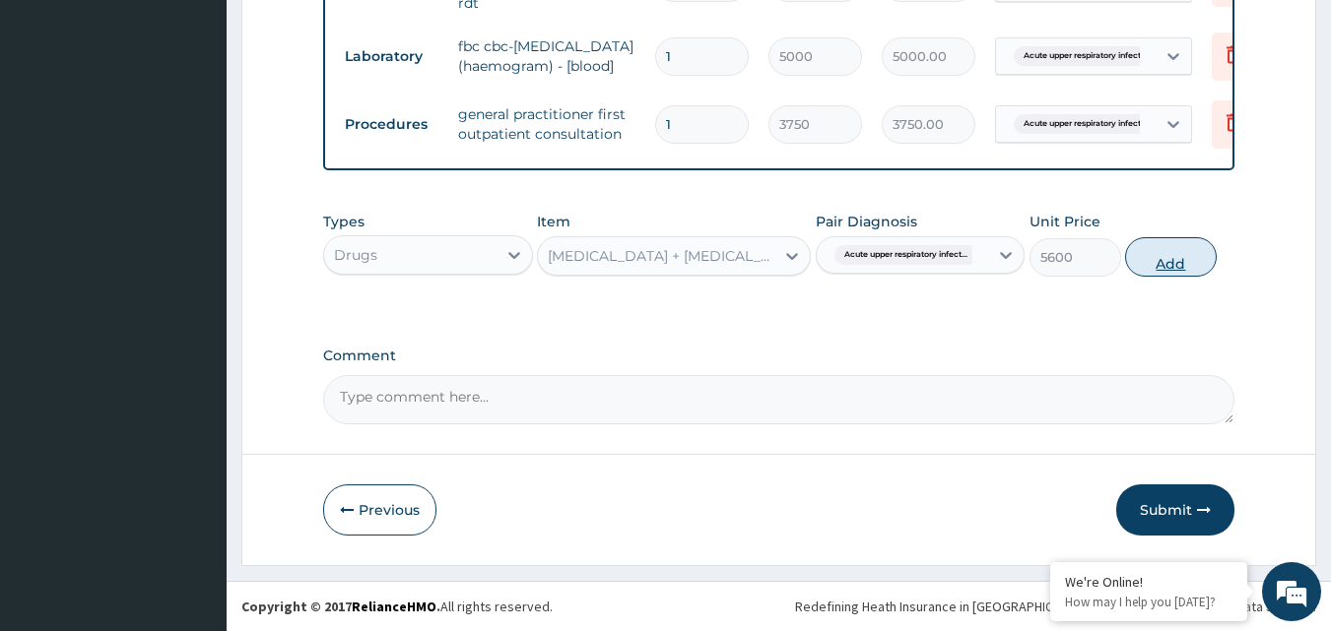
click at [1162, 259] on button "Add" at bounding box center [1171, 256] width 92 height 39
type input "0"
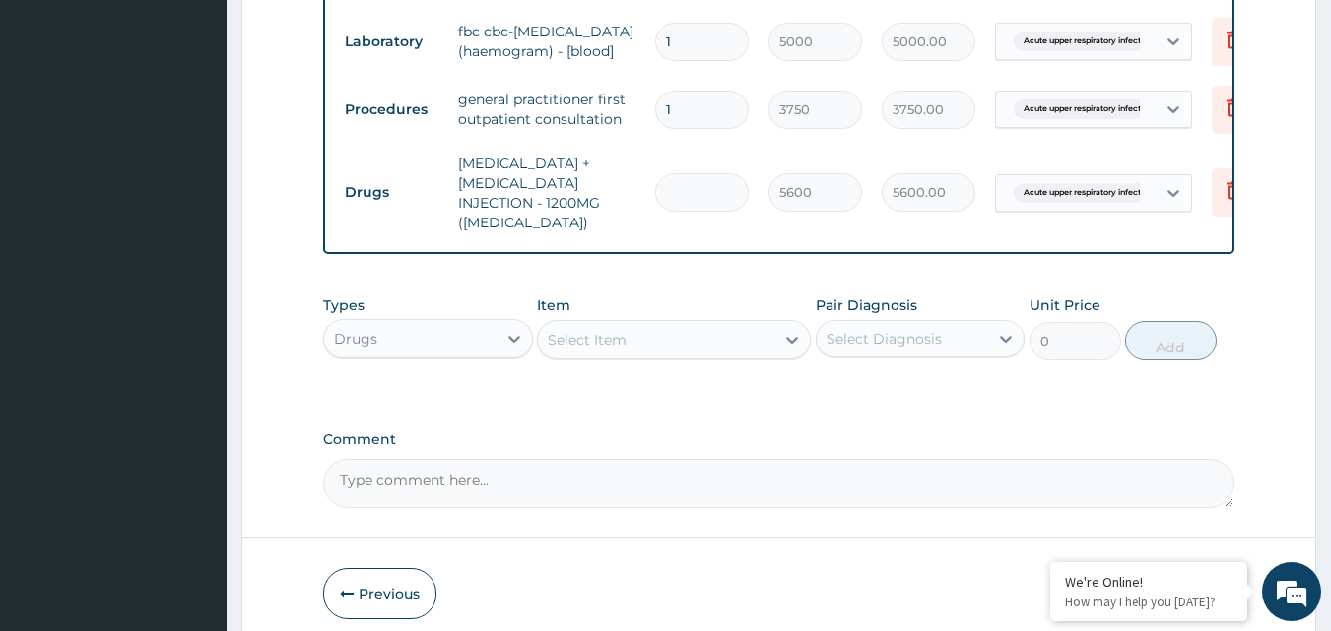
type input "0.00"
type input "6"
type input "33600.00"
type input "6"
click at [984, 226] on tr "Drugs AMOXICILLIN + CLAVULANIC ACID INJECTION - 1200MG (AUGMENTIN) 6 5600 33600…" at bounding box center [817, 193] width 965 height 98
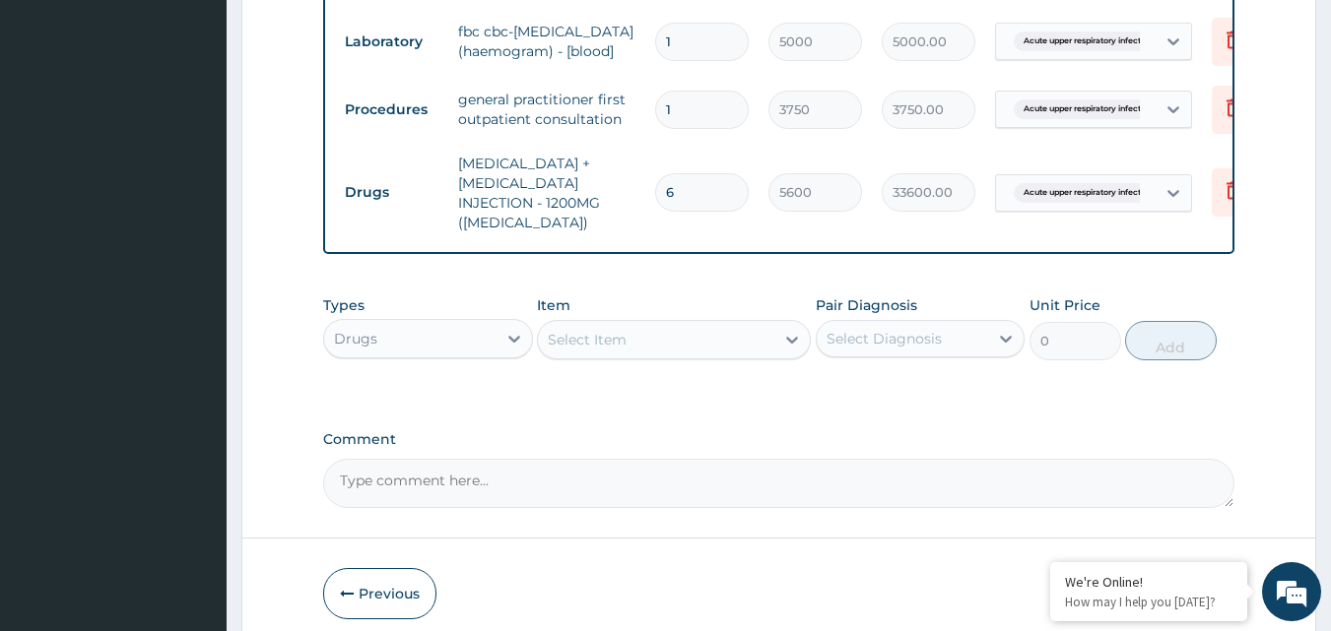
click at [984, 226] on tr "Drugs AMOXICILLIN + CLAVULANIC ACID INJECTION - 1200MG (AUGMENTIN) 6 5600 33600…" at bounding box center [817, 193] width 965 height 98
click at [833, 229] on tr "Drugs AMOXICILLIN + CLAVULANIC ACID INJECTION - 1200MG (AUGMENTIN) 6 5600 33600…" at bounding box center [817, 193] width 965 height 98
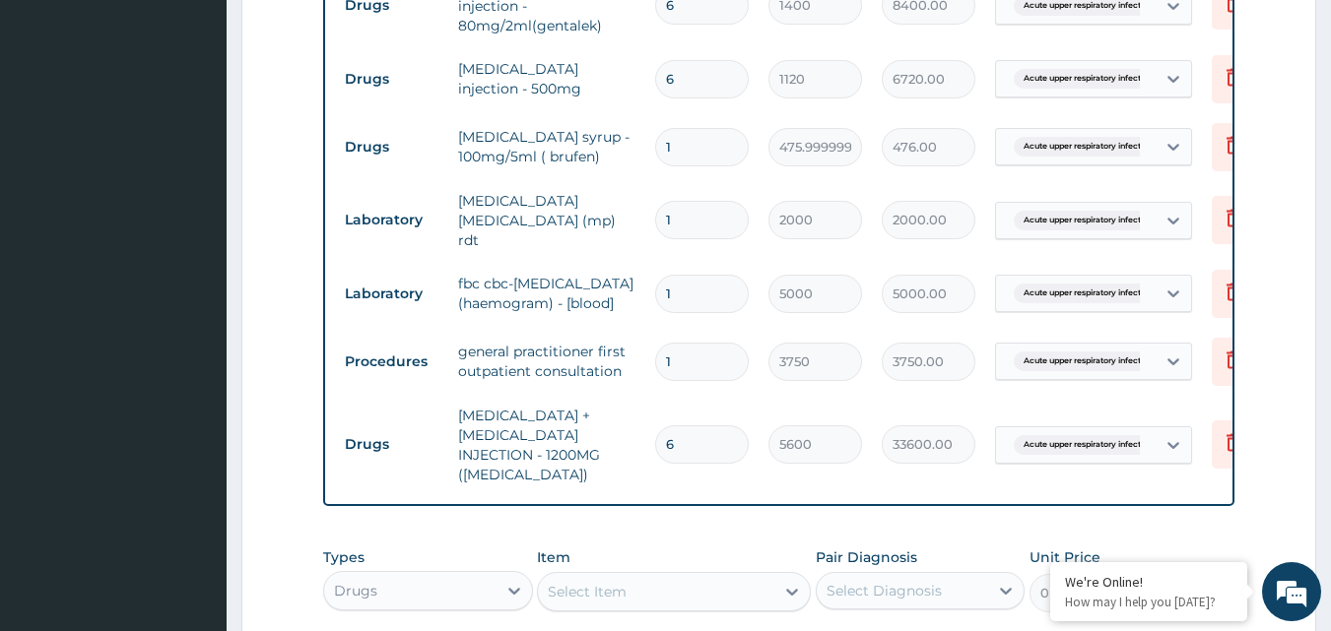
scroll to position [844, 0]
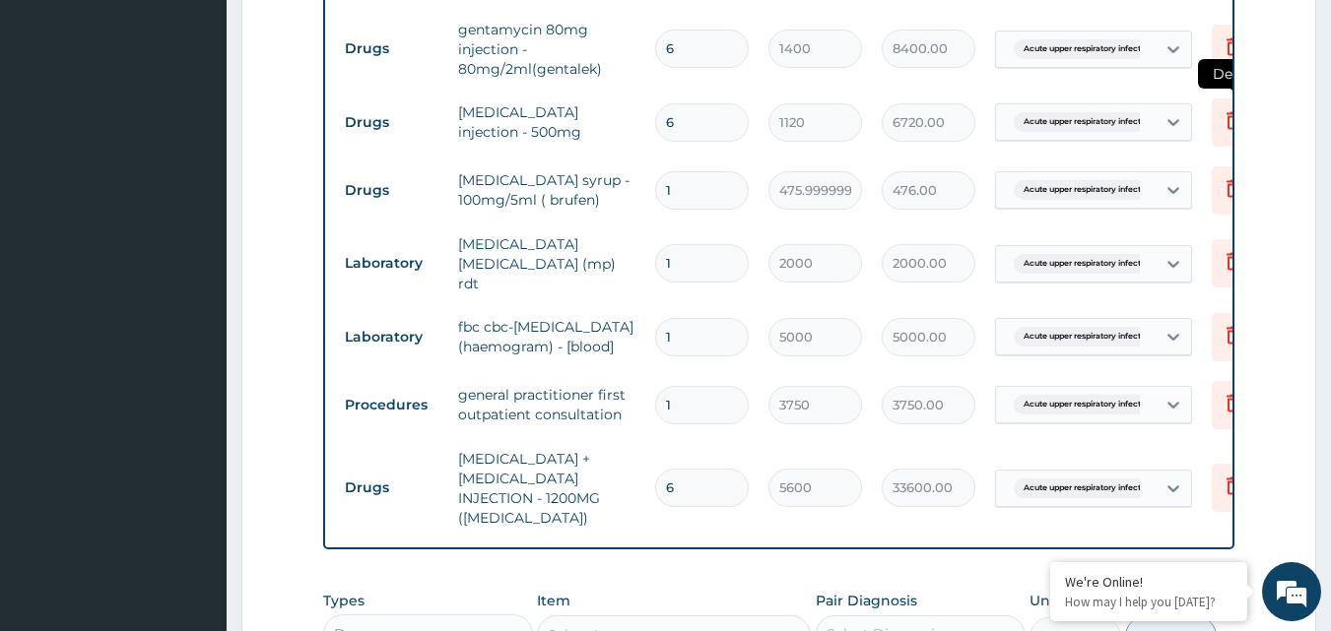
click at [1225, 122] on icon at bounding box center [1233, 120] width 24 height 24
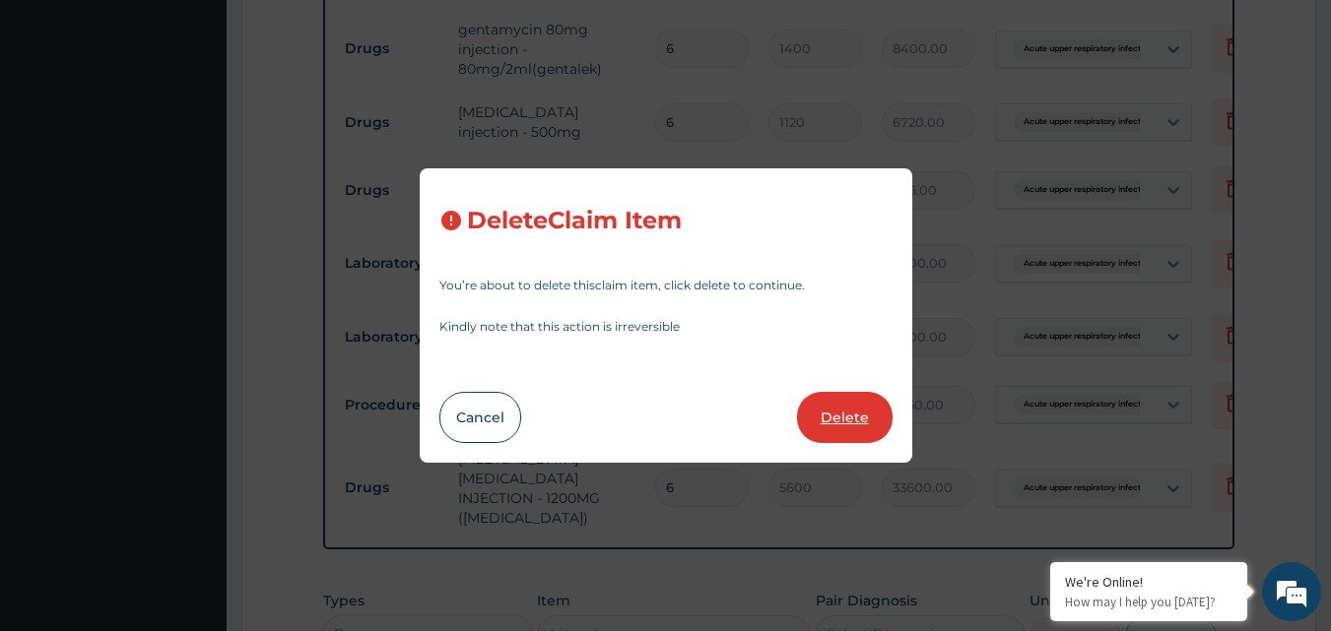
click at [856, 415] on button "Delete" at bounding box center [845, 417] width 96 height 51
type input "1"
type input "475.99999999999994"
type input "476.00"
type input "2000"
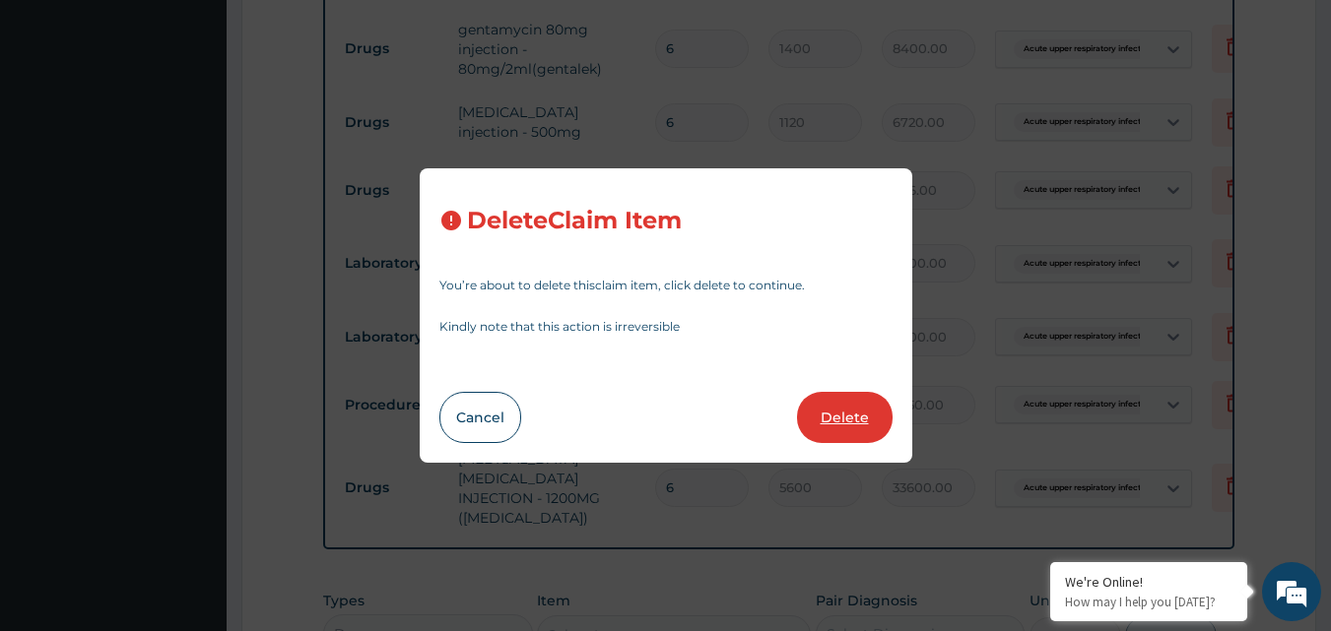
type input "2000.00"
type input "5000"
type input "5000.00"
type input "3750"
type input "3750.00"
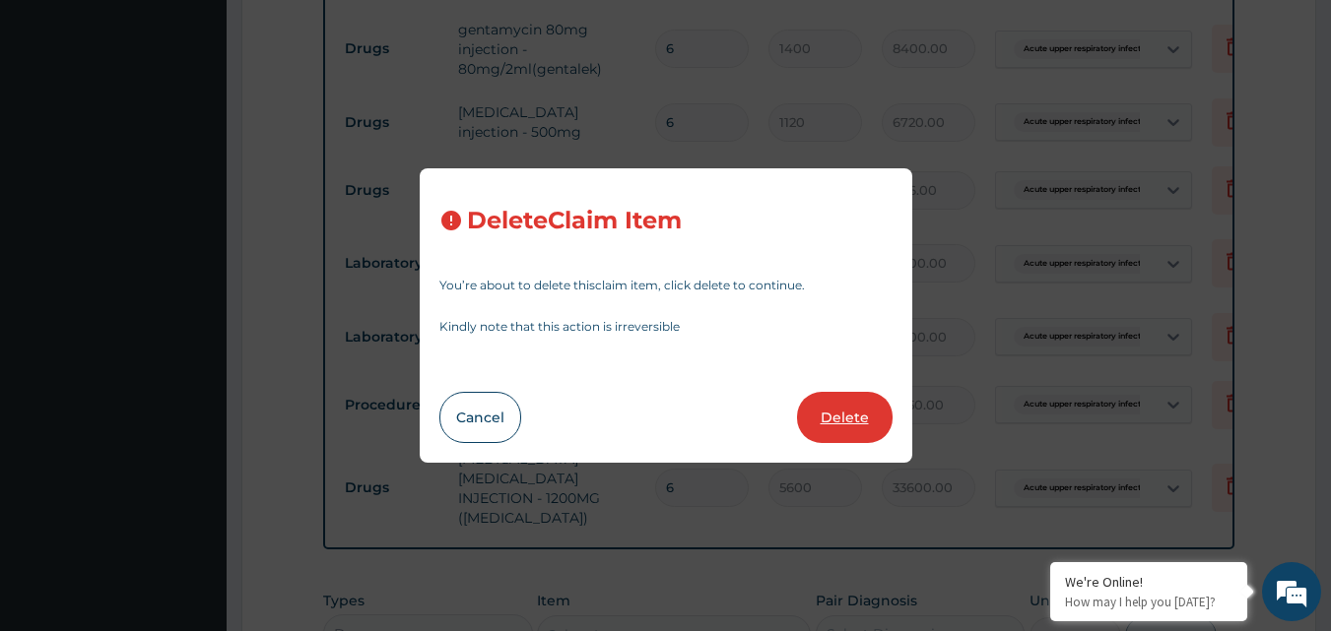
type input "6"
type input "5600"
type input "33600.00"
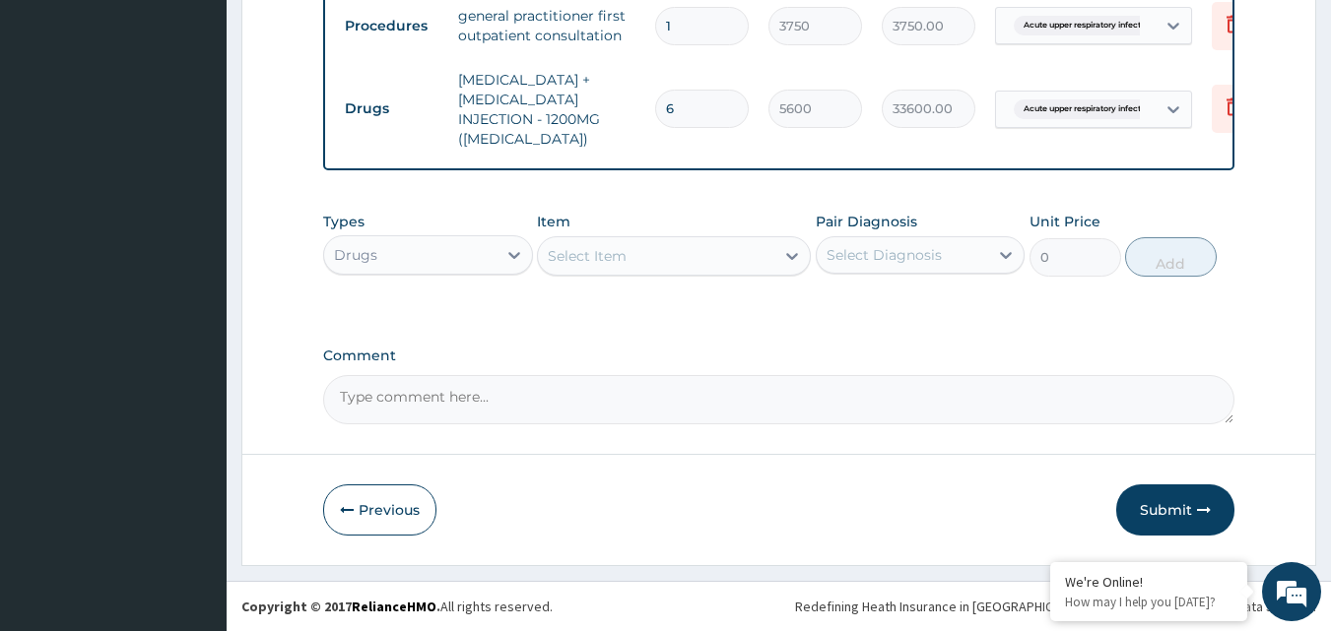
scroll to position [1170, 0]
click at [1170, 500] on button "Submit" at bounding box center [1175, 510] width 118 height 51
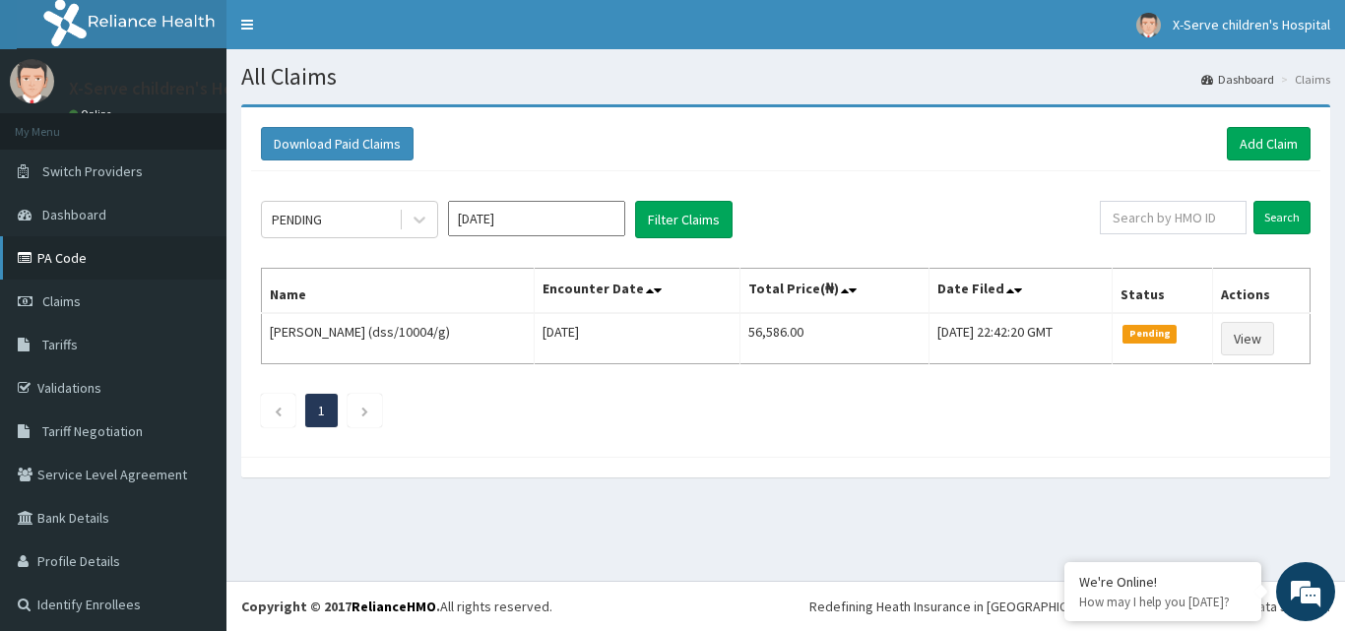
click at [73, 251] on link "PA Code" at bounding box center [113, 257] width 227 height 43
click at [1252, 134] on link "Add Claim" at bounding box center [1269, 143] width 84 height 33
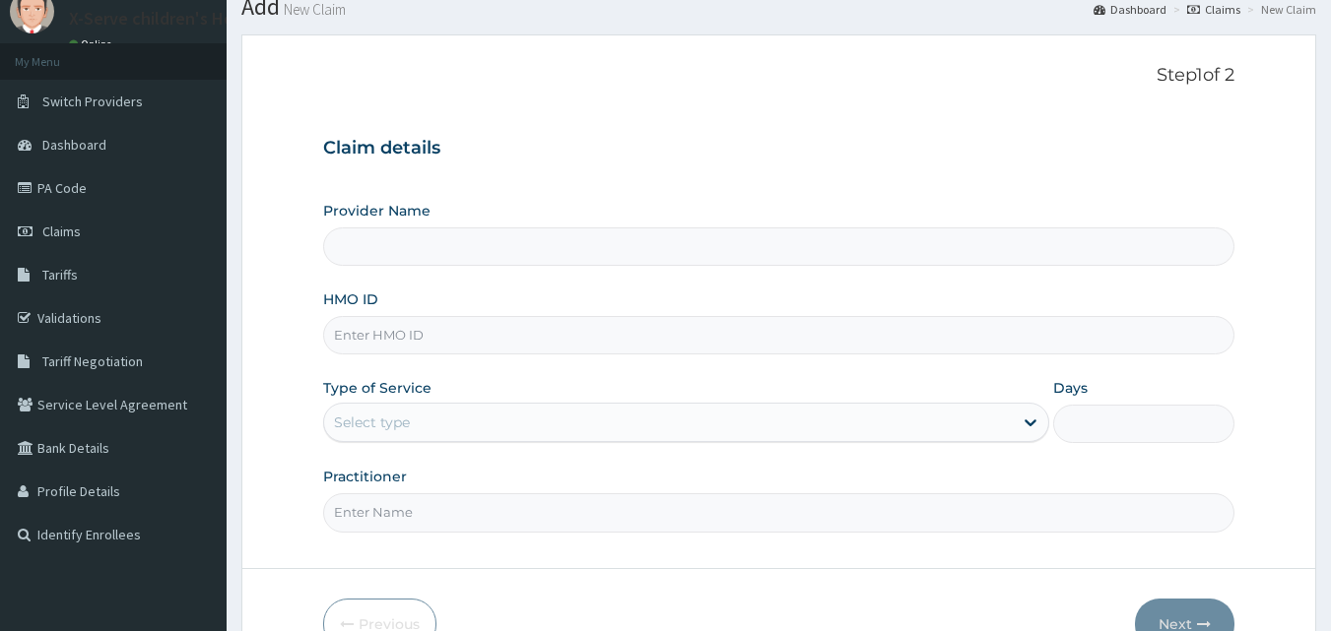
scroll to position [184, 0]
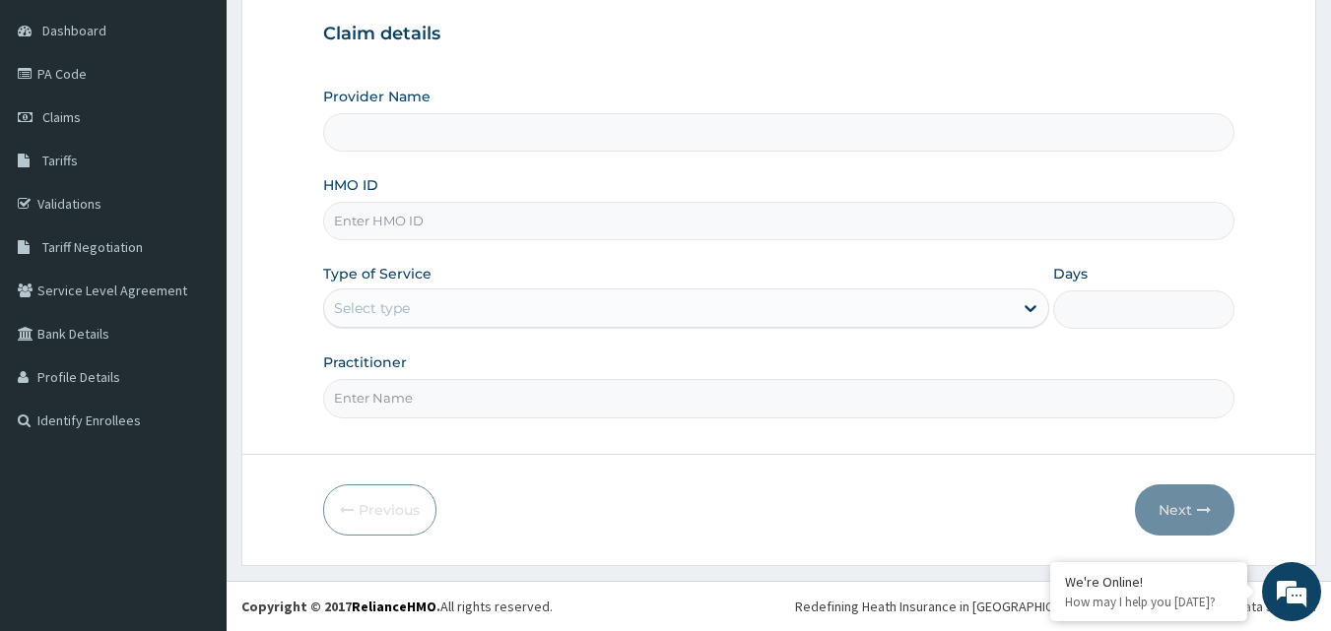
type input "X-serve Children Hospital Lekki"
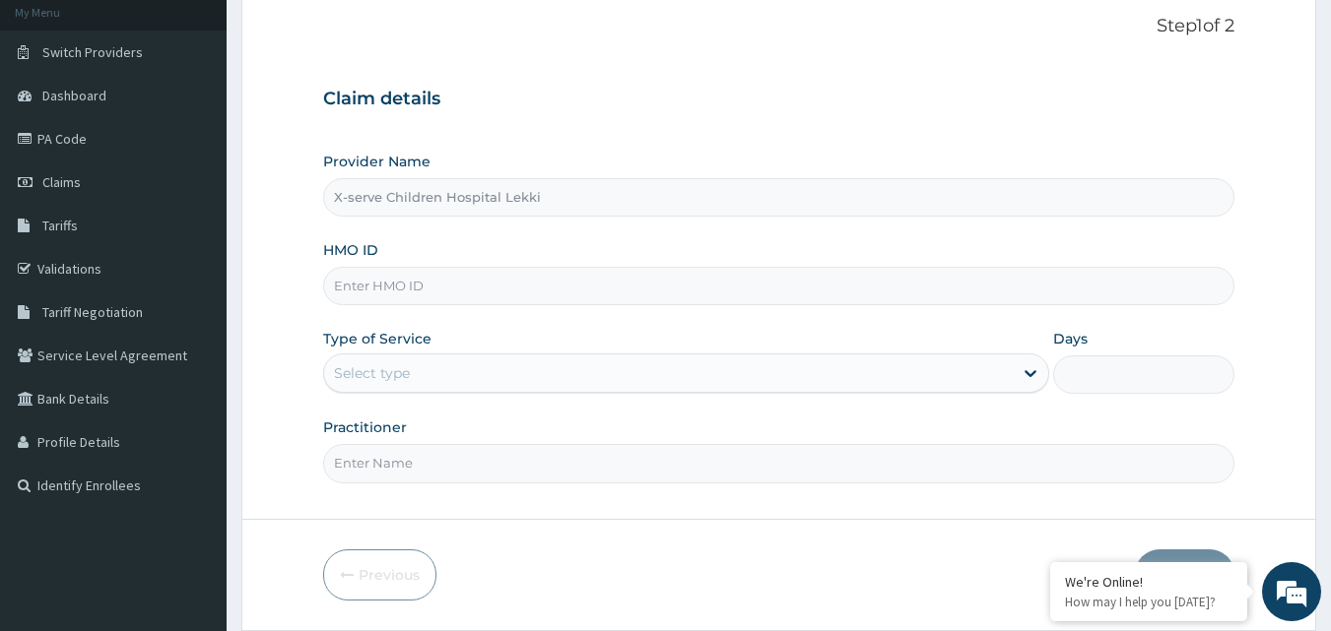
scroll to position [86, 0]
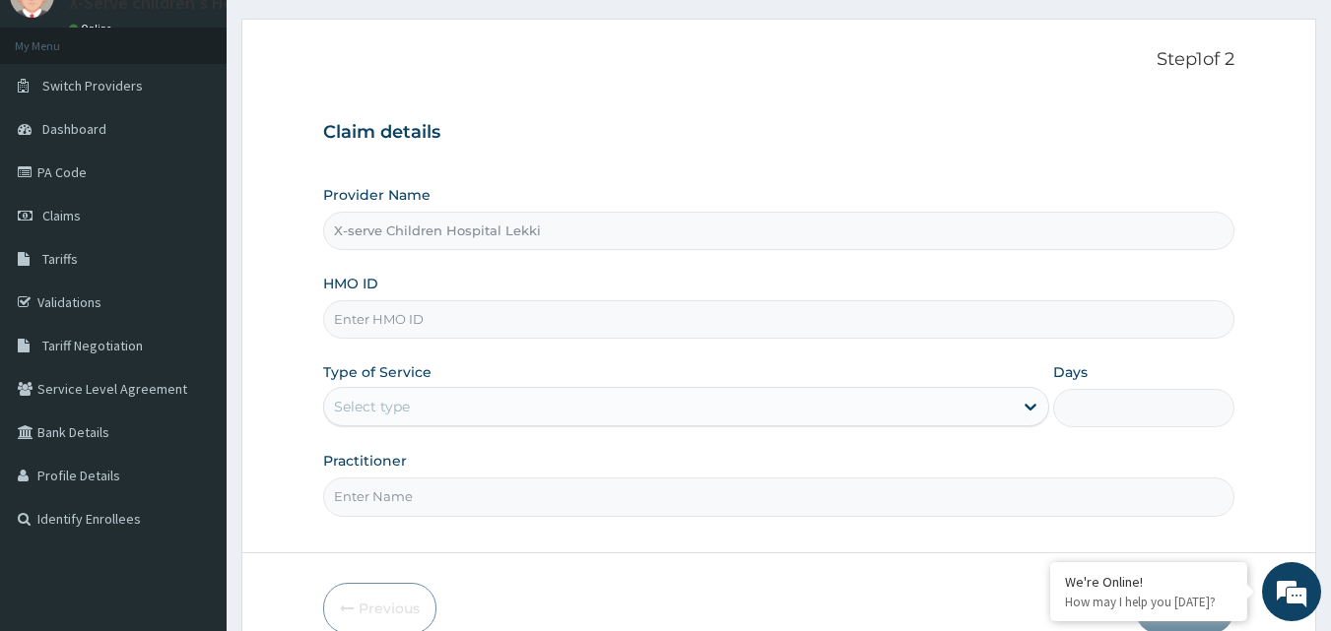
click at [478, 331] on input "HMO ID" at bounding box center [779, 319] width 912 height 38
type input "p"
click at [453, 334] on input "HMO ID" at bounding box center [779, 319] width 912 height 38
click at [296, 483] on form "Step 1 of 2 Claim details Provider Name X-serve Children Hospital Lekki HMO ID …" at bounding box center [778, 342] width 1075 height 646
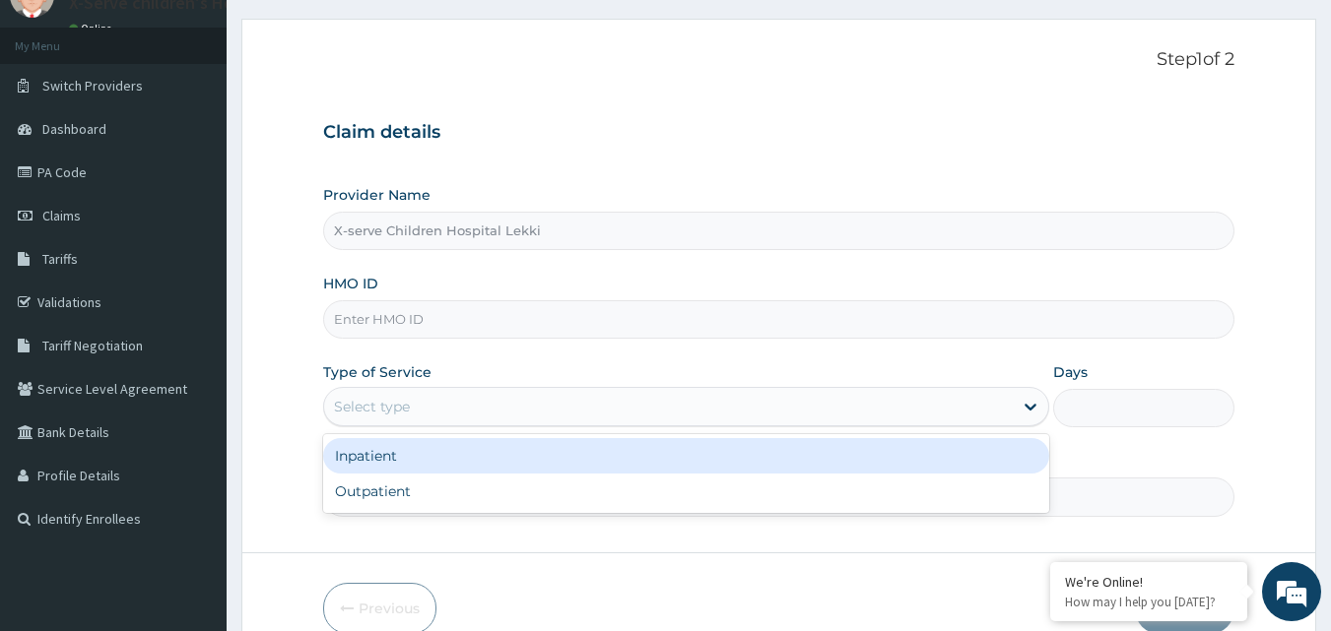
click at [438, 412] on div "Select type" at bounding box center [668, 407] width 688 height 32
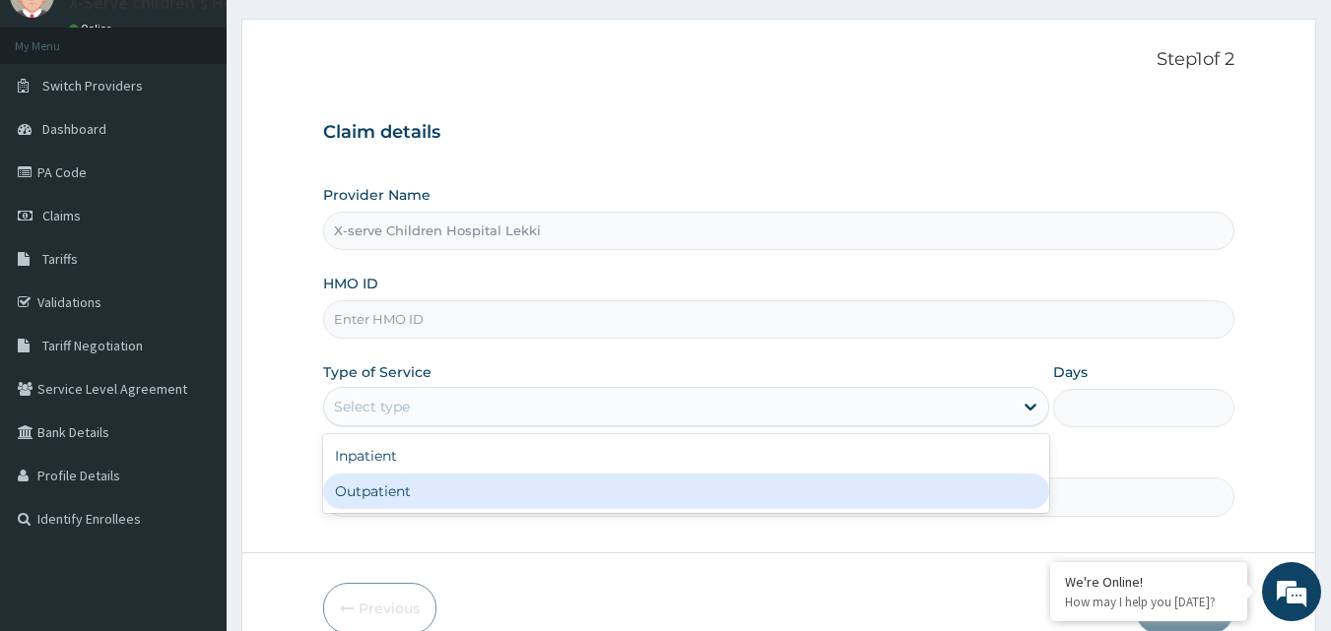
click at [377, 490] on div "Outpatient" at bounding box center [686, 491] width 726 height 35
type input "1"
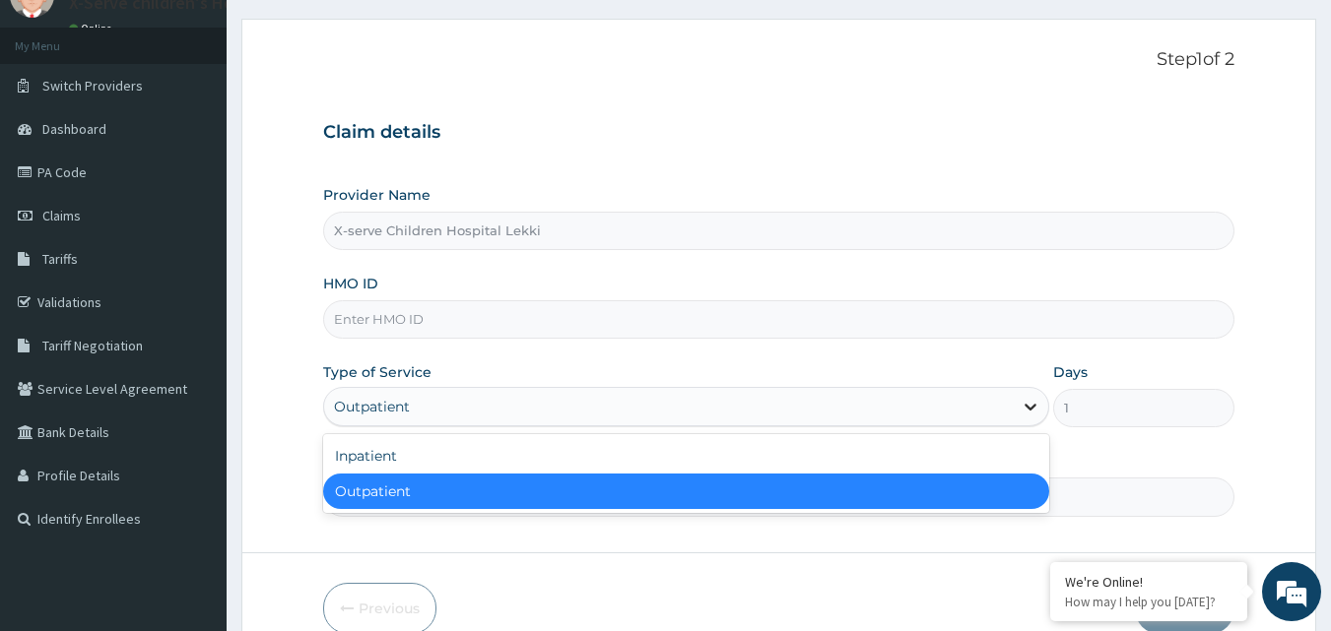
click at [1026, 403] on icon at bounding box center [1030, 407] width 20 height 20
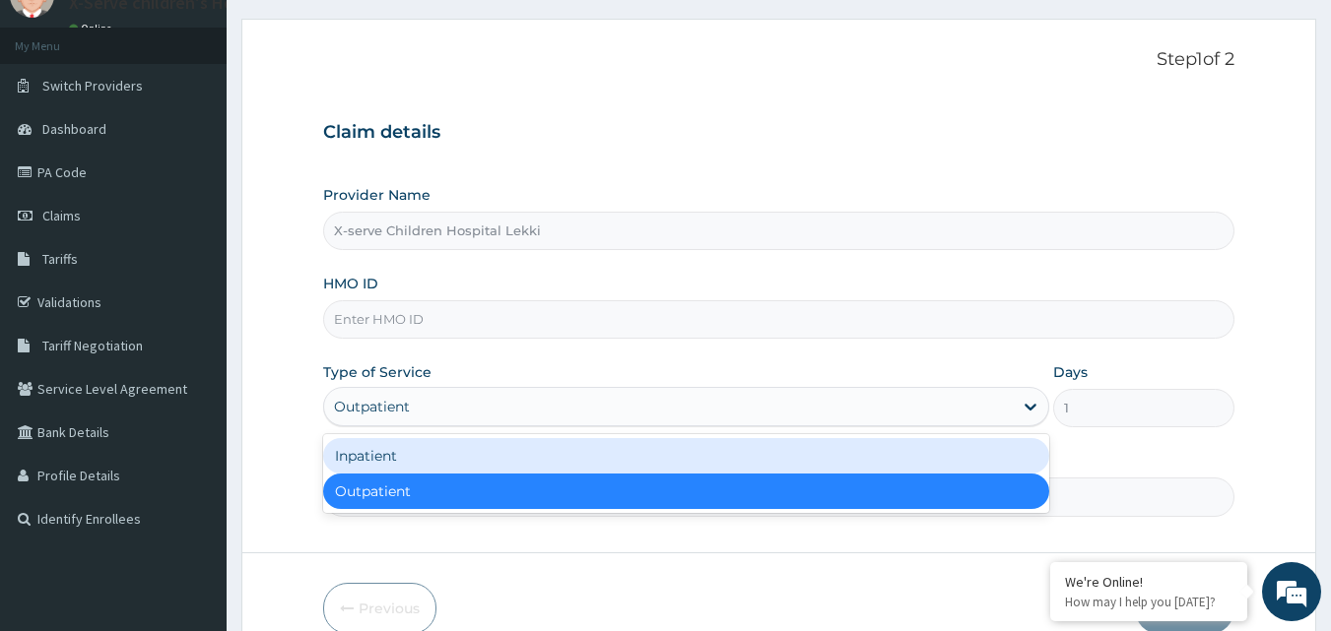
click at [344, 453] on div "Inpatient" at bounding box center [686, 455] width 726 height 35
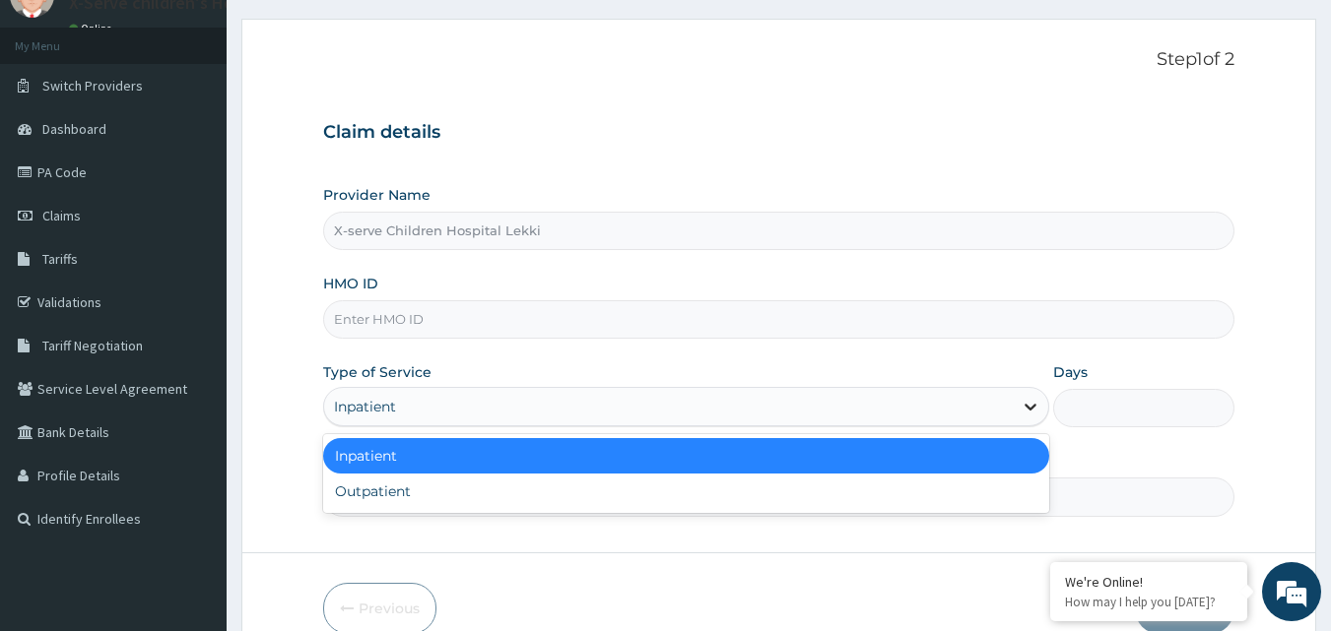
click at [1033, 408] on icon at bounding box center [1030, 408] width 12 height 7
click at [854, 460] on div "Inpatient" at bounding box center [686, 455] width 726 height 35
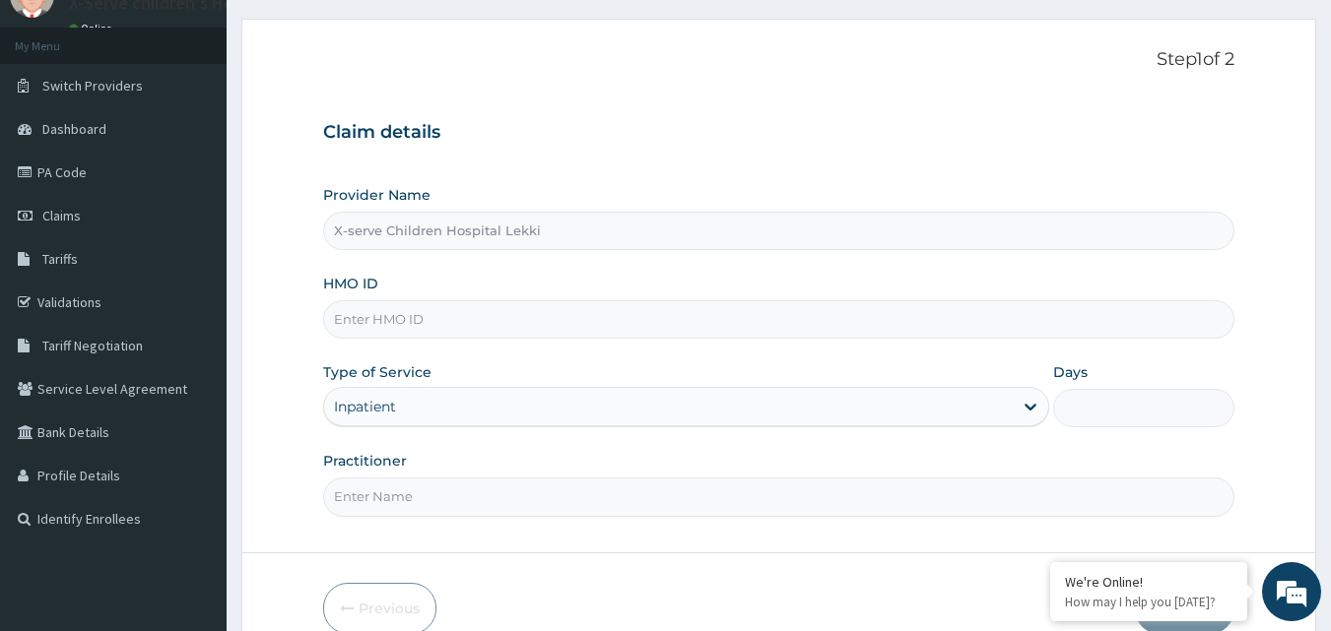
click at [1106, 412] on input "Days" at bounding box center [1143, 408] width 181 height 38
type input "2"
click at [522, 322] on input "HMO ID" at bounding box center [779, 319] width 912 height 38
click at [687, 357] on div "Provider Name X-serve Children Hospital Lekki HMO ID Type of Service Inpatient …" at bounding box center [779, 350] width 912 height 331
click at [443, 312] on input "HMO ID" at bounding box center [779, 319] width 912 height 38
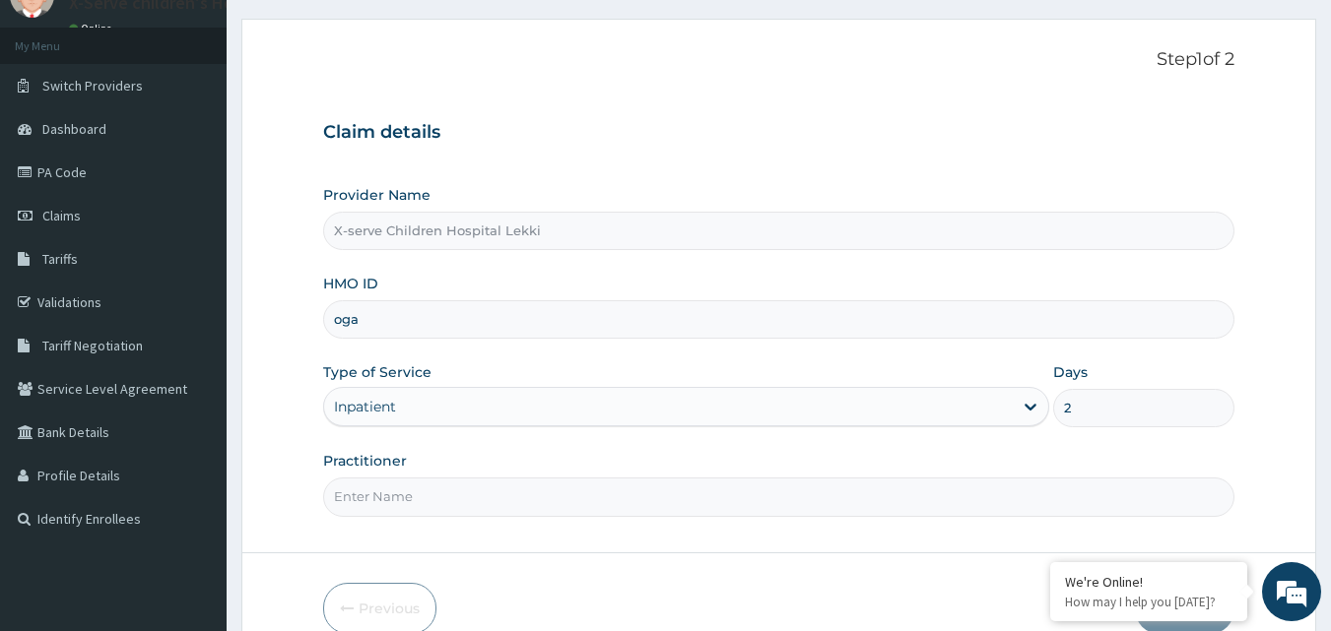
type input "OGA/10001/D"
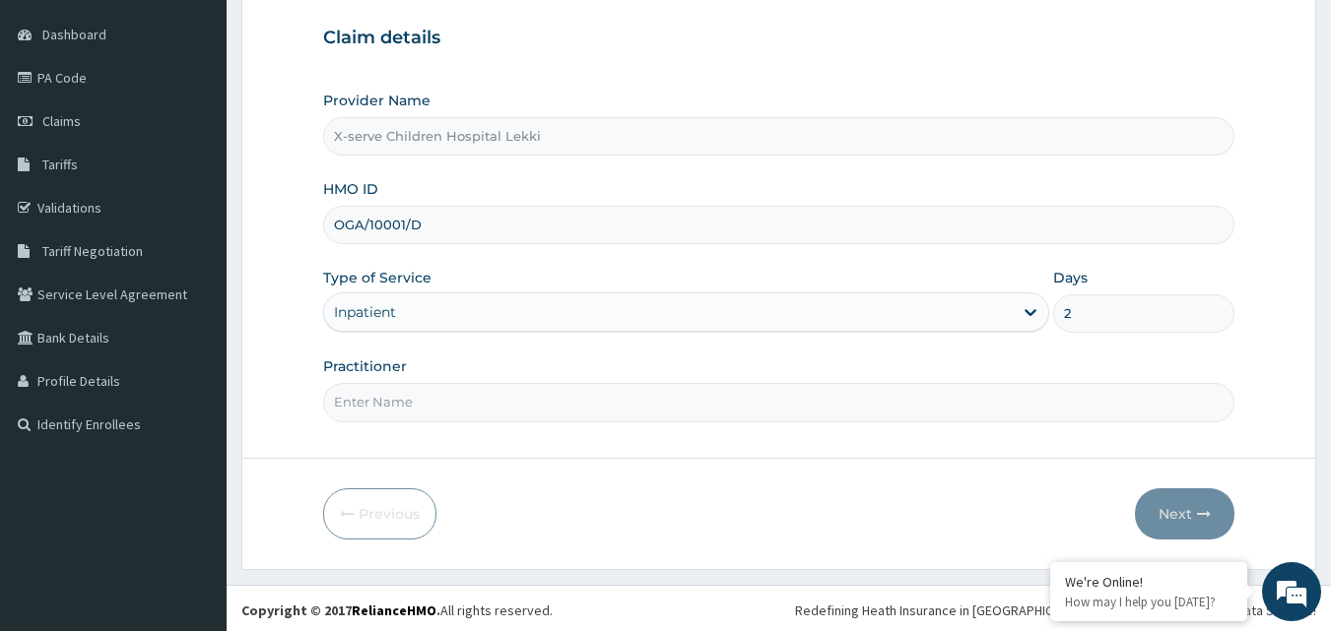
scroll to position [184, 0]
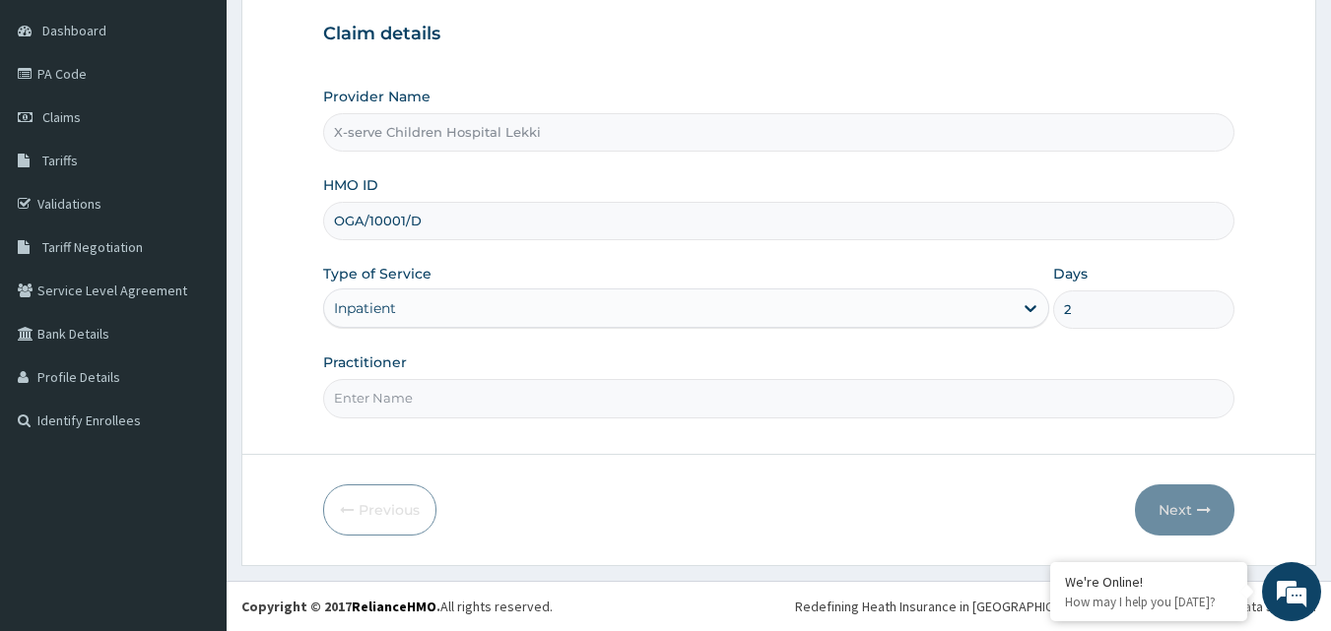
click at [731, 411] on input "Practitioner" at bounding box center [779, 398] width 912 height 38
click at [795, 356] on div "Practitioner" at bounding box center [779, 385] width 912 height 65
click at [505, 395] on input "Practitioner" at bounding box center [779, 398] width 912 height 38
type input "d"
type input "[PERSON_NAME]"
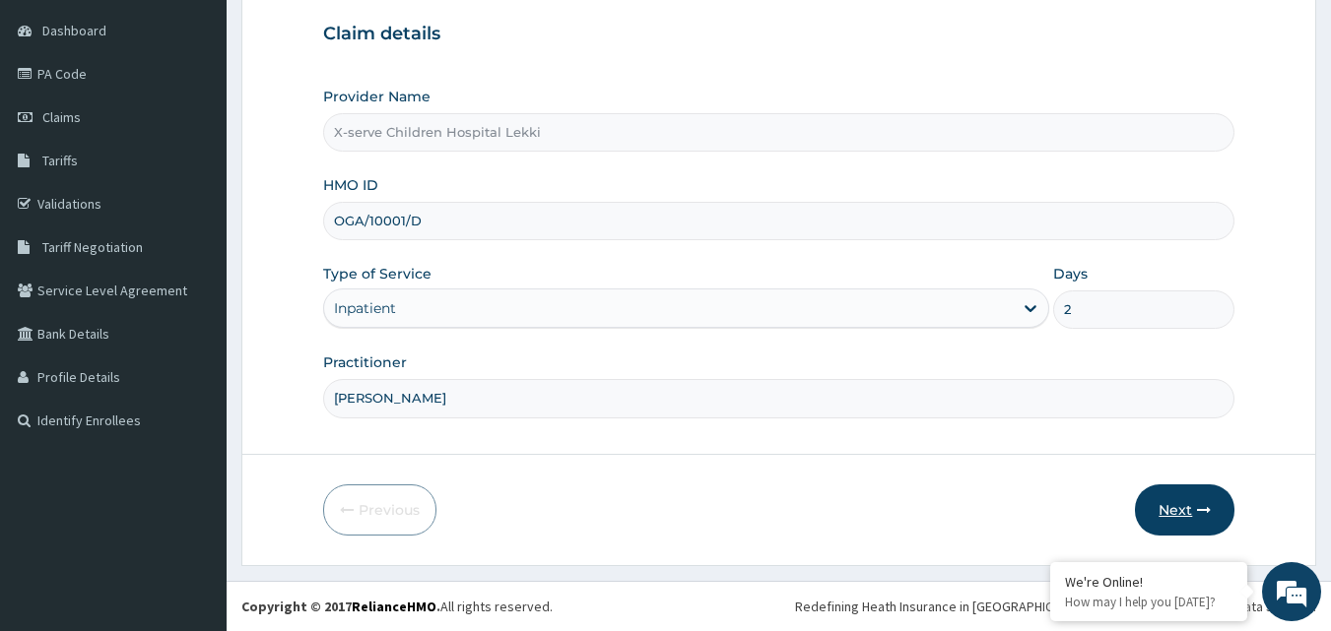
click at [1195, 505] on button "Next" at bounding box center [1184, 510] width 99 height 51
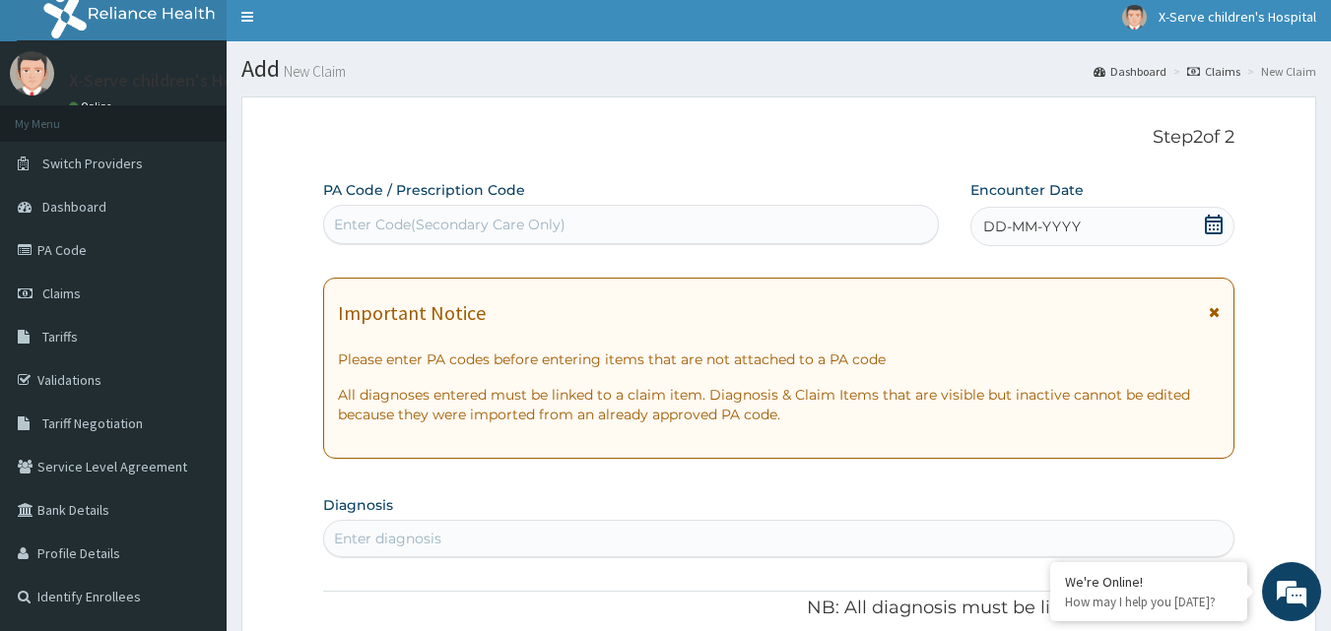
scroll to position [0, 0]
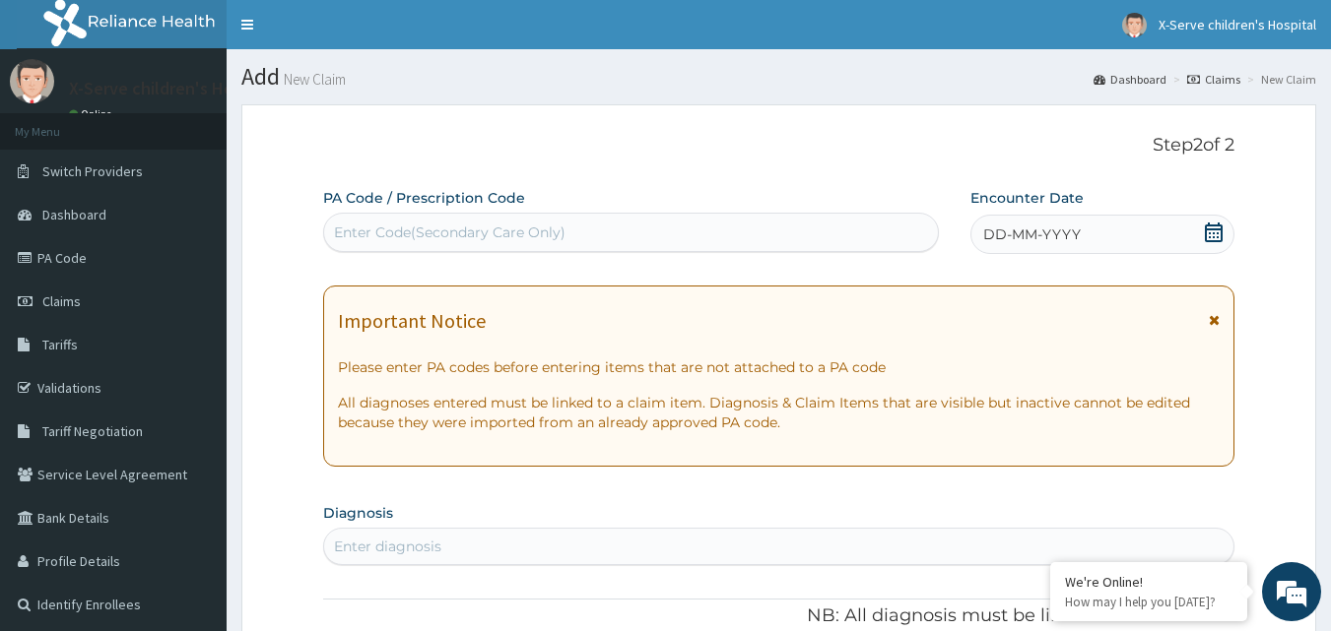
click at [1117, 250] on div "DD-MM-YYYY" at bounding box center [1102, 234] width 264 height 39
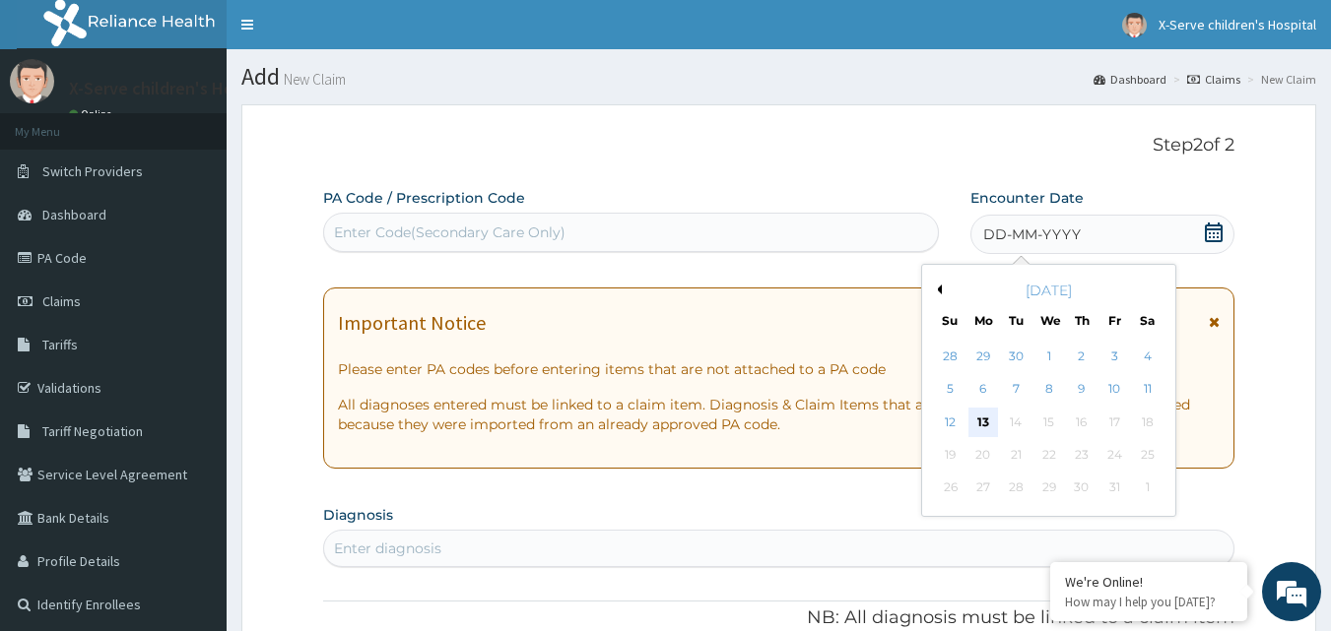
click at [986, 418] on div "13" at bounding box center [983, 423] width 30 height 30
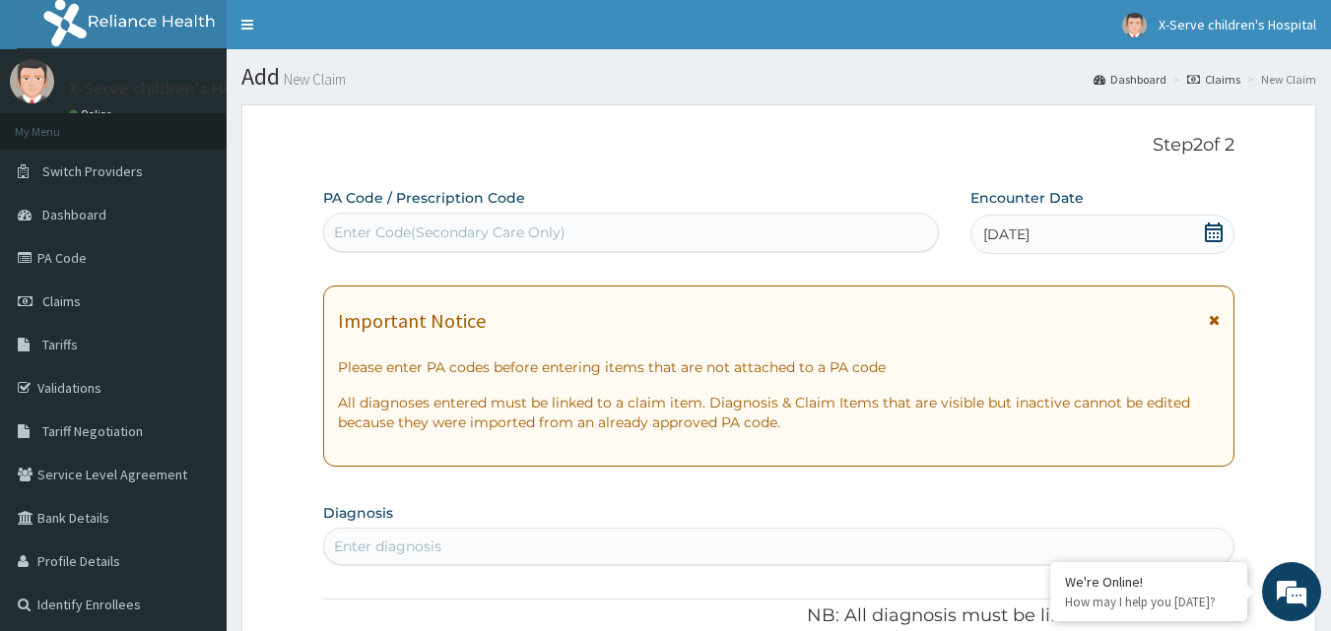
click at [610, 241] on div "Enter Code(Secondary Care Only)" at bounding box center [631, 233] width 615 height 32
paste input "PA/779397"
type input "PA/779397"
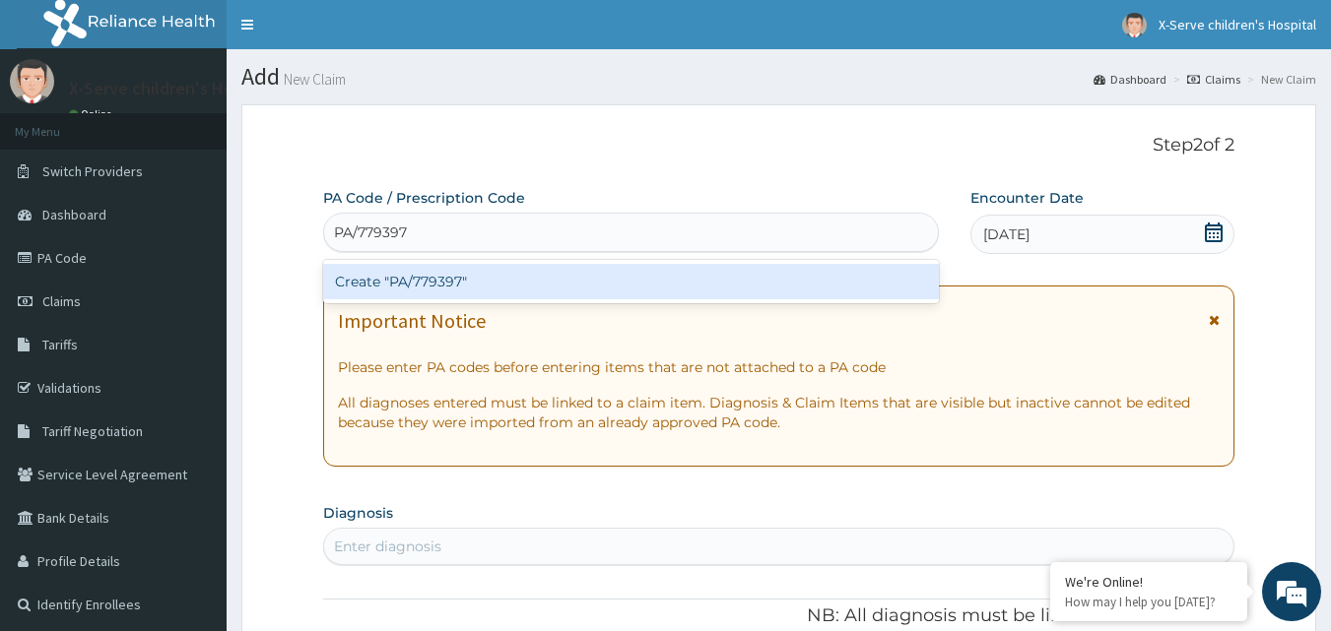
click at [392, 291] on div "Create "PA/779397"" at bounding box center [631, 281] width 617 height 35
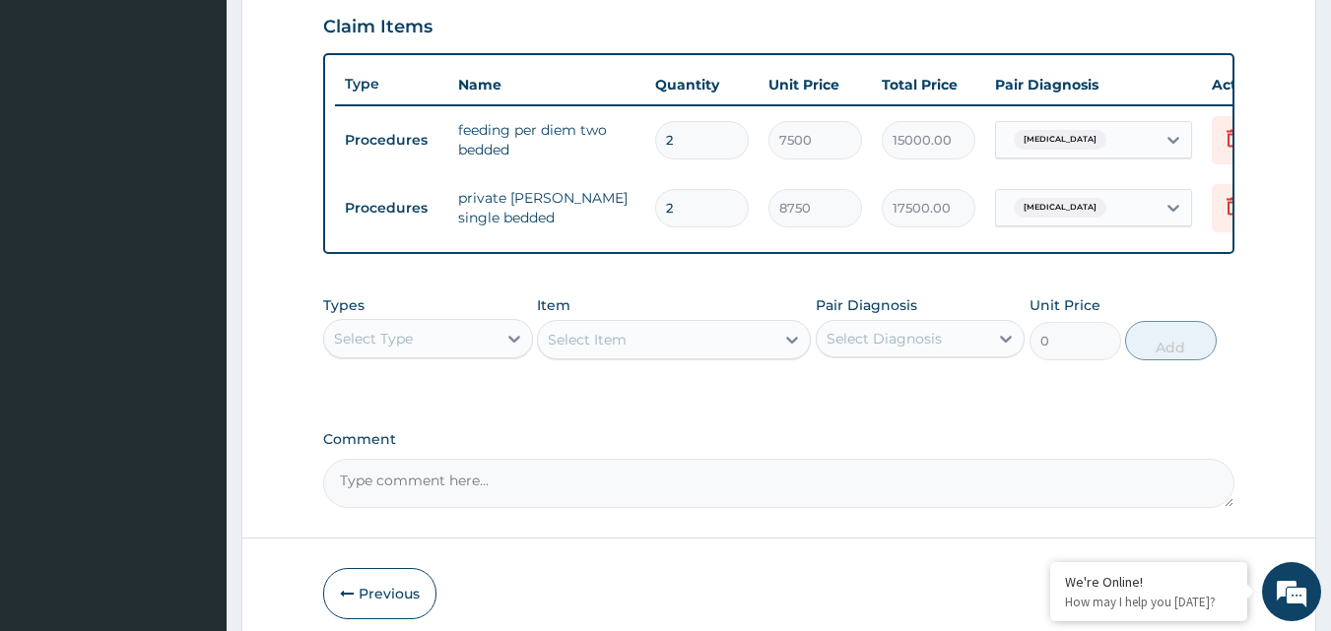
scroll to position [778, 0]
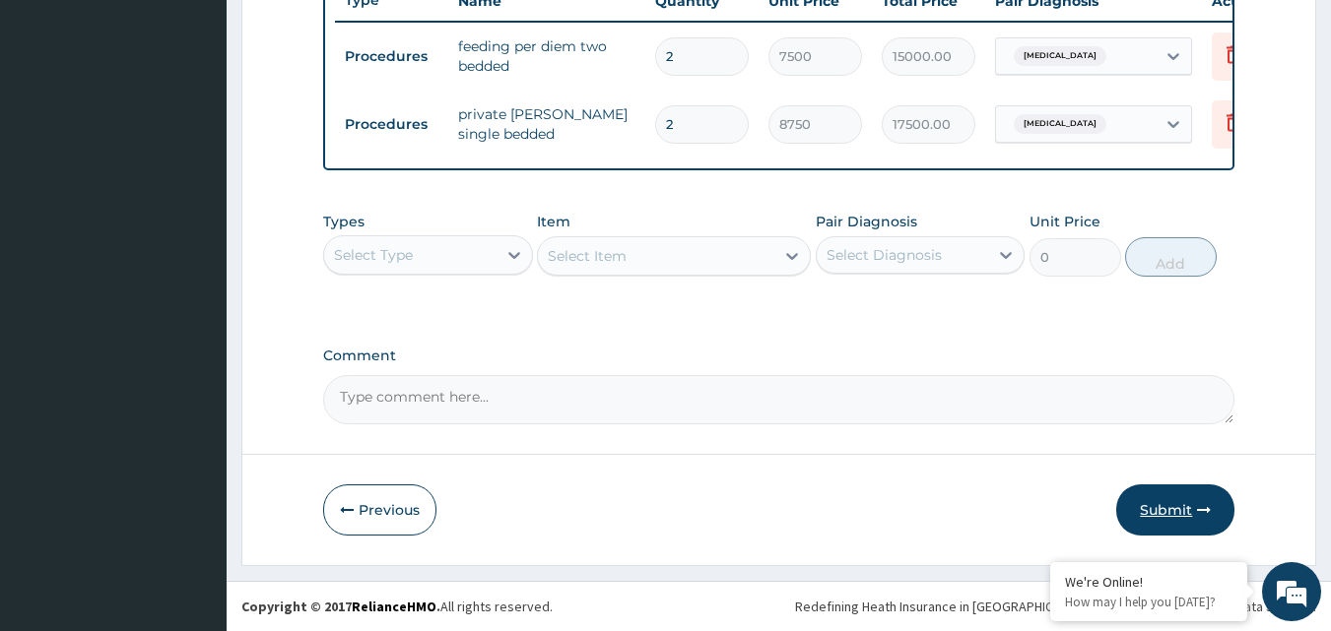
click at [1172, 512] on button "Submit" at bounding box center [1175, 510] width 118 height 51
